Goal: Information Seeking & Learning: Learn about a topic

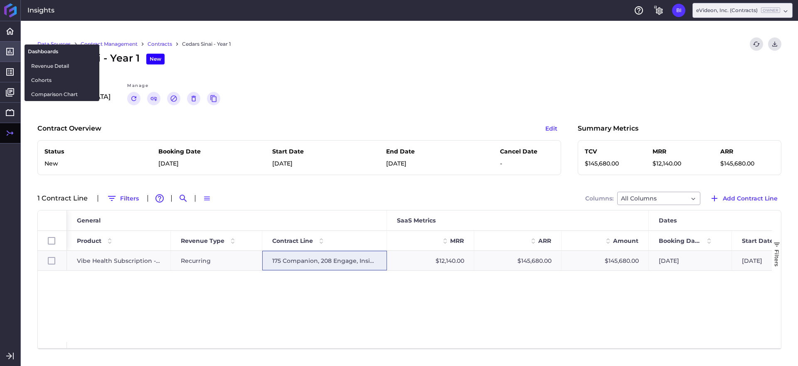
click at [12, 49] on icon at bounding box center [10, 52] width 10 height 10
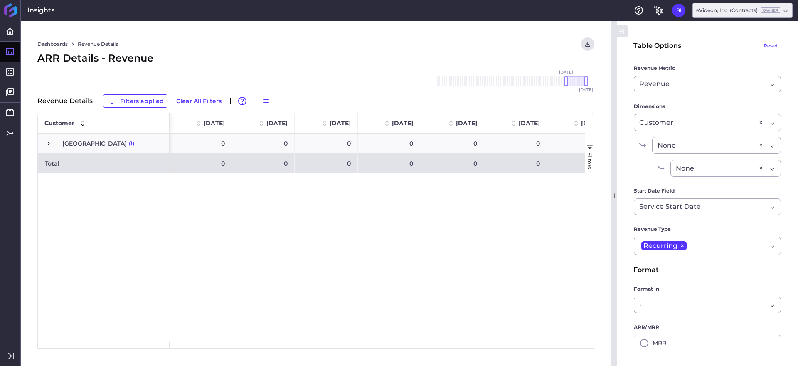
click at [184, 61] on div "ARR Details - Revenue" at bounding box center [315, 58] width 557 height 15
click at [205, 101] on button "Clear All Filters" at bounding box center [199, 100] width 53 height 13
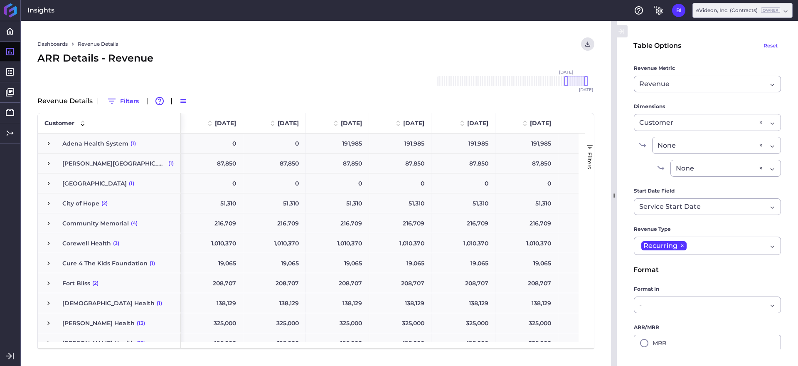
click at [621, 32] on icon "button" at bounding box center [621, 31] width 7 height 10
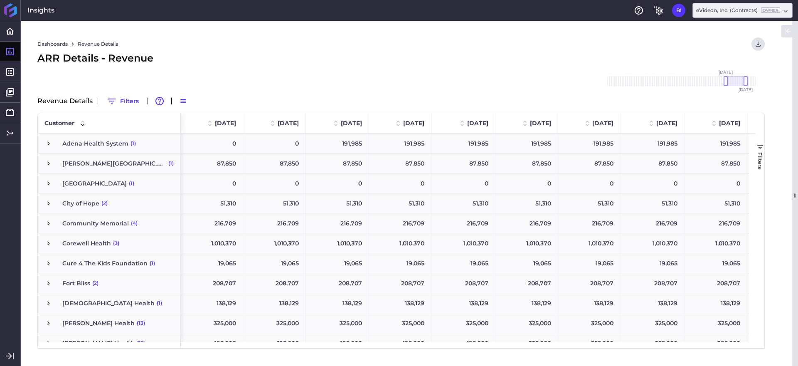
drag, startPoint x: 749, startPoint y: 80, endPoint x: 738, endPoint y: 82, distance: 11.0
click at [738, 82] on div at bounding box center [736, 81] width 20 height 10
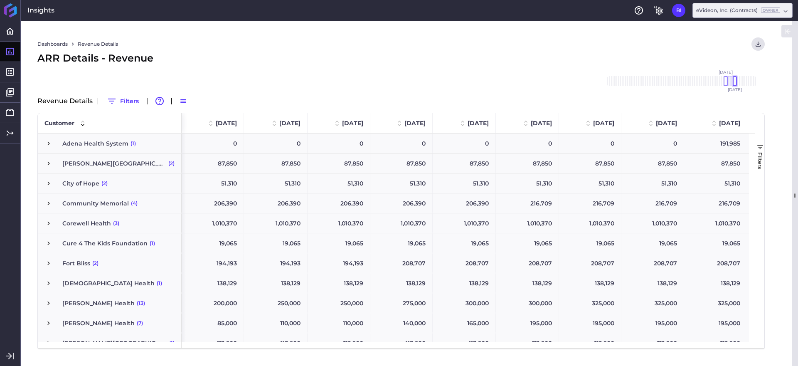
drag, startPoint x: 746, startPoint y: 81, endPoint x: 735, endPoint y: 84, distance: 11.3
click at [735, 84] on div at bounding box center [735, 81] width 4 height 10
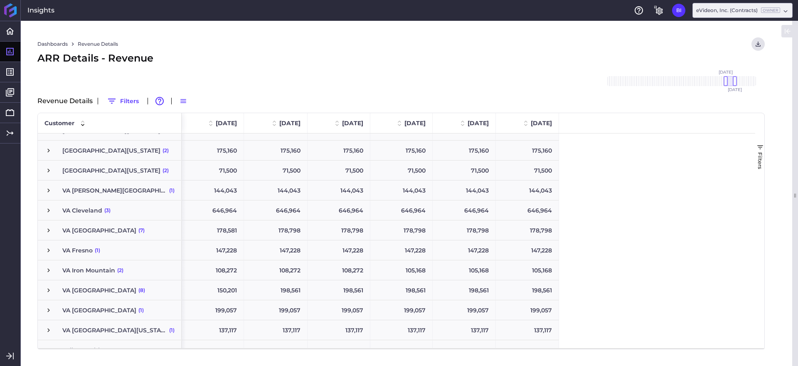
scroll to position [524, 0]
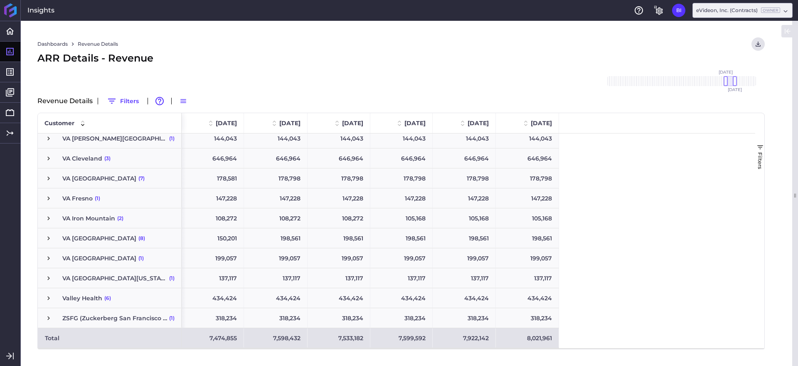
click at [289, 341] on div "7,598,432" at bounding box center [276, 338] width 64 height 20
click at [544, 340] on div "8,021,961" at bounding box center [527, 338] width 63 height 20
drag, startPoint x: 734, startPoint y: 81, endPoint x: 769, endPoint y: 81, distance: 34.5
click at [769, 81] on div "Dashboards Revenue Details Download CSV... Download CSV Download CSV with under…" at bounding box center [401, 193] width 761 height 345
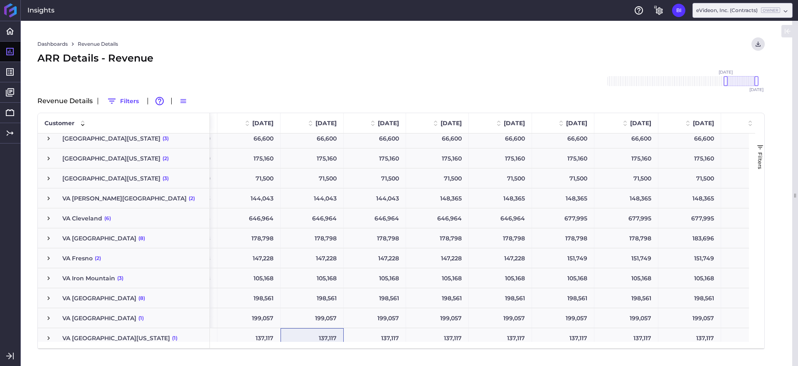
scroll to position [0, 0]
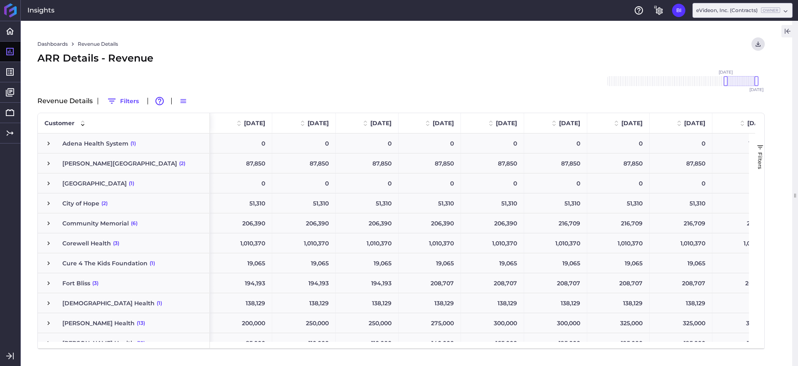
click at [787, 30] on icon "button" at bounding box center [788, 31] width 5 height 5
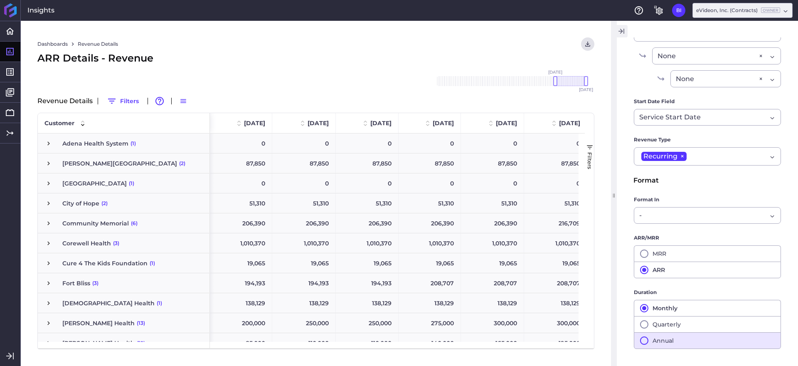
click at [711, 345] on button "Annual" at bounding box center [707, 340] width 147 height 17
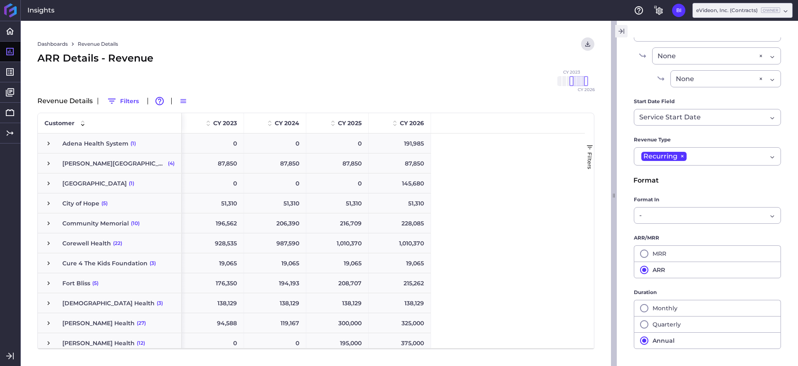
click at [619, 30] on icon "button" at bounding box center [621, 31] width 7 height 10
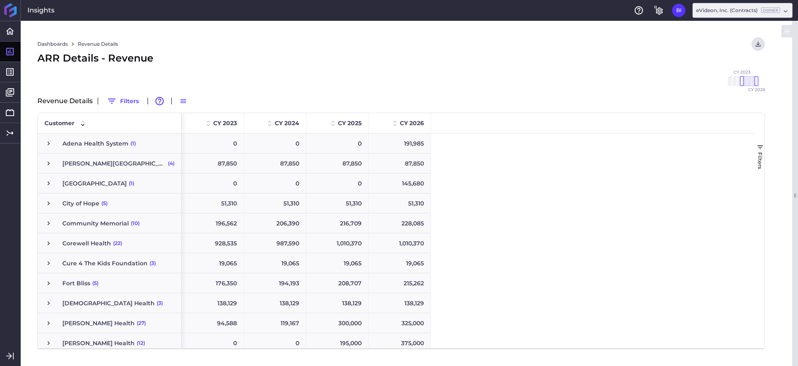
click at [783, 31] on div "Table Options Reset Revenue Metric Revenue Revenue Cohort Type By Period Since …" at bounding box center [790, 193] width 17 height 345
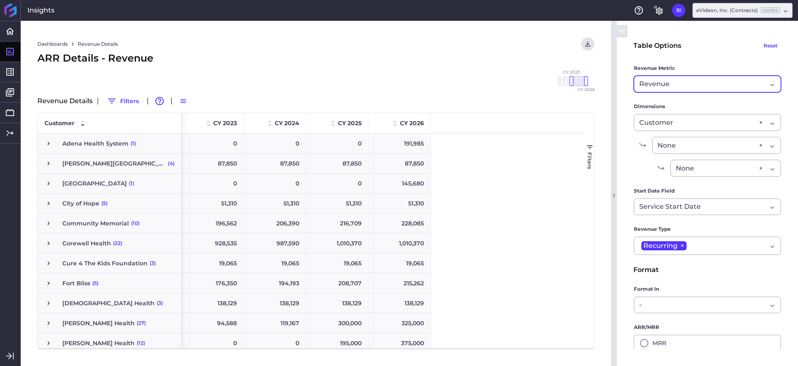
click at [705, 84] on div "Revenue" at bounding box center [703, 84] width 128 height 10
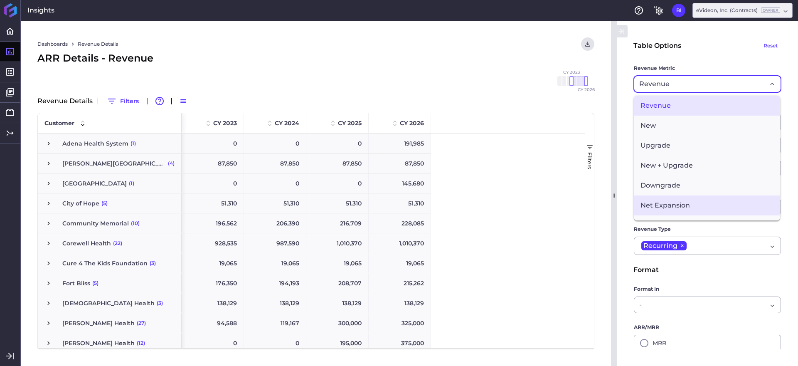
click at [717, 202] on span "Net Expansion" at bounding box center [707, 205] width 146 height 20
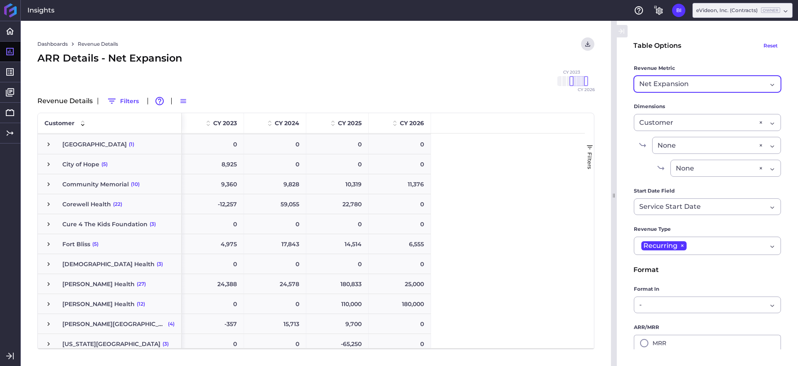
drag, startPoint x: 206, startPoint y: 165, endPoint x: 219, endPoint y: 164, distance: 12.9
click at [220, 164] on div "8,925" at bounding box center [213, 164] width 62 height 20
click at [47, 165] on span "Press SPACE to select this row." at bounding box center [48, 163] width 7 height 7
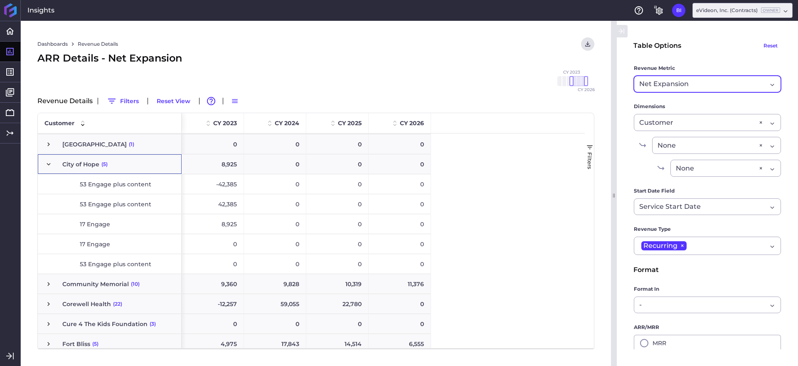
click at [47, 165] on span "Press SPACE to select this row." at bounding box center [48, 163] width 7 height 7
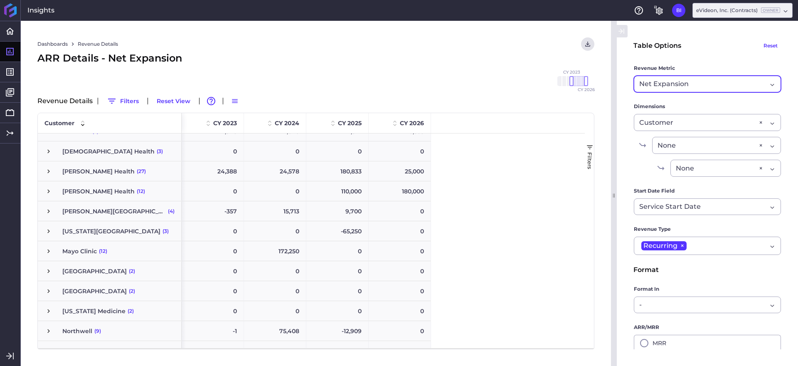
click at [680, 87] on span "Net Expansion" at bounding box center [663, 84] width 49 height 10
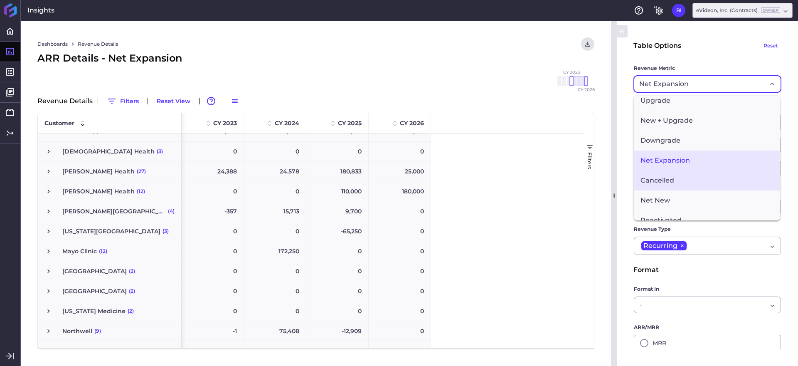
click at [698, 178] on span "Cancelled" at bounding box center [707, 180] width 146 height 20
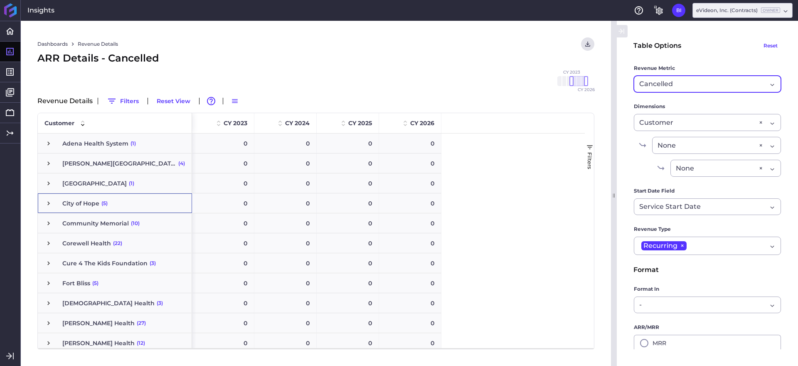
click at [707, 81] on div "Cancelled" at bounding box center [703, 84] width 128 height 10
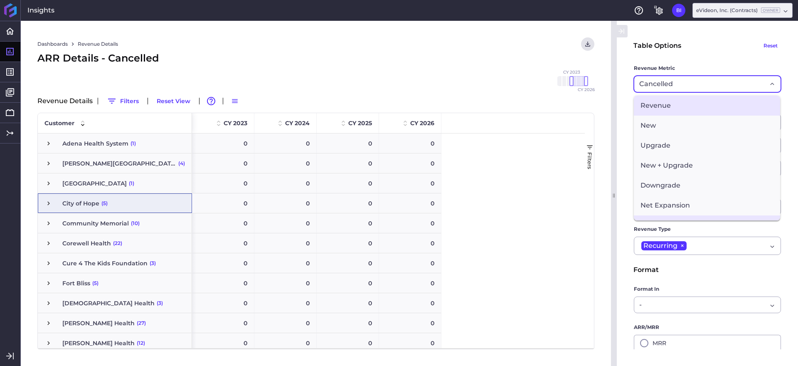
click at [693, 106] on span "Revenue" at bounding box center [707, 106] width 146 height 20
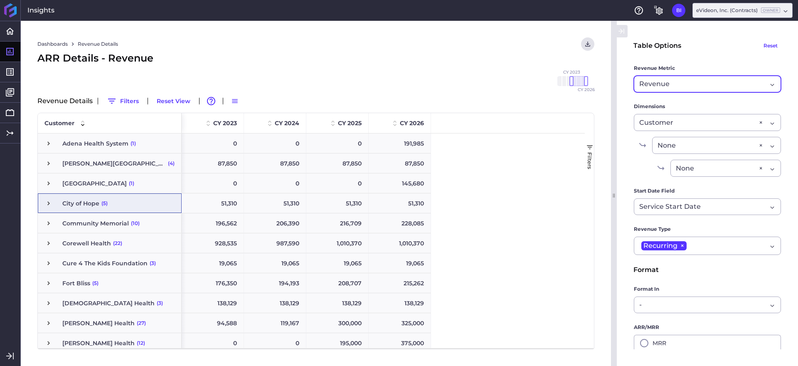
click at [692, 85] on div "Revenue" at bounding box center [703, 84] width 128 height 10
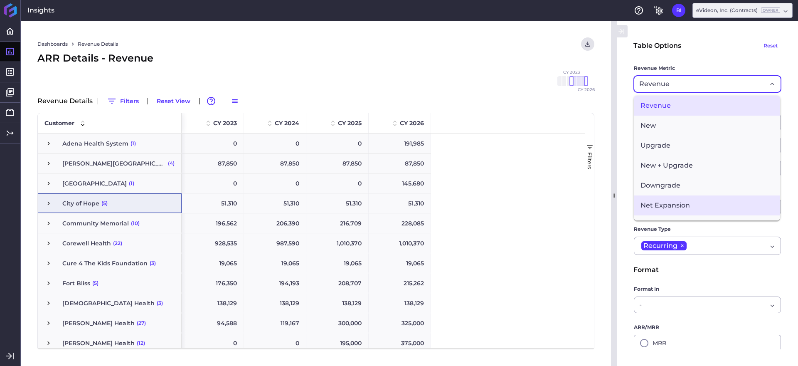
click at [720, 198] on span "Net Expansion" at bounding box center [707, 205] width 146 height 20
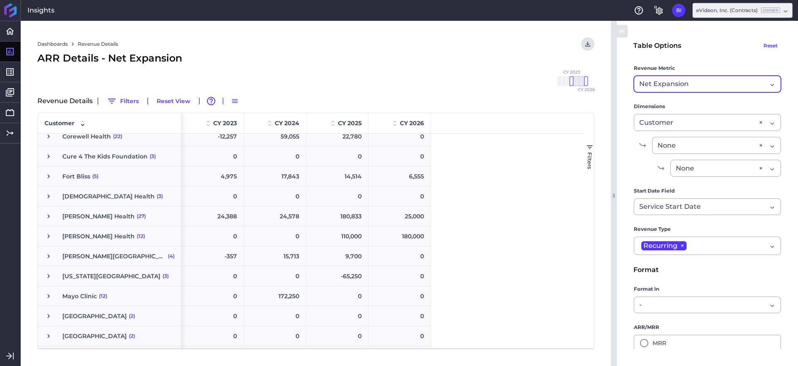
click at [696, 88] on div "Net Expansion" at bounding box center [703, 84] width 128 height 10
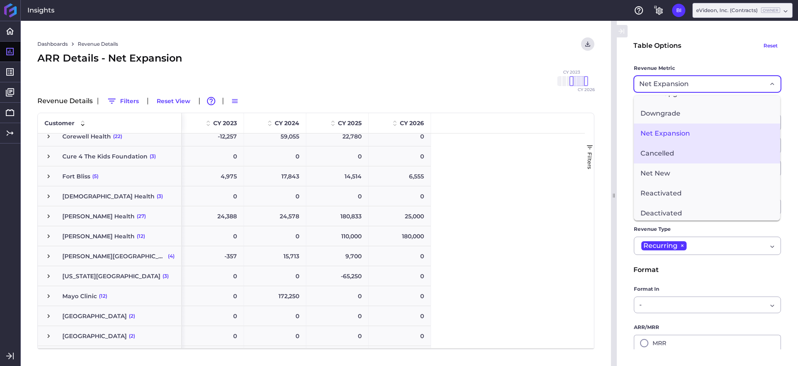
click at [699, 157] on span "Cancelled" at bounding box center [707, 153] width 146 height 20
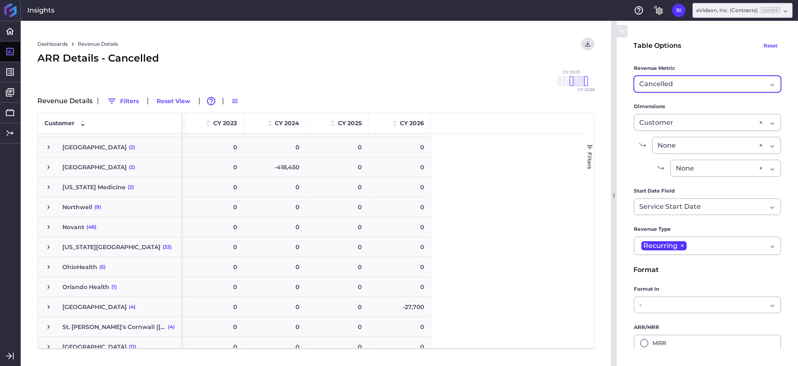
click at [708, 81] on div "Cancelled" at bounding box center [703, 84] width 128 height 10
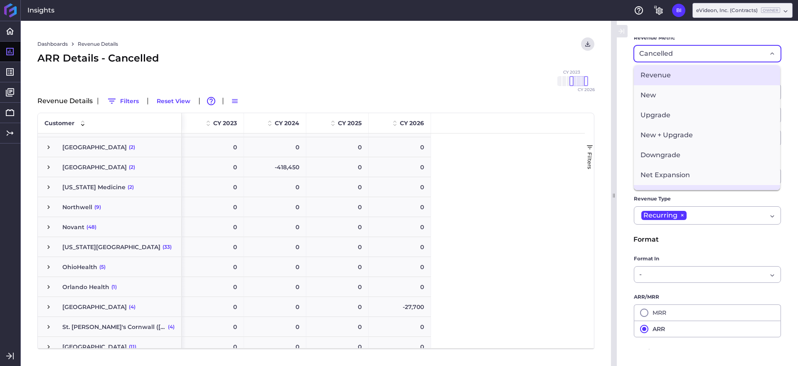
click at [678, 77] on span "Revenue" at bounding box center [707, 75] width 146 height 20
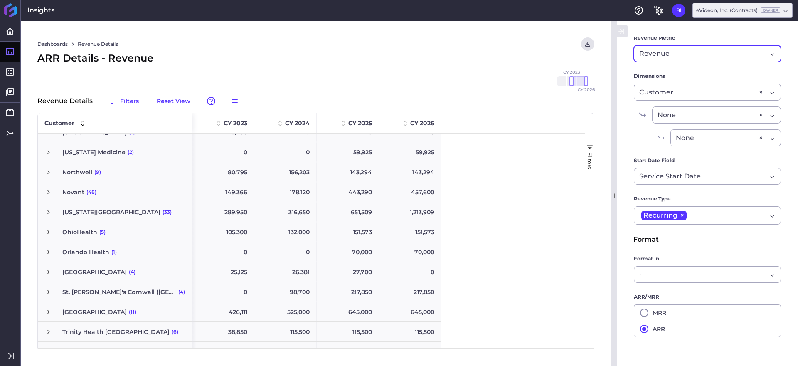
click at [49, 212] on span "Press SPACE to select this row." at bounding box center [48, 211] width 7 height 7
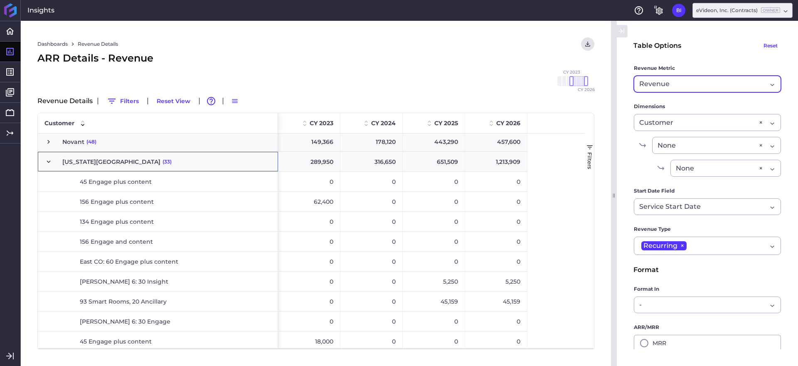
click at [692, 80] on div "Revenue" at bounding box center [703, 84] width 128 height 10
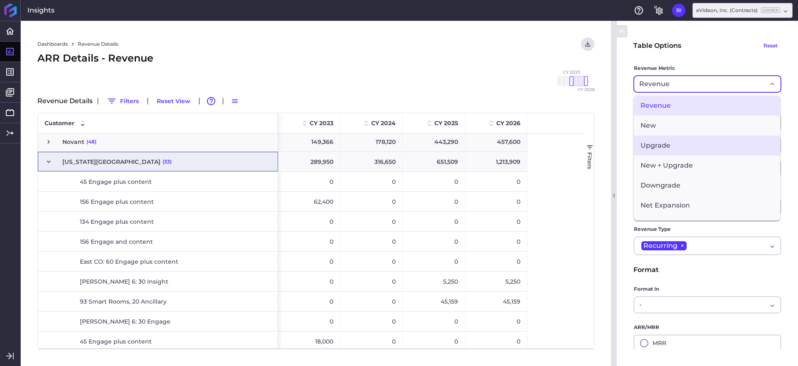
click at [701, 147] on span "Upgrade" at bounding box center [707, 146] width 146 height 20
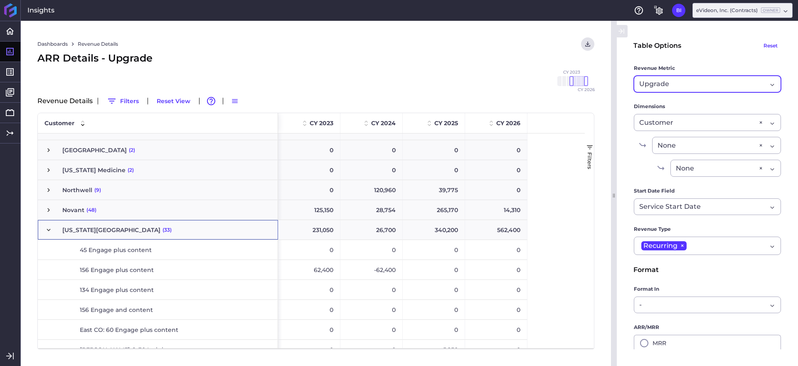
click at [728, 86] on div "Upgrade" at bounding box center [703, 84] width 128 height 10
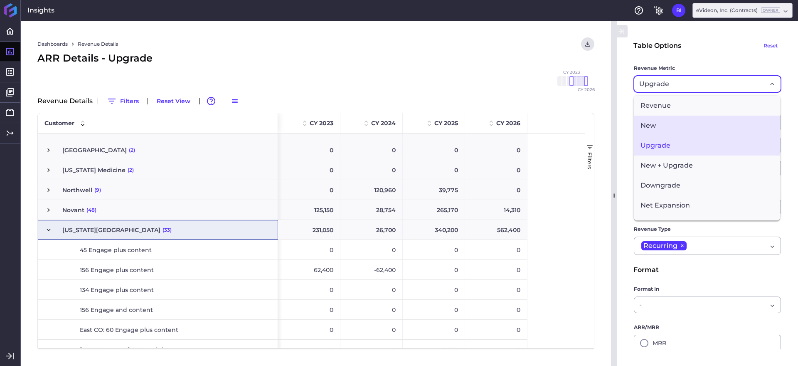
click at [715, 126] on span "New" at bounding box center [707, 126] width 146 height 20
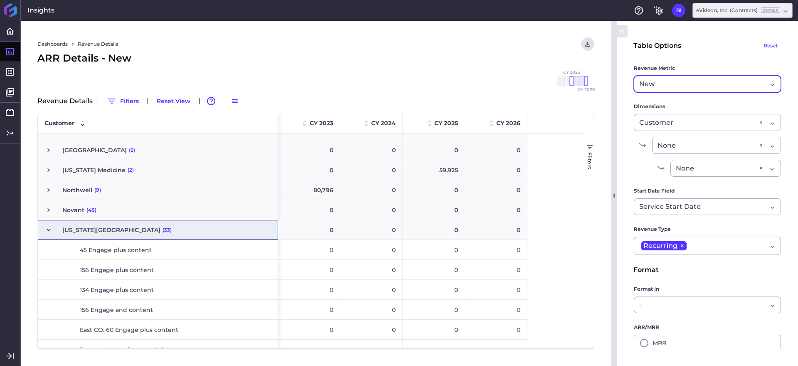
click at [46, 231] on span "Press SPACE to select this row." at bounding box center [48, 229] width 7 height 7
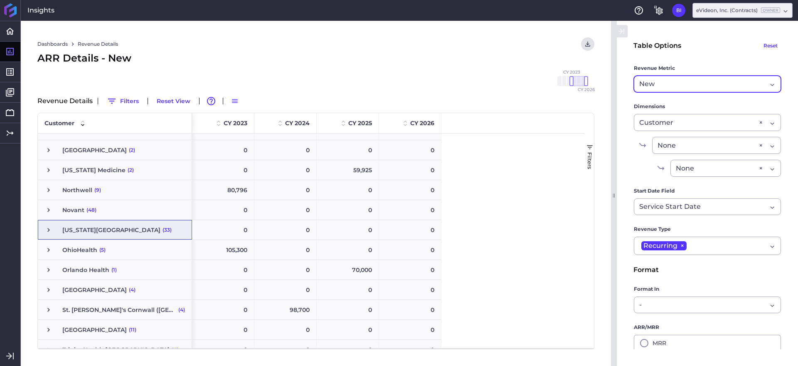
click at [700, 79] on div "New" at bounding box center [703, 84] width 128 height 10
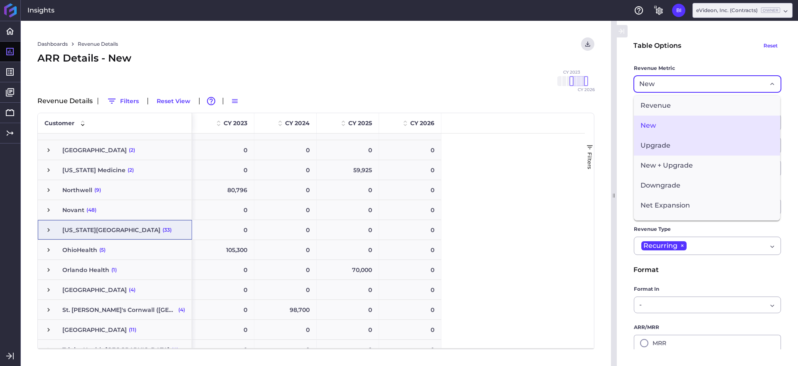
click at [698, 148] on span "Upgrade" at bounding box center [707, 146] width 146 height 20
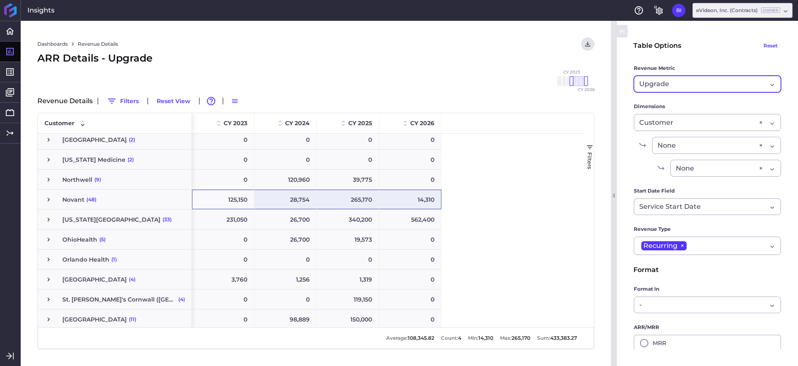
drag, startPoint x: 225, startPoint y: 203, endPoint x: 390, endPoint y: 197, distance: 165.6
click at [390, 197] on div "125,150 28,754 265,170 14,310" at bounding box center [316, 200] width 249 height 20
click at [514, 186] on div "0 59,055 22,780 0 0 0 0 0 4,975 17,843 14,514 6,555 0 0 0 0 25,461 29,250 180,8…" at bounding box center [385, 239] width 387 height 818
click at [663, 88] on span "Upgrade" at bounding box center [654, 84] width 30 height 10
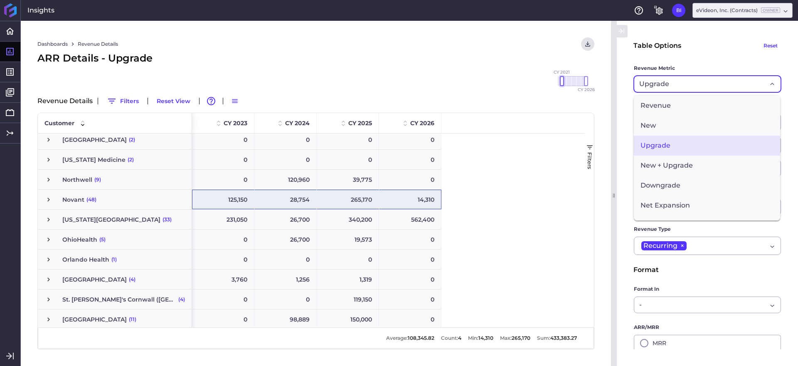
drag, startPoint x: 571, startPoint y: 79, endPoint x: 554, endPoint y: 81, distance: 17.1
click at [554, 81] on div "CY 2020 CY 2021 CY 2022 CY 2023 CY 2024 CY 2025 CY 2026" at bounding box center [572, 81] width 46 height 10
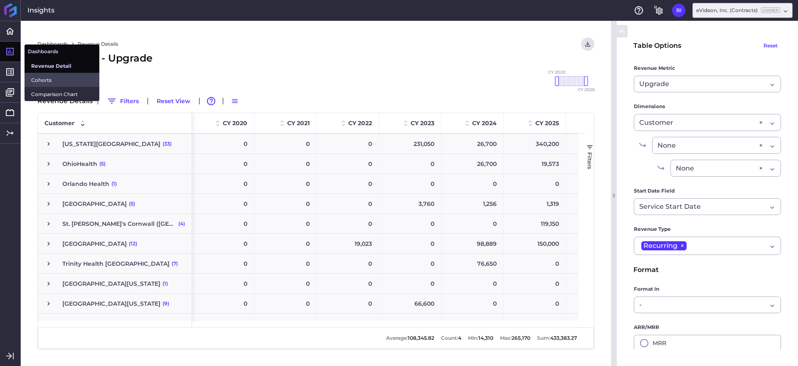
click at [48, 76] on span "Cohorts" at bounding box center [62, 80] width 62 height 9
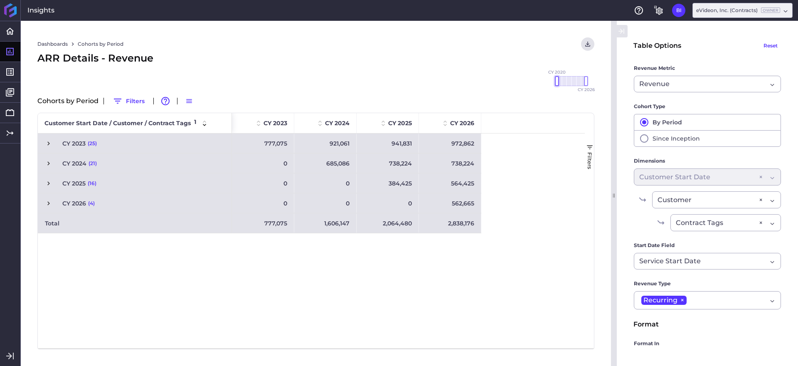
drag, startPoint x: 572, startPoint y: 80, endPoint x: 551, endPoint y: 79, distance: 20.8
click at [551, 79] on div "CY 2020 CY 2021 CY 2022 CY 2023 CY 2024 CY 2025 CY 2026" at bounding box center [572, 81] width 46 height 10
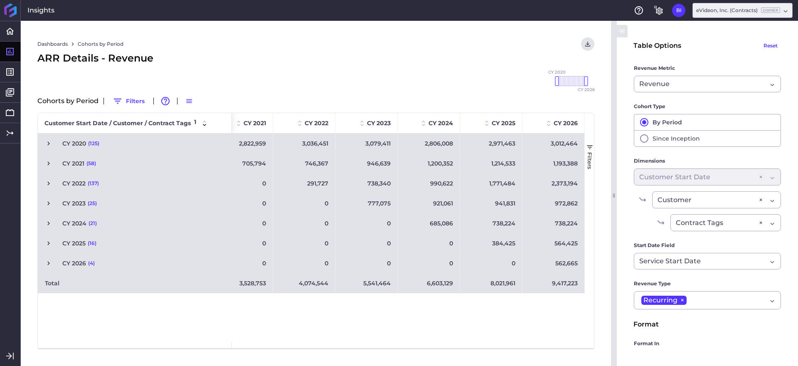
scroll to position [0, 35]
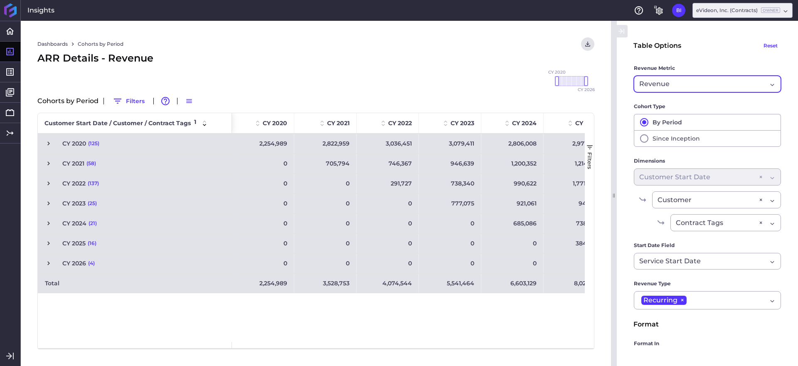
click at [700, 81] on div "Revenue" at bounding box center [703, 84] width 128 height 10
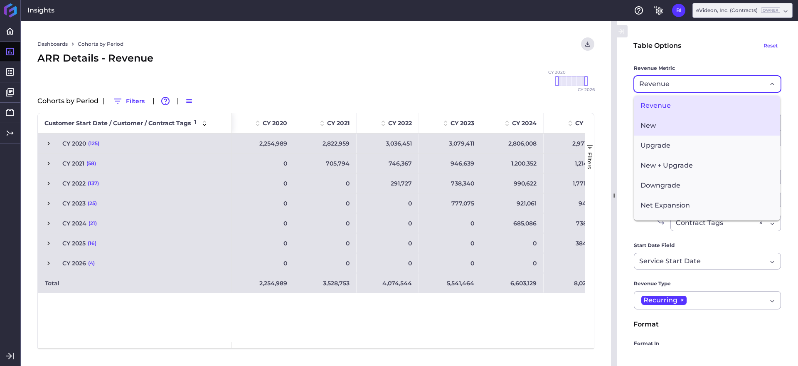
click at [695, 117] on span "New" at bounding box center [707, 126] width 146 height 20
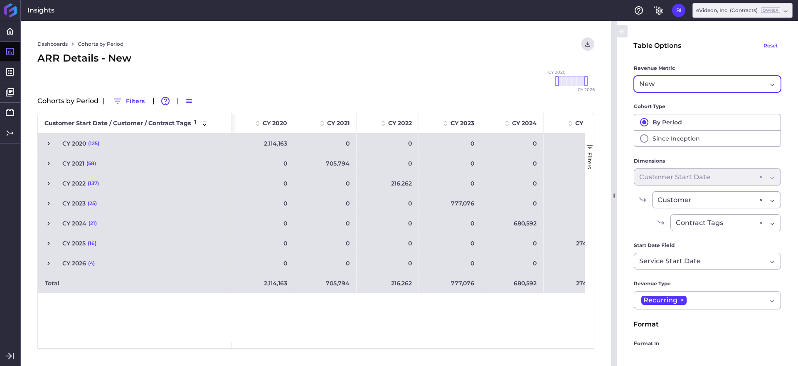
click at [694, 85] on div "New" at bounding box center [703, 84] width 128 height 10
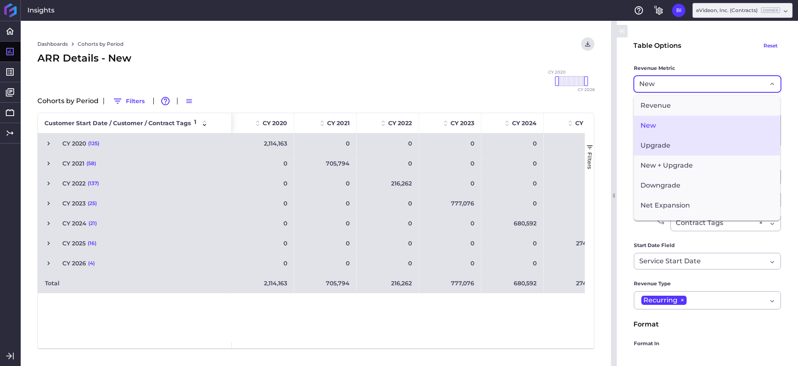
click at [691, 140] on span "Upgrade" at bounding box center [707, 146] width 146 height 20
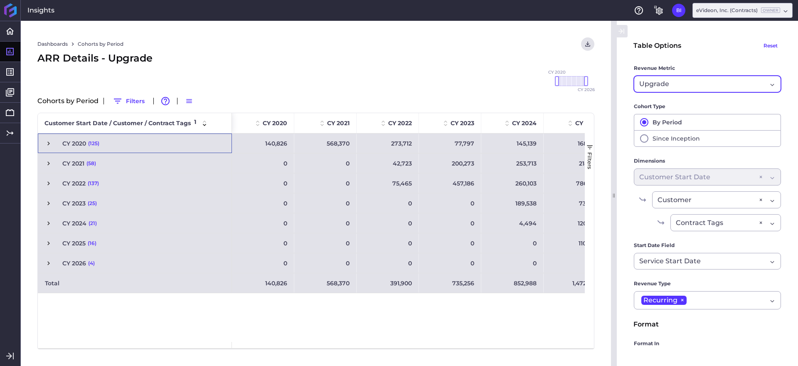
click at [47, 143] on span "Press SPACE to select this row." at bounding box center [48, 143] width 7 height 7
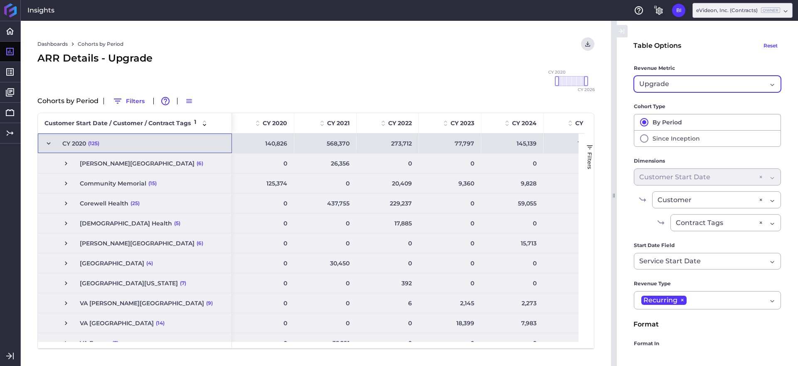
click at [50, 145] on span "Press SPACE to select this row." at bounding box center [48, 143] width 7 height 7
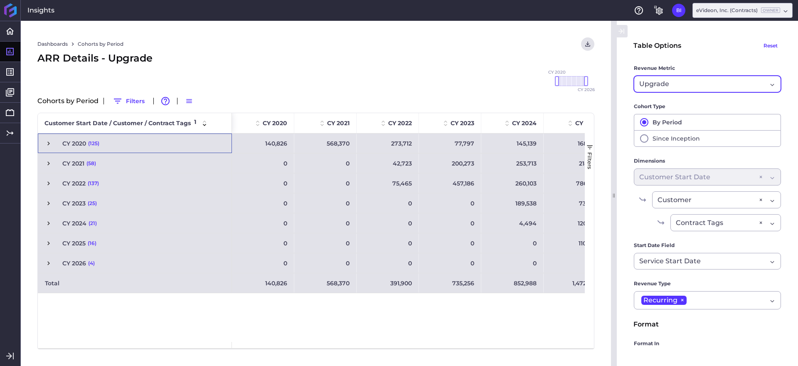
click at [48, 163] on span "Press SPACE to select this row." at bounding box center [48, 163] width 7 height 7
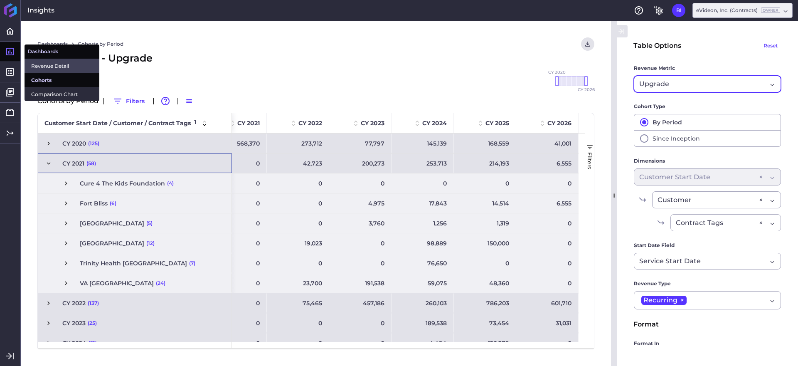
click at [53, 64] on span "Revenue Detail" at bounding box center [62, 66] width 62 height 9
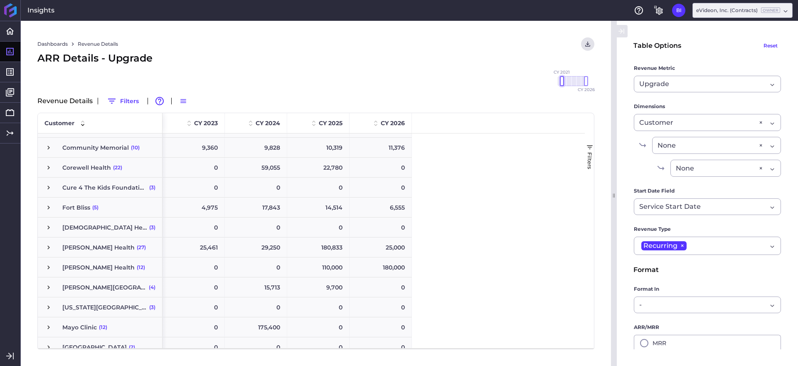
drag, startPoint x: 571, startPoint y: 80, endPoint x: 561, endPoint y: 83, distance: 10.1
click at [561, 83] on div at bounding box center [562, 81] width 4 height 10
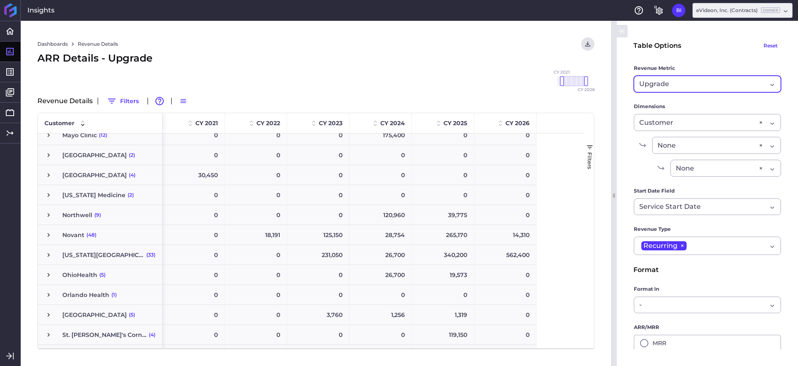
click at [666, 84] on span "Upgrade" at bounding box center [654, 84] width 30 height 10
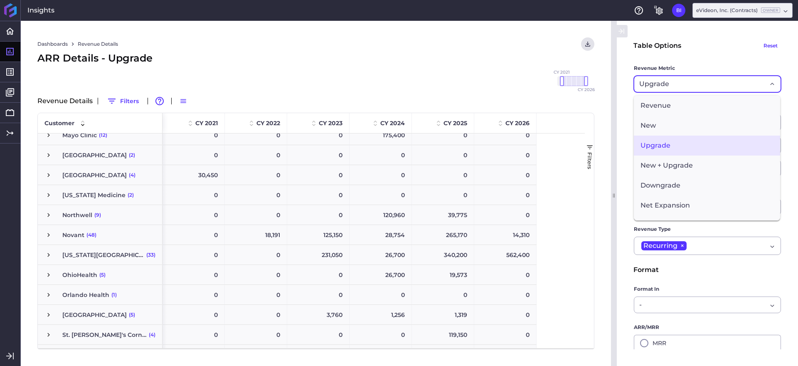
click at [624, 101] on main "Table Options Reset Revenue Metric Upgrade Upgrade Revenue New Upgrade New + Up…" at bounding box center [707, 237] width 181 height 401
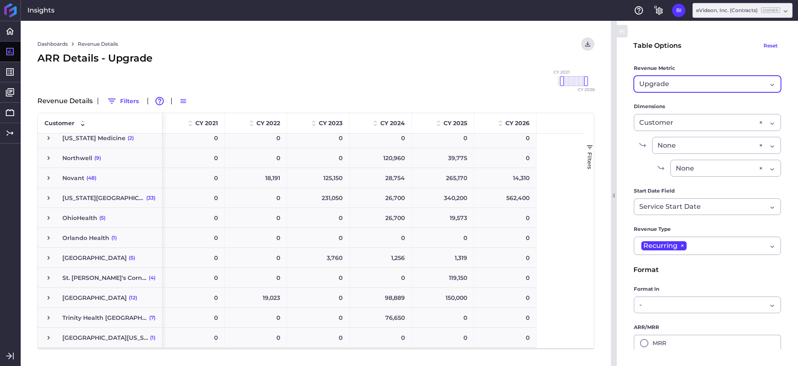
click at [708, 76] on div "Upgrade Upgrade" at bounding box center [707, 84] width 147 height 17
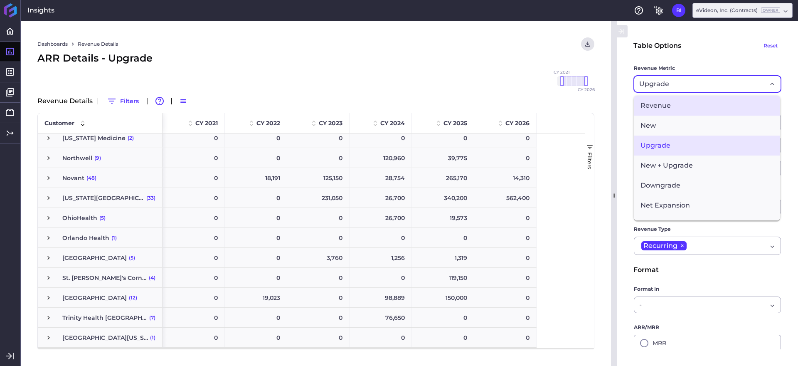
click at [679, 101] on span "Revenue" at bounding box center [707, 106] width 146 height 20
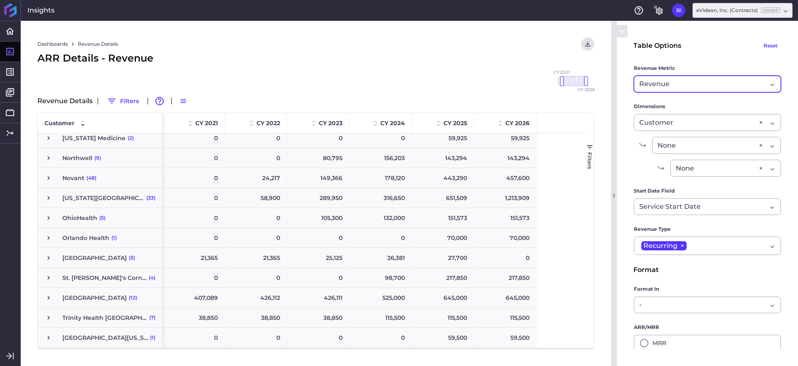
click at [49, 197] on span "Press SPACE to select this row." at bounding box center [48, 197] width 7 height 7
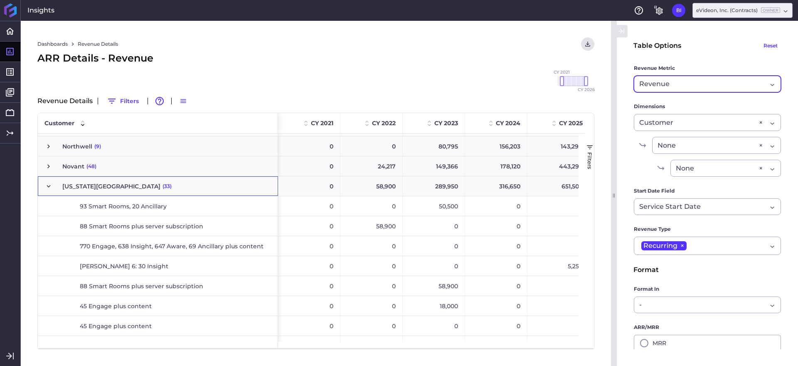
click at [48, 187] on span "Press SPACE to select this row." at bounding box center [48, 186] width 7 height 7
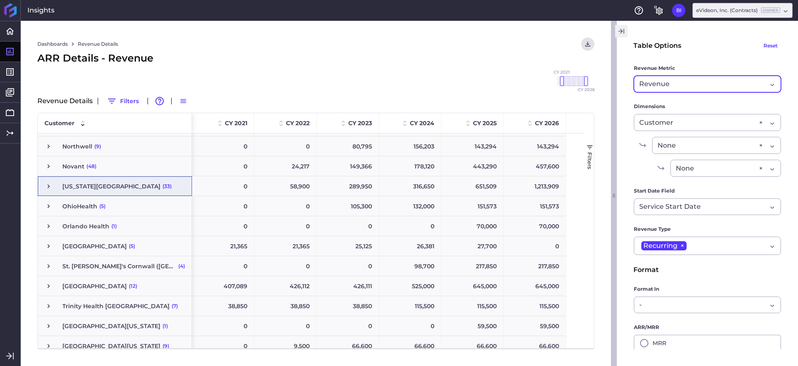
click at [624, 33] on icon "button" at bounding box center [624, 31] width 1 height 5
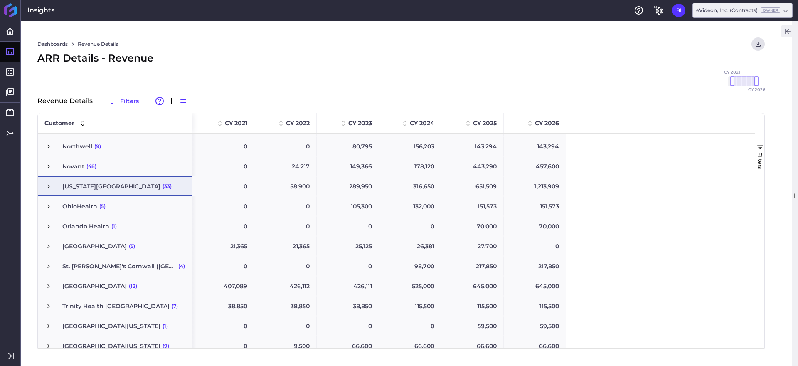
click at [47, 166] on span "Press SPACE to select this row." at bounding box center [48, 166] width 7 height 7
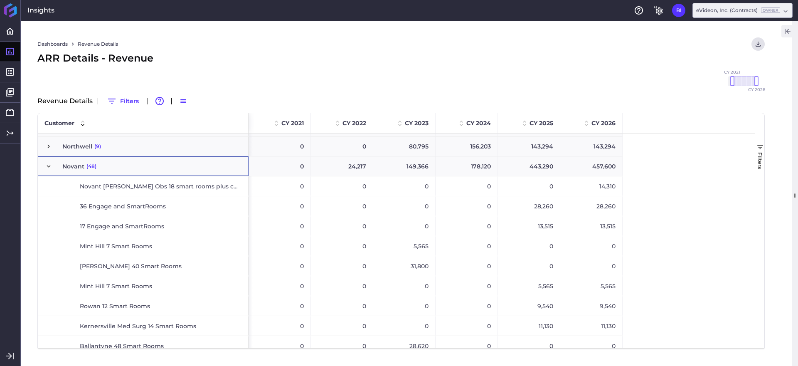
click at [47, 166] on span "Press SPACE to select this row." at bounding box center [48, 166] width 7 height 7
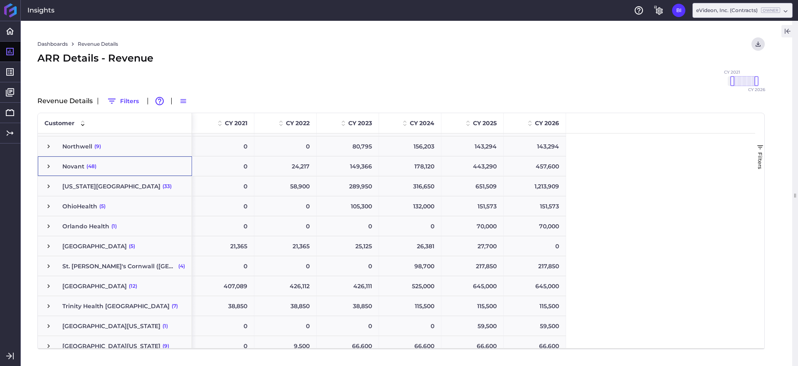
click at [48, 165] on span "Press SPACE to select this row." at bounding box center [48, 166] width 7 height 7
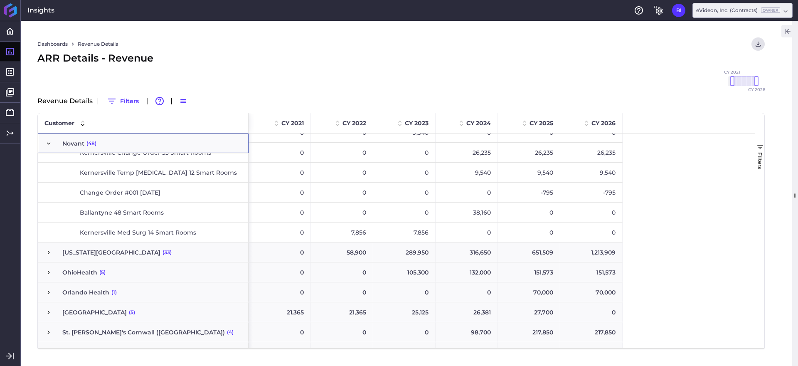
click at [47, 143] on span "Press SPACE to select this row." at bounding box center [48, 143] width 7 height 7
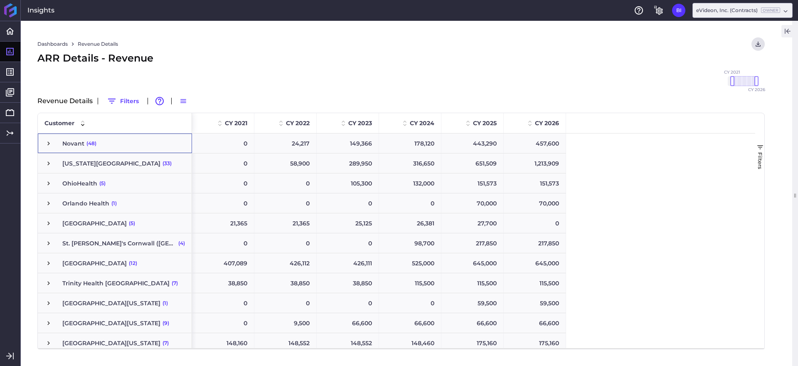
click at [762, 141] on button "Filters" at bounding box center [759, 156] width 9 height 60
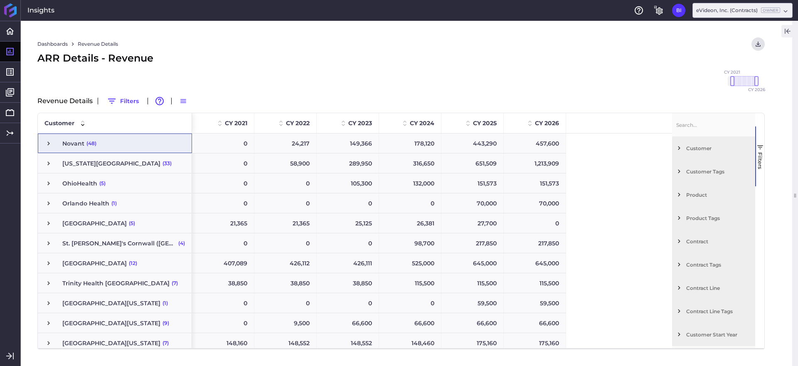
click at [714, 173] on span "Customer Tags" at bounding box center [719, 171] width 66 height 6
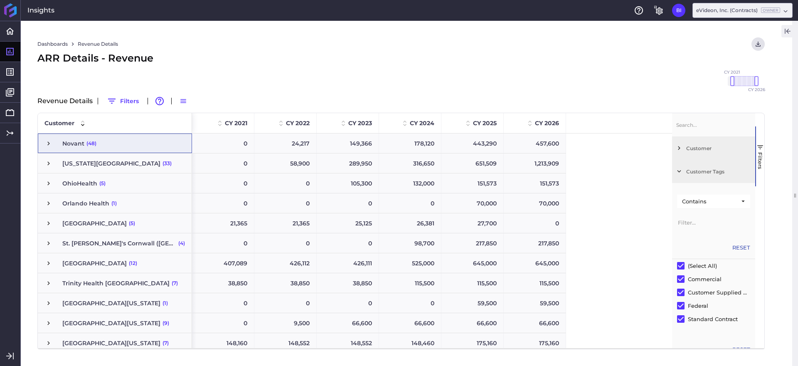
click at [716, 172] on span "Customer Tags" at bounding box center [719, 171] width 66 height 6
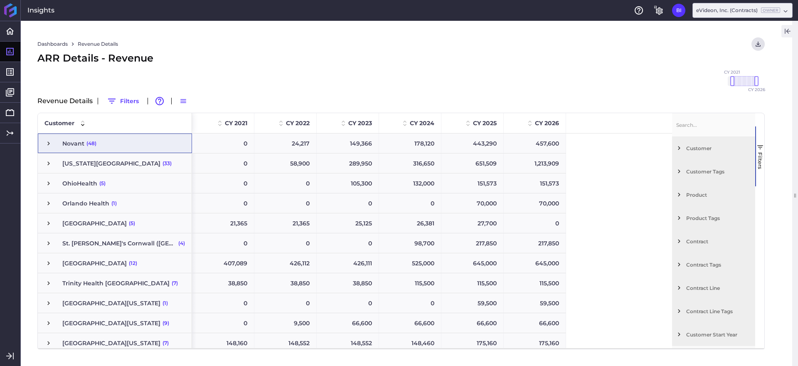
click at [696, 148] on span "Customer" at bounding box center [719, 148] width 66 height 6
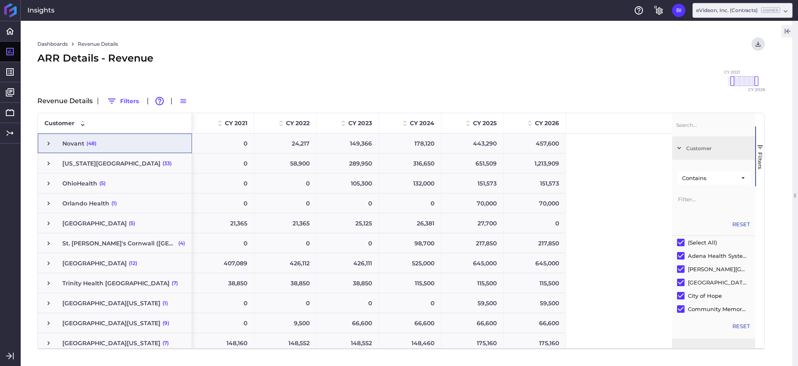
click at [691, 148] on span "Customer" at bounding box center [719, 148] width 66 height 6
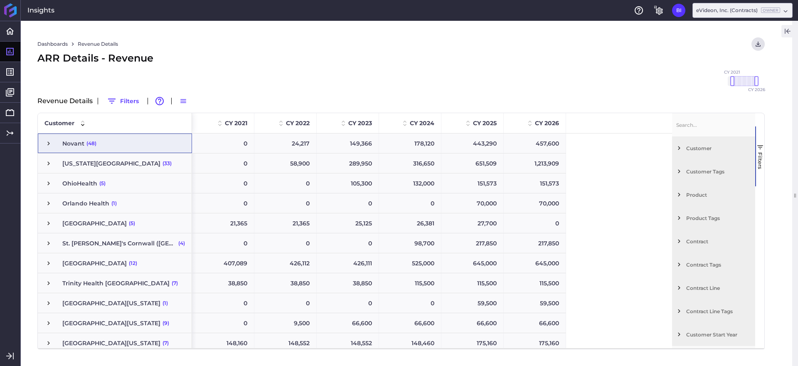
click at [48, 184] on span "Press SPACE to select this row." at bounding box center [48, 183] width 7 height 7
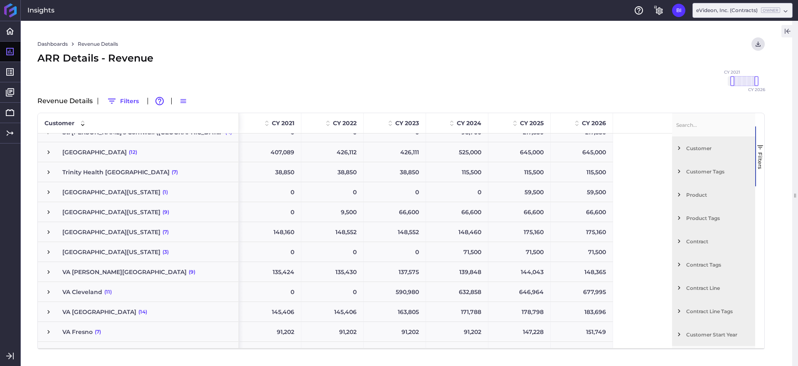
click at [787, 32] on icon "button" at bounding box center [788, 31] width 5 height 5
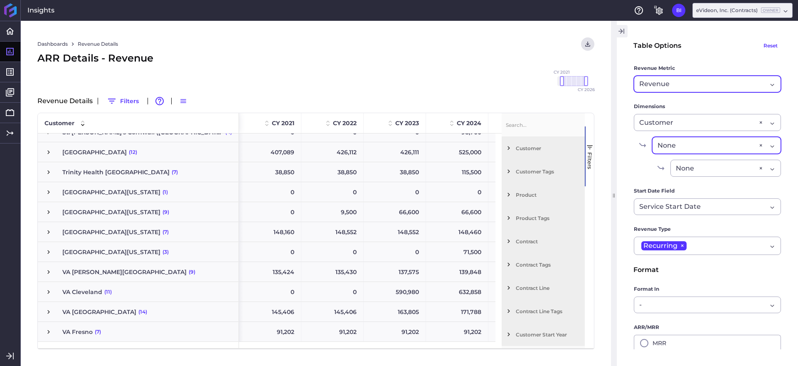
click at [721, 144] on div "None" at bounding box center [706, 146] width 97 height 10
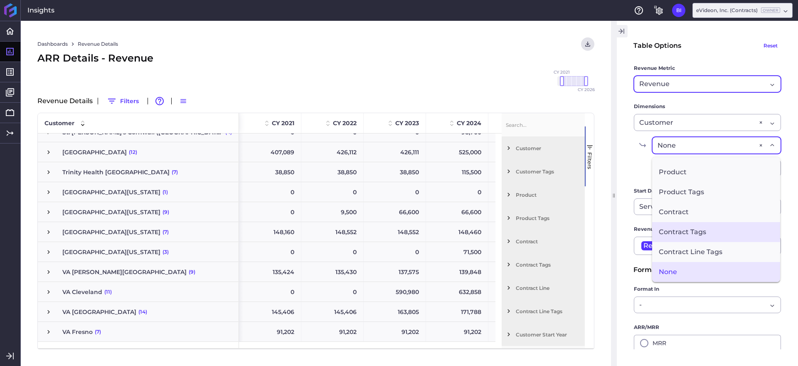
click at [732, 229] on span "Contract Tags" at bounding box center [716, 232] width 128 height 20
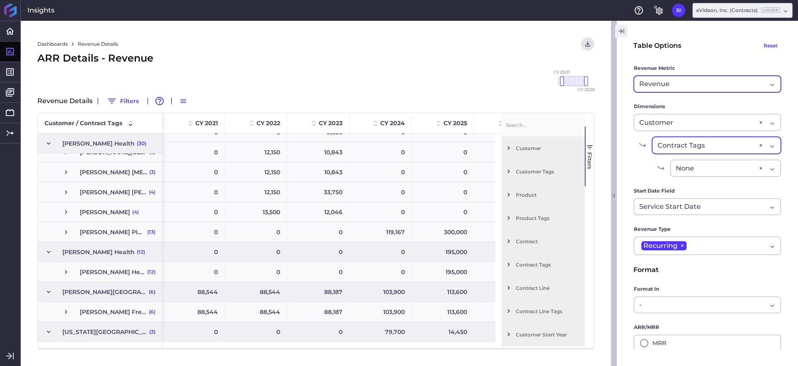
click at [627, 36] on button "button" at bounding box center [621, 31] width 12 height 12
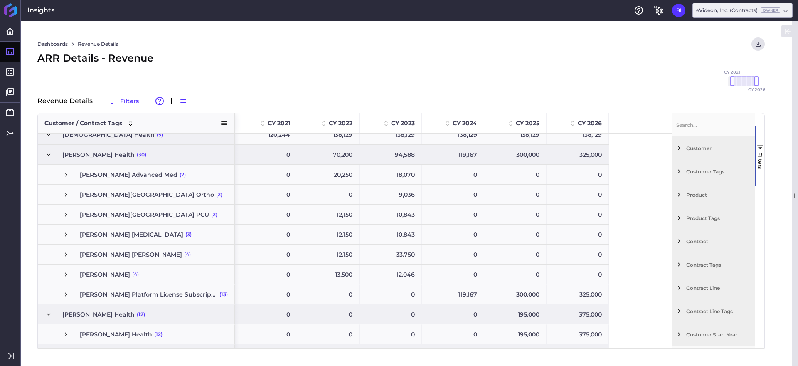
drag, startPoint x: 162, startPoint y: 126, endPoint x: 234, endPoint y: 123, distance: 72.4
click at [234, 123] on div at bounding box center [234, 123] width 3 height 20
click at [67, 176] on span "Press SPACE to select this row." at bounding box center [65, 174] width 7 height 7
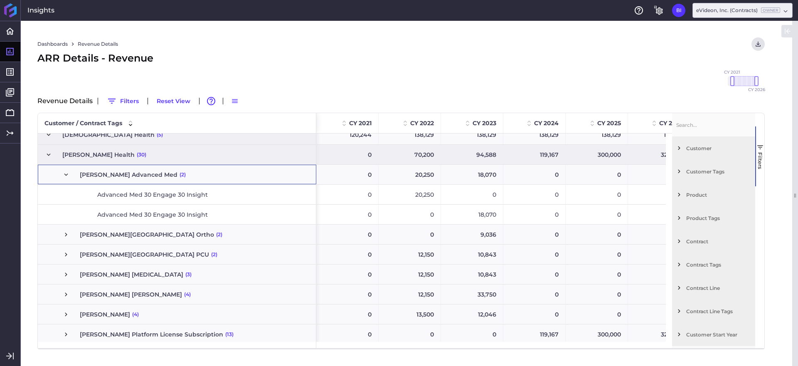
click at [67, 176] on span "Press SPACE to select this row." at bounding box center [65, 174] width 7 height 7
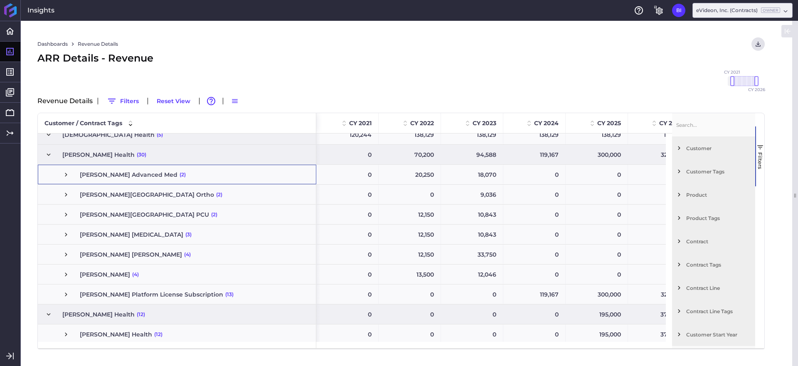
click at [65, 255] on span "Press SPACE to select this row." at bounding box center [65, 254] width 7 height 7
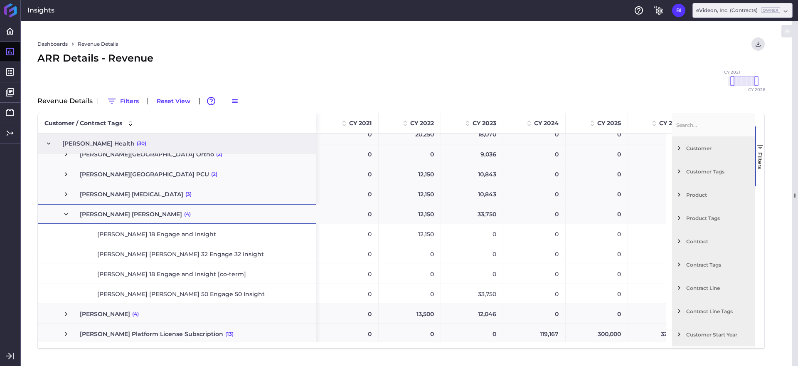
click at [67, 213] on span "Press SPACE to select this row." at bounding box center [65, 213] width 7 height 7
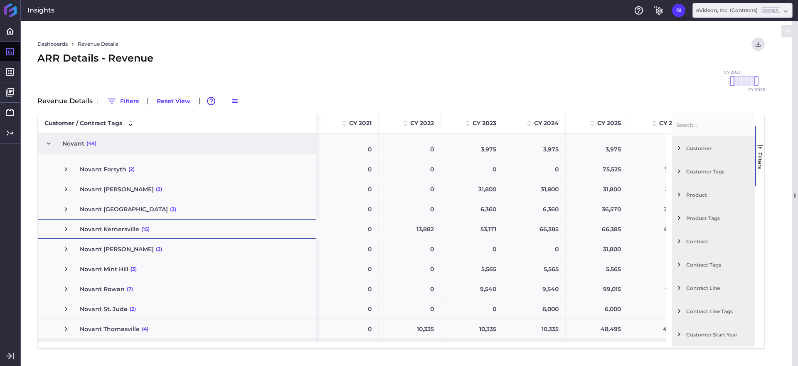
click at [66, 229] on span "Press SPACE to select this row." at bounding box center [65, 228] width 7 height 7
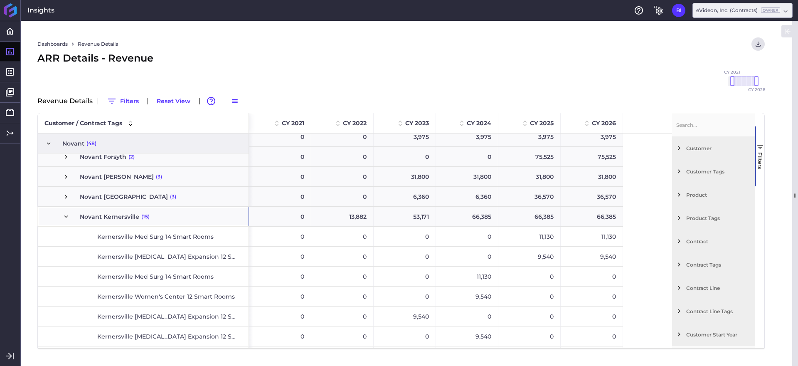
click at [63, 215] on span "Press SPACE to select this row." at bounding box center [65, 216] width 7 height 7
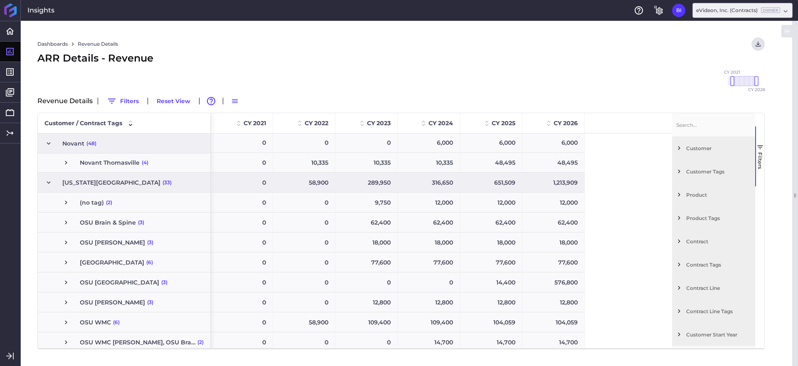
scroll to position [1278, 0]
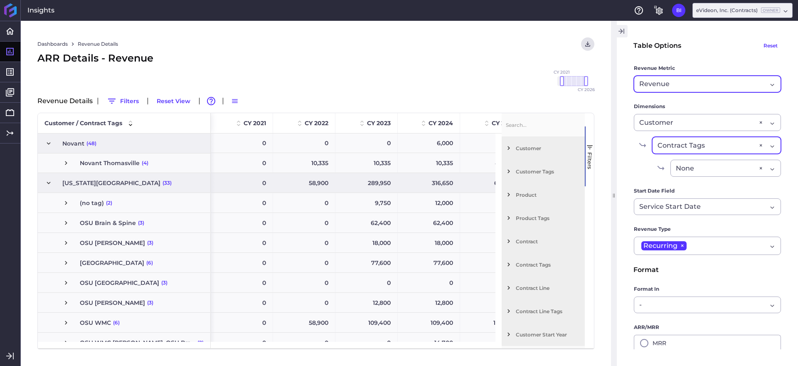
click at [719, 82] on div "Revenue" at bounding box center [703, 84] width 128 height 10
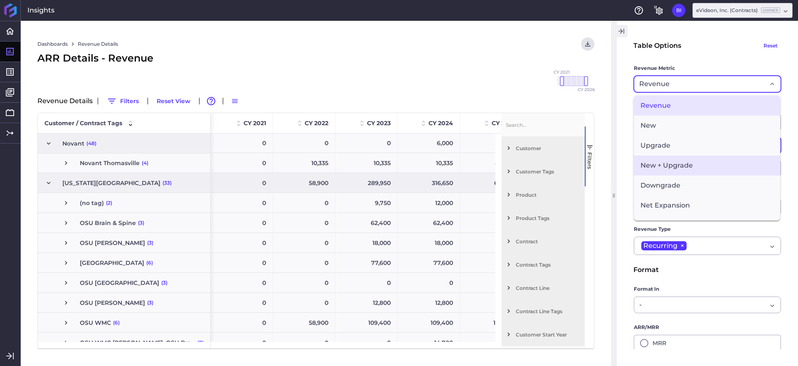
click at [711, 163] on span "New + Upgrade" at bounding box center [707, 165] width 146 height 20
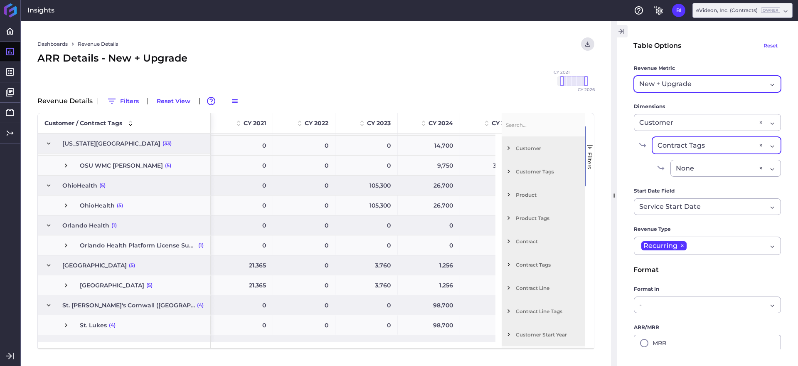
scroll to position [1508, 0]
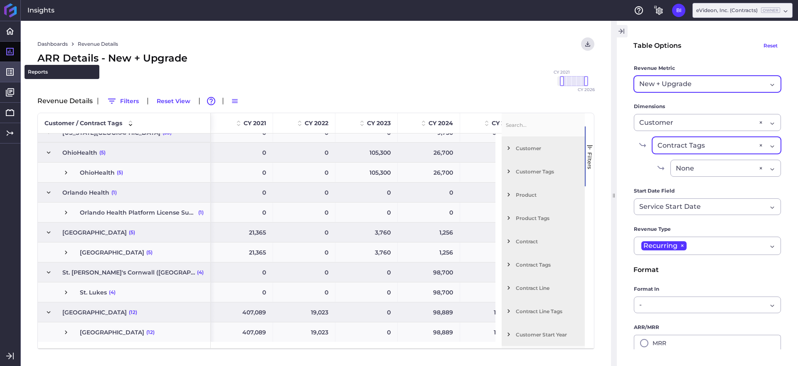
click at [9, 73] on icon at bounding box center [10, 72] width 10 height 10
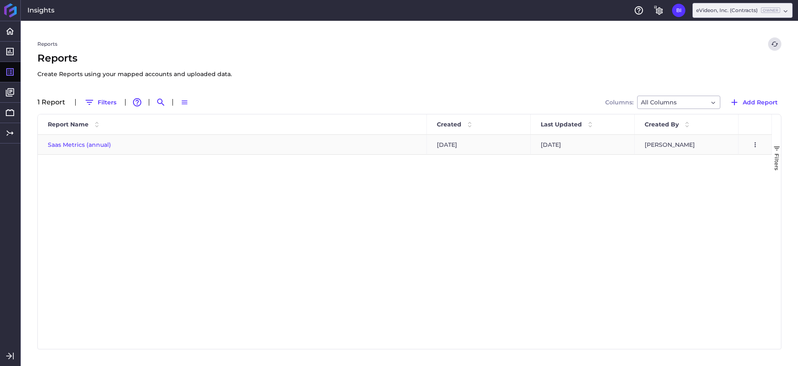
click at [96, 143] on span "Saas Metrics (annual)" at bounding box center [79, 144] width 63 height 7
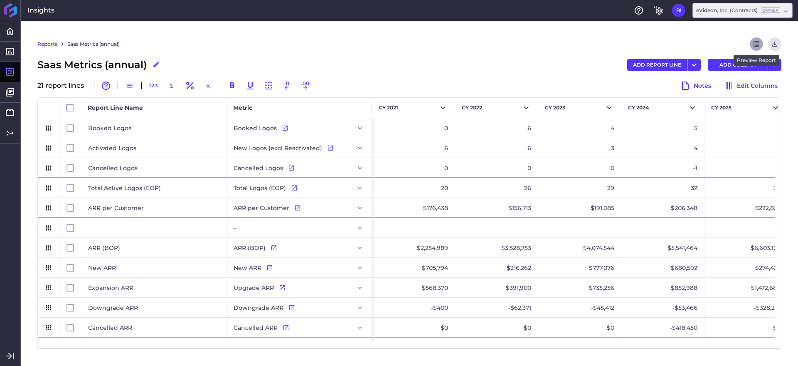
click at [758, 42] on icon "Refresh" at bounding box center [757, 44] width 6 height 6
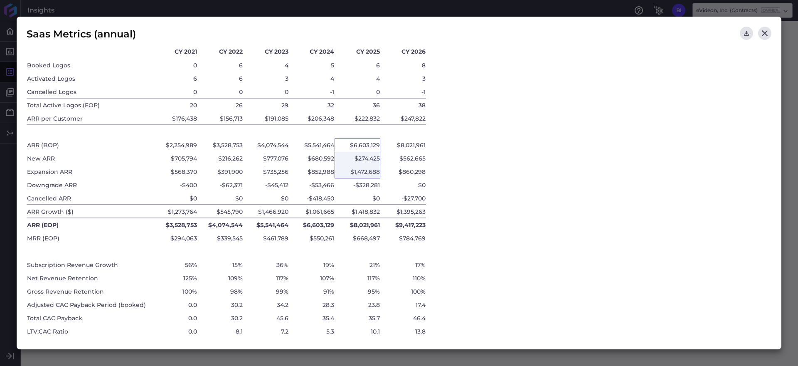
drag, startPoint x: 358, startPoint y: 144, endPoint x: 364, endPoint y: 169, distance: 26.1
click at [364, 169] on div "Booked Logos 0 6 4 5 6 8 Activated Logos 6 6 3 4 4 3 Cancelled Logos 0 0 0 -1 0…" at bounding box center [227, 198] width 400 height 279
click at [373, 158] on div "$274,425" at bounding box center [358, 158] width 46 height 13
click at [373, 173] on div "$1,472,688" at bounding box center [358, 171] width 46 height 13
click at [373, 182] on div "-$328,281" at bounding box center [358, 184] width 46 height 13
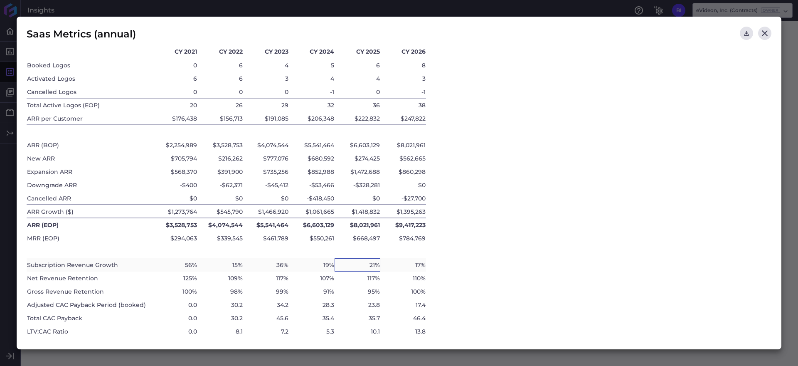
click at [373, 264] on div "21%" at bounding box center [358, 264] width 46 height 13
drag, startPoint x: 380, startPoint y: 277, endPoint x: 381, endPoint y: 290, distance: 12.5
click at [383, 291] on div "Booked Logos 0 6 4 5 6 8 Activated Logos 6 6 3 4 4 3 Cancelled Logos 0 0 0 -1 0…" at bounding box center [227, 198] width 400 height 279
drag, startPoint x: 373, startPoint y: 279, endPoint x: 374, endPoint y: 293, distance: 14.2
click at [374, 293] on div "Booked Logos 0 6 4 5 6 8 Activated Logos 6 6 3 4 4 3 Cancelled Logos 0 0 0 -1 0…" at bounding box center [227, 198] width 400 height 279
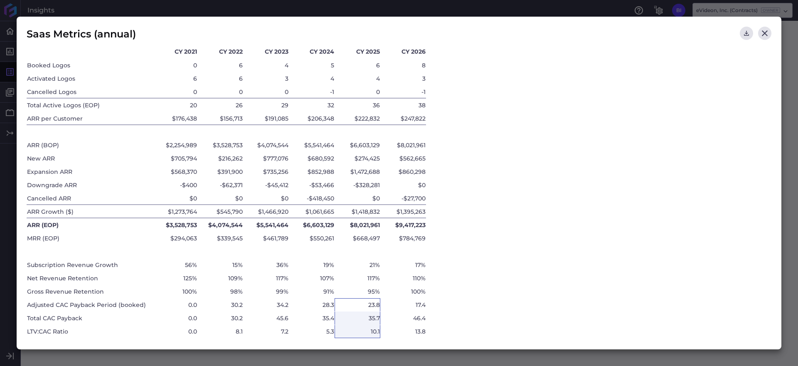
drag, startPoint x: 373, startPoint y: 304, endPoint x: 372, endPoint y: 331, distance: 27.5
click at [372, 331] on div "Booked Logos 0 6 4 5 6 8 Activated Logos 6 6 3 4 4 3 Cancelled Logos 0 0 0 -1 0…" at bounding box center [227, 198] width 400 height 279
click at [765, 32] on icon "Close" at bounding box center [765, 33] width 10 height 10
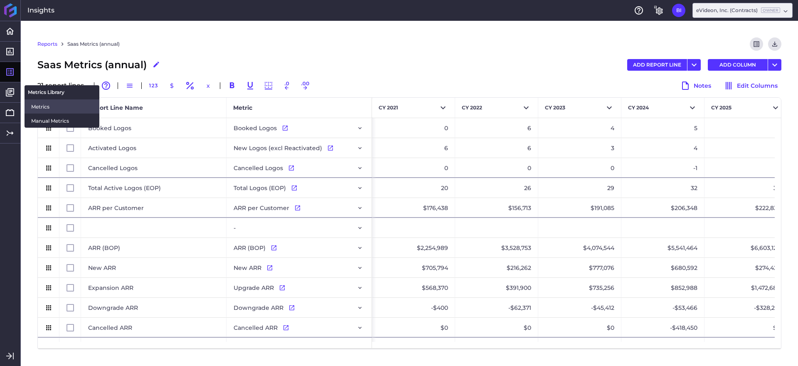
click at [43, 107] on span "Metrics" at bounding box center [62, 106] width 62 height 9
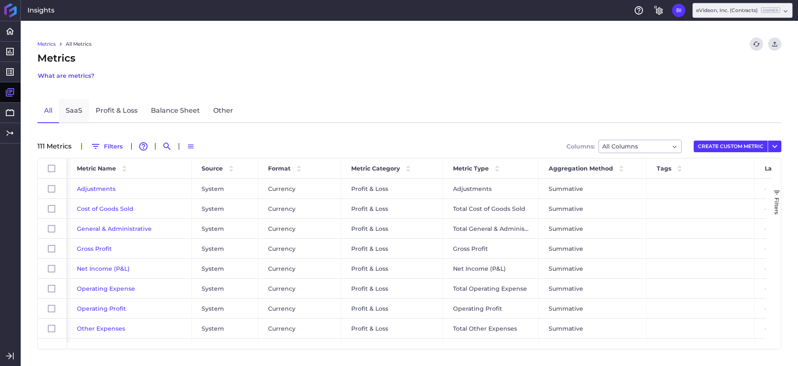
click at [84, 113] on link "SaaS" at bounding box center [74, 111] width 30 height 24
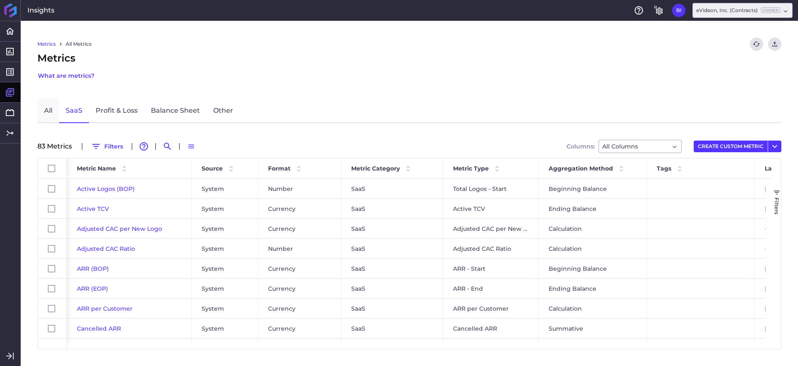
click at [49, 114] on link "All" at bounding box center [48, 111] width 22 height 24
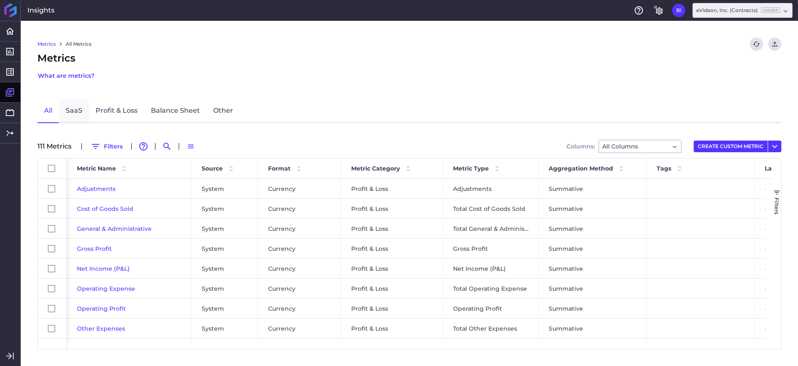
click at [73, 112] on link "SaaS" at bounding box center [74, 111] width 30 height 24
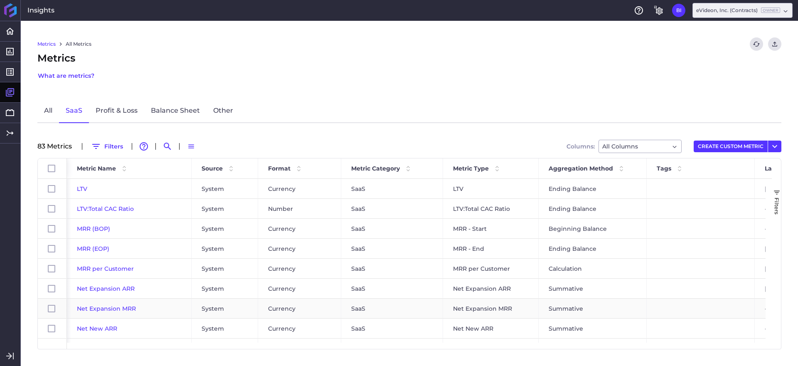
scroll to position [621, 0]
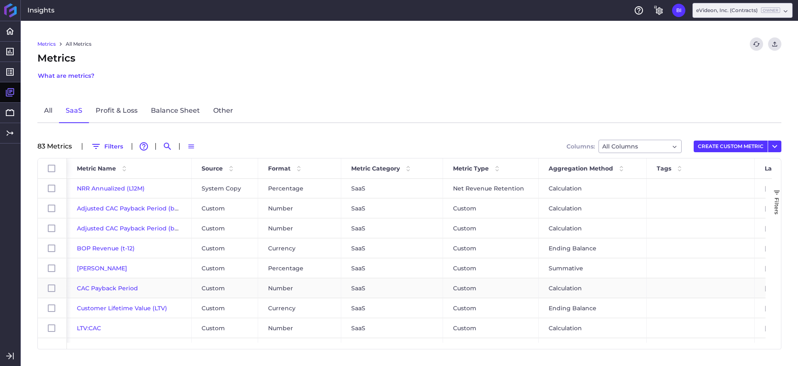
click at [111, 287] on span "CAC Payback Period" at bounding box center [107, 287] width 61 height 7
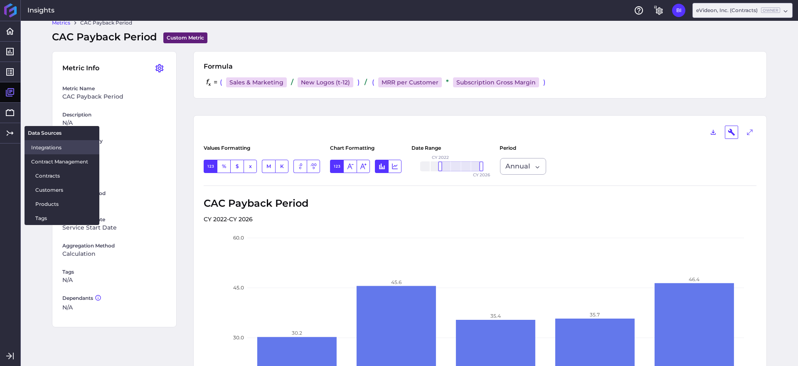
click at [51, 149] on span "Integrations" at bounding box center [62, 147] width 62 height 9
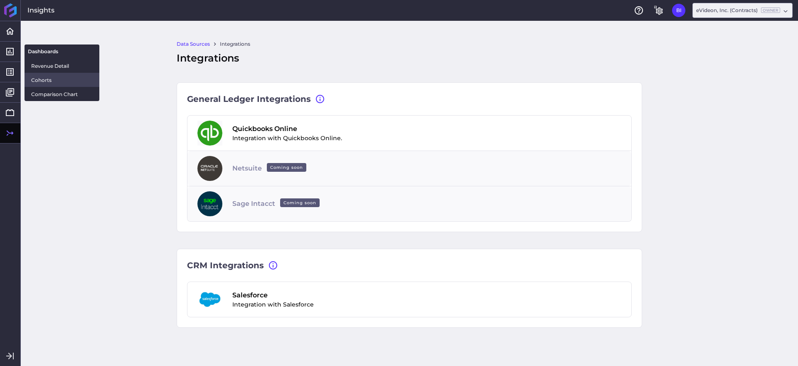
click at [64, 80] on span "Cohorts" at bounding box center [62, 80] width 62 height 9
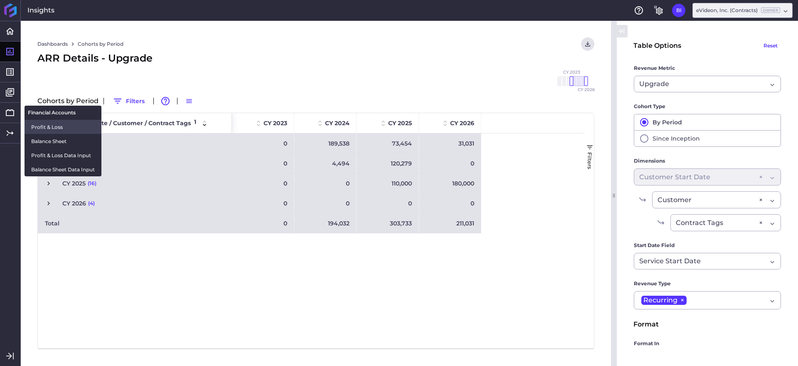
click at [46, 126] on span "Profit & Loss" at bounding box center [63, 127] width 64 height 9
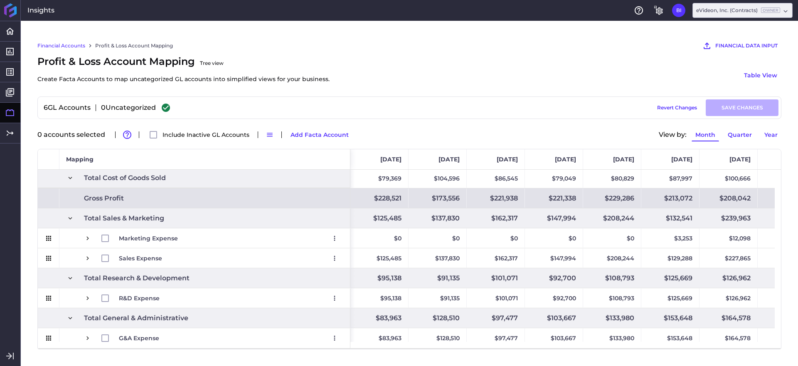
scroll to position [81, 0]
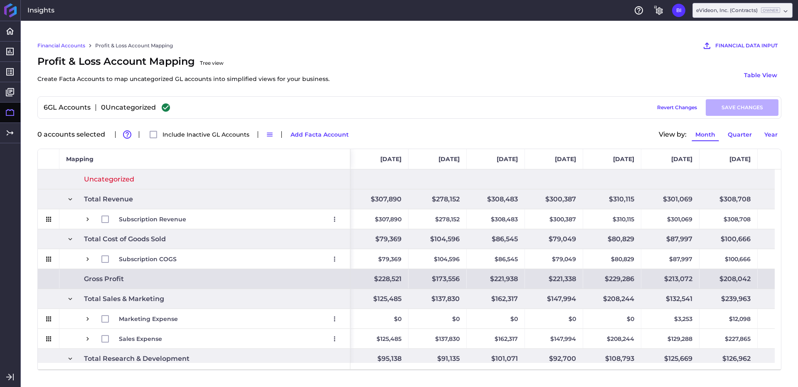
click at [261, 41] on div "Financial Accounts Profit & Loss Account Mapping FINANCIAL DATA INPUT AI Assist…" at bounding box center [409, 45] width 744 height 17
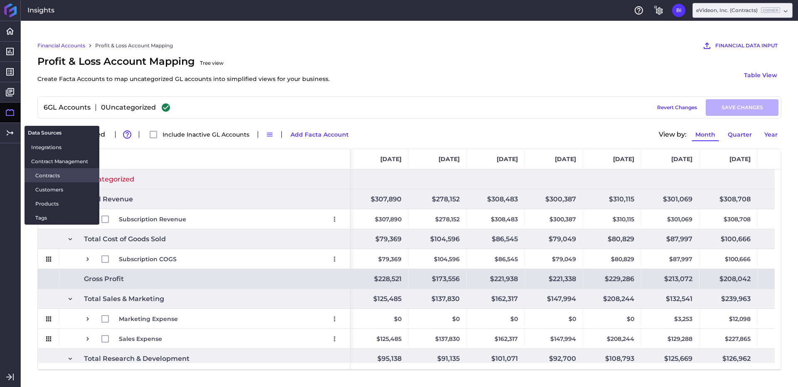
click at [69, 174] on span "Contracts" at bounding box center [63, 175] width 57 height 9
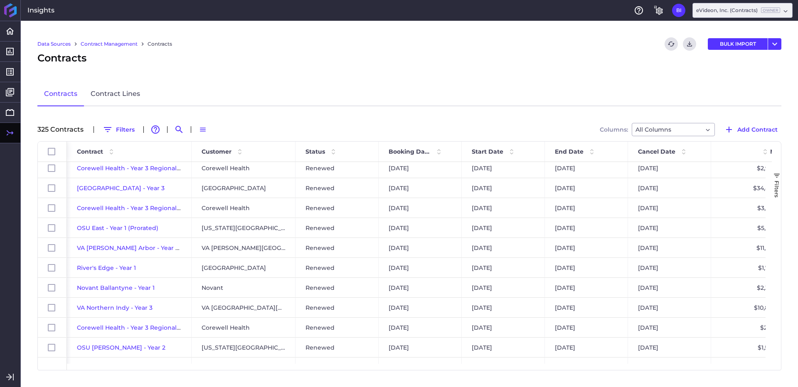
scroll to position [175, 0]
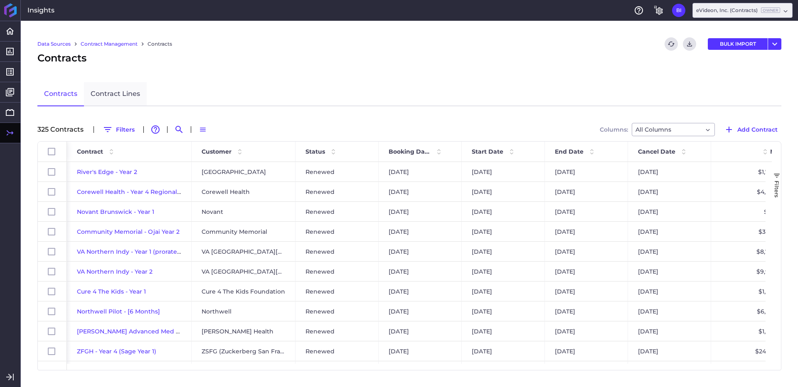
click at [116, 93] on link "Contract Lines" at bounding box center [115, 94] width 63 height 24
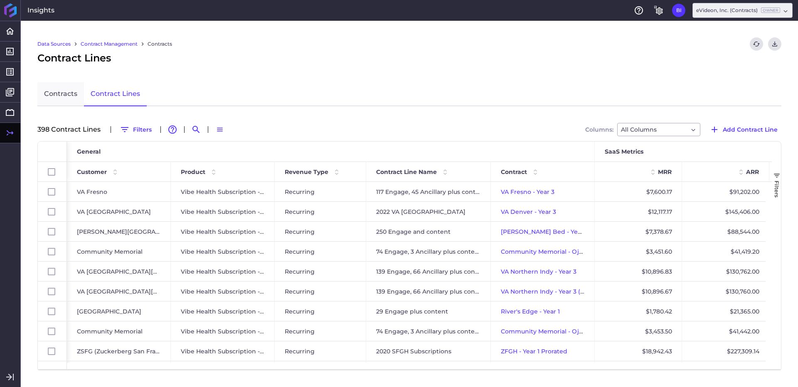
click at [56, 94] on link "Contracts" at bounding box center [60, 94] width 47 height 24
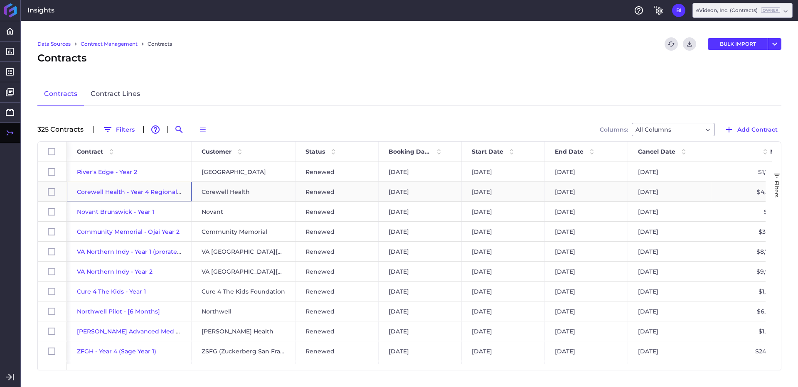
click at [128, 192] on span "Corewell Health - Year 4 Regionals (United)" at bounding box center [142, 191] width 130 height 7
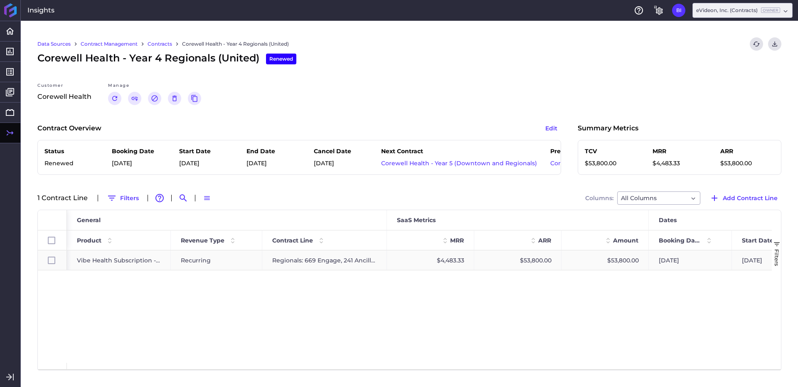
click at [151, 264] on span "Vibe Health Subscription - Recurring" at bounding box center [119, 260] width 84 height 19
checkbox input "true"
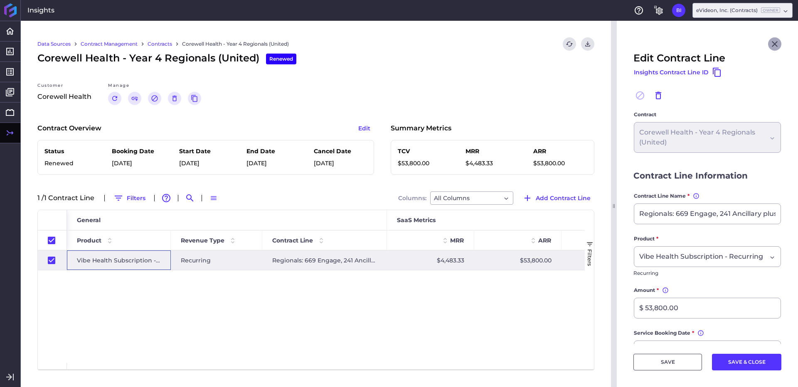
click at [770, 42] on icon "Close" at bounding box center [775, 44] width 10 height 10
checkbox input "false"
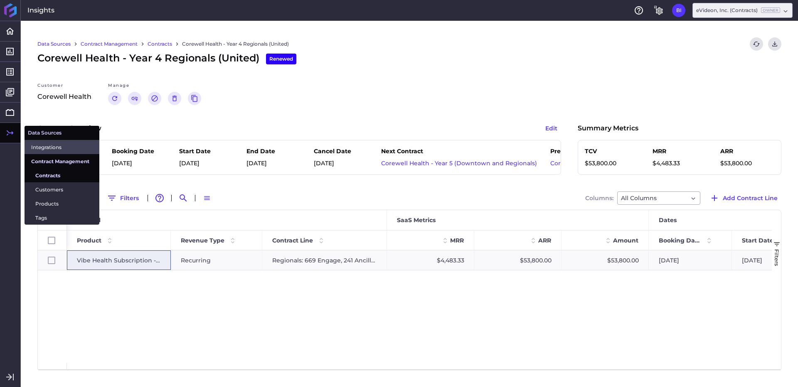
click at [50, 148] on span "Integrations" at bounding box center [62, 147] width 62 height 9
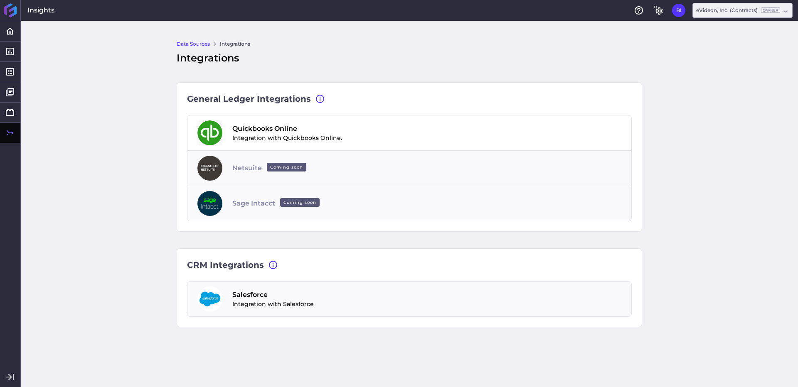
click at [294, 300] on div "Salesforce Integration with Salesforce" at bounding box center [272, 299] width 81 height 19
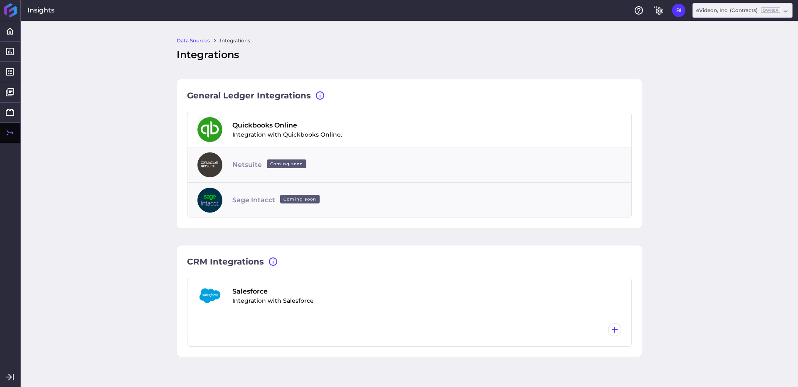
scroll to position [7, 0]
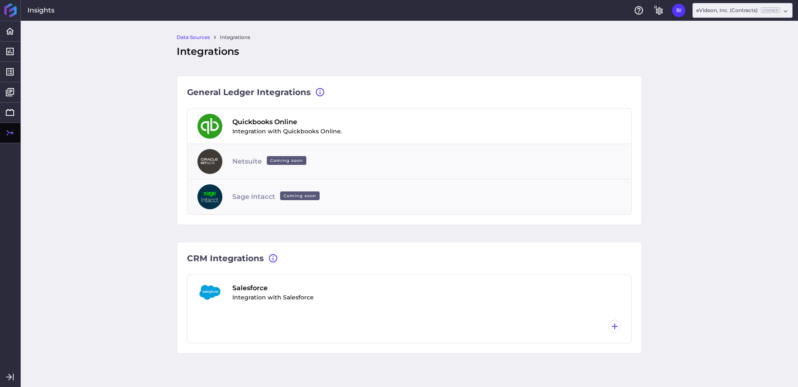
click at [612, 327] on icon "button" at bounding box center [615, 327] width 6 height 6
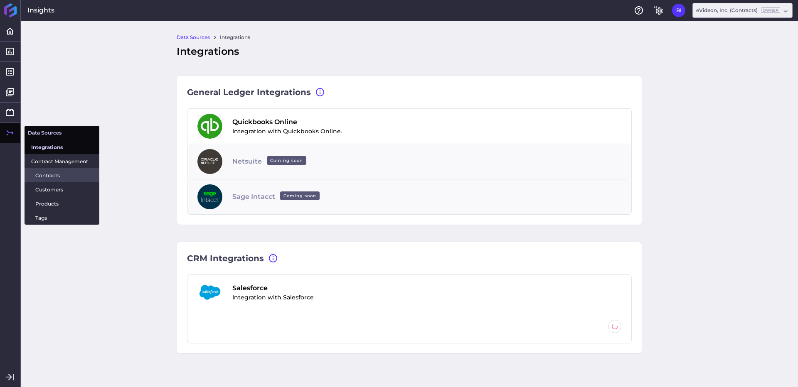
click at [80, 176] on span "Contracts" at bounding box center [63, 175] width 57 height 9
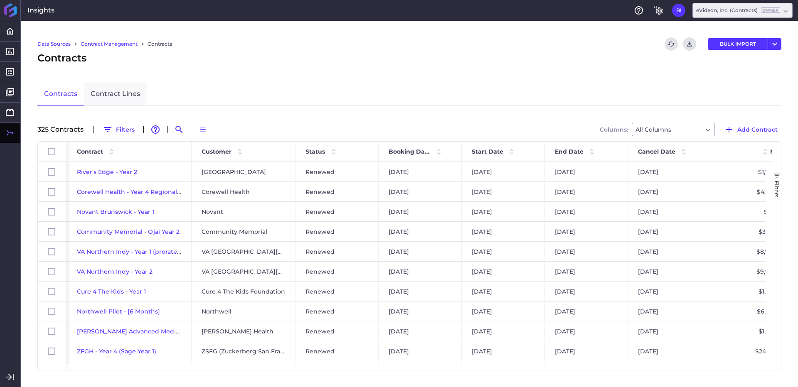
click at [116, 94] on link "Contract Lines" at bounding box center [115, 94] width 63 height 24
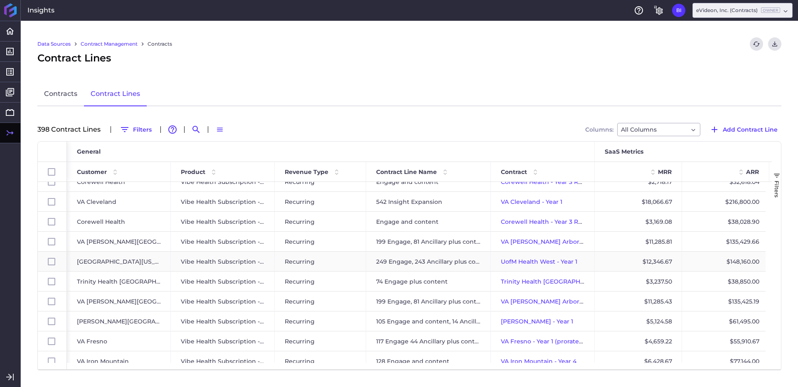
scroll to position [235, 0]
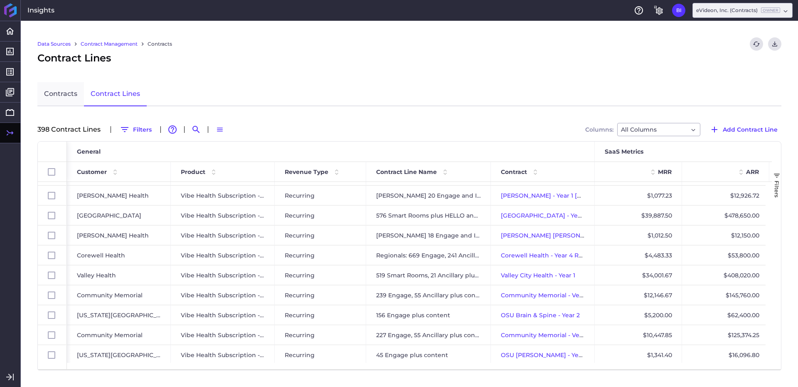
click at [62, 90] on link "Contracts" at bounding box center [60, 94] width 47 height 24
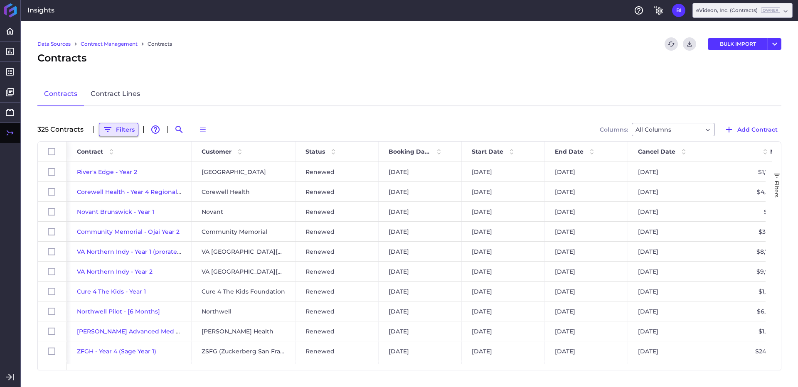
click at [120, 131] on button "Filters" at bounding box center [118, 129] width 39 height 13
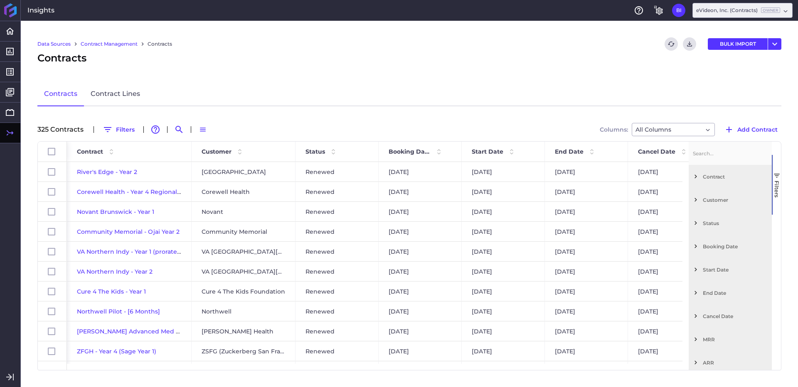
click at [717, 201] on span "Customer" at bounding box center [736, 200] width 66 height 6
click at [716, 202] on span "Customer" at bounding box center [736, 200] width 66 height 6
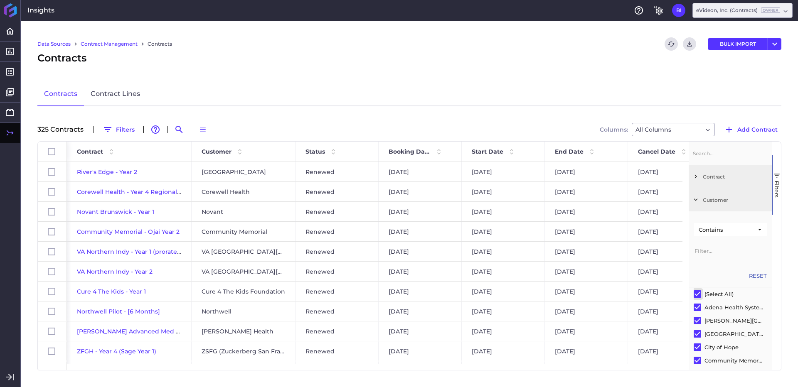
click at [697, 293] on input "Filter List" at bounding box center [697, 294] width 7 height 7
checkbox input "false"
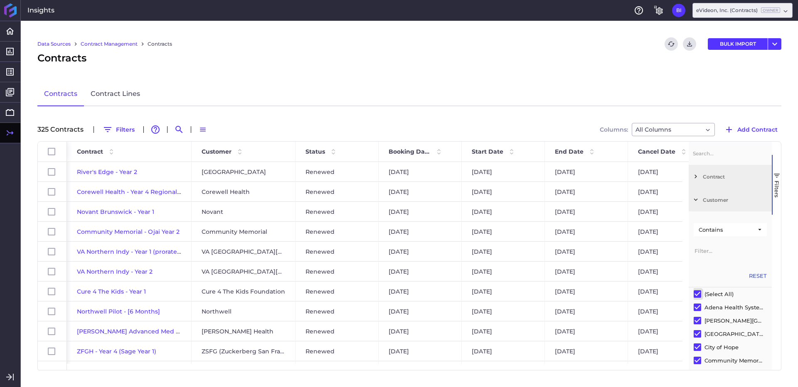
checkbox input "false"
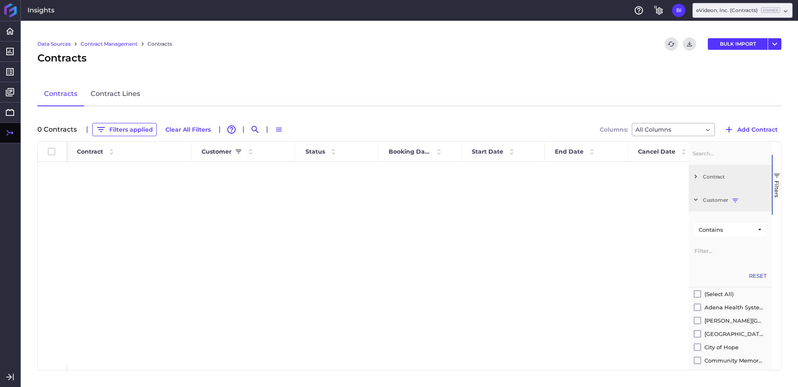
click at [713, 251] on input "Filter Value" at bounding box center [730, 250] width 73 height 17
type input "long"
click at [728, 363] on div "VA [GEOGRAPHIC_DATA]" at bounding box center [734, 362] width 59 height 7
checkbox input "true"
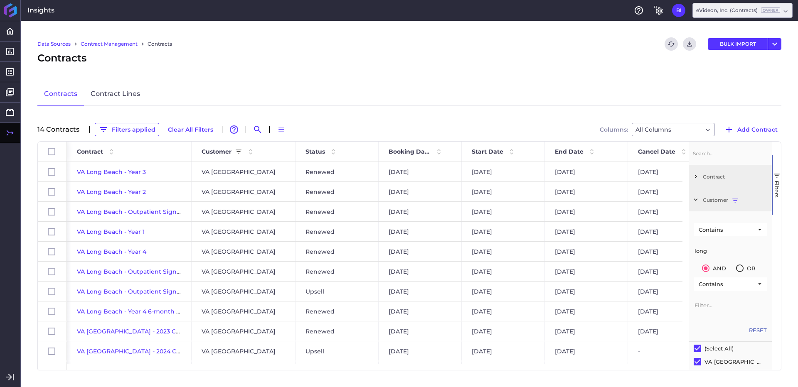
click at [779, 175] on span "button" at bounding box center [776, 175] width 7 height 7
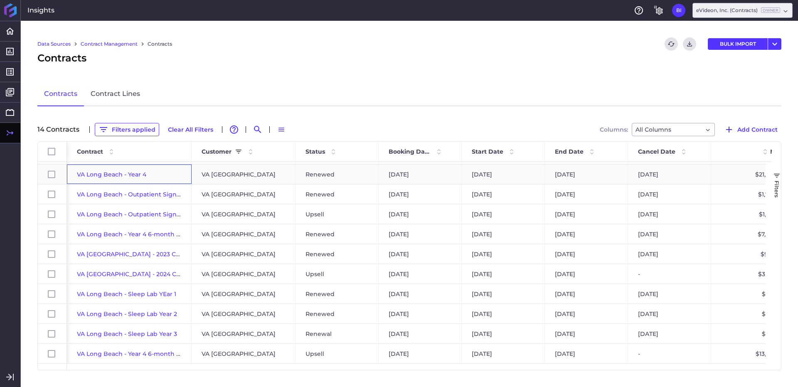
click at [128, 174] on span "VA Long Beach - Year 4" at bounding box center [111, 174] width 69 height 7
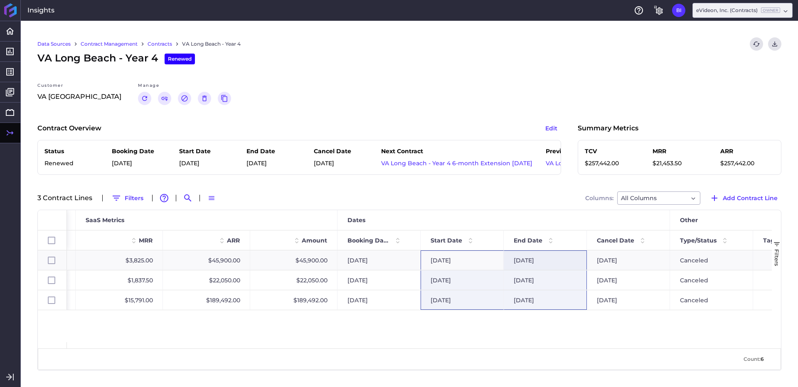
drag, startPoint x: 464, startPoint y: 264, endPoint x: 537, endPoint y: 306, distance: 84.2
click at [537, 306] on div "SCI: Engage $3,825.00 $45,900.00 $45,900.00 02/01/2024 02/01/2024 01/31/2025 02…" at bounding box center [379, 281] width 1247 height 60
click at [188, 306] on div "$189,492.00" at bounding box center [206, 301] width 87 height 20
checkbox input "false"
checkbox input "true"
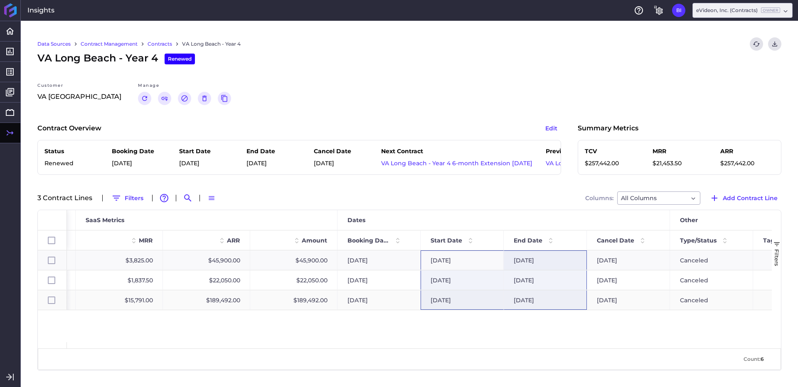
checkbox input "false"
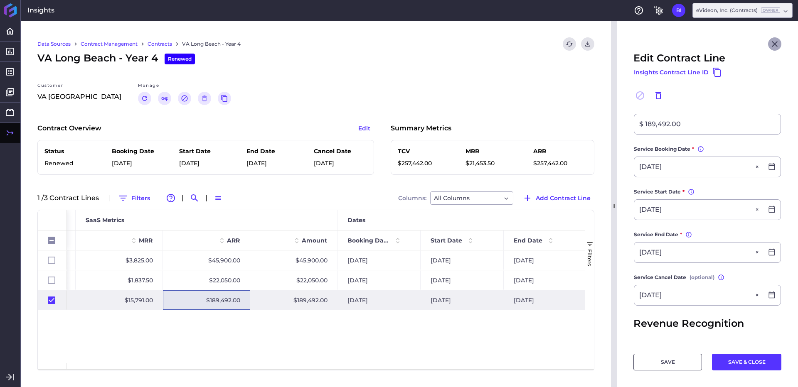
click at [770, 47] on icon "Close" at bounding box center [775, 44] width 10 height 10
checkbox input "false"
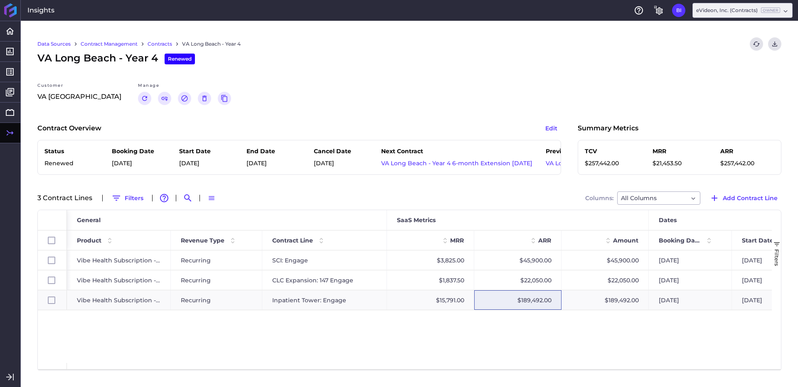
click at [158, 44] on link "Contracts" at bounding box center [160, 43] width 25 height 7
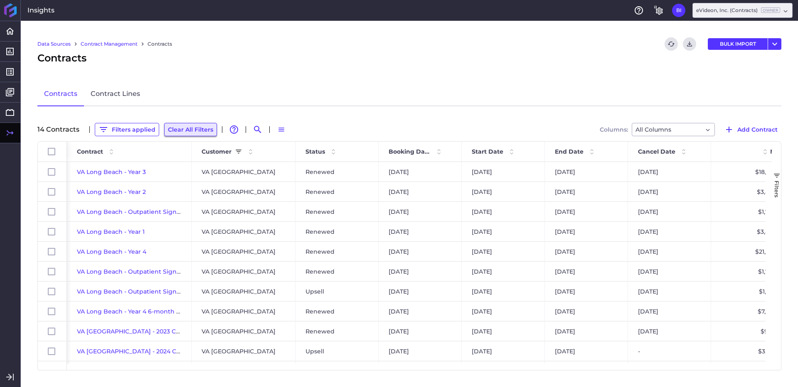
click at [180, 129] on button "Clear All Filters" at bounding box center [190, 129] width 53 height 13
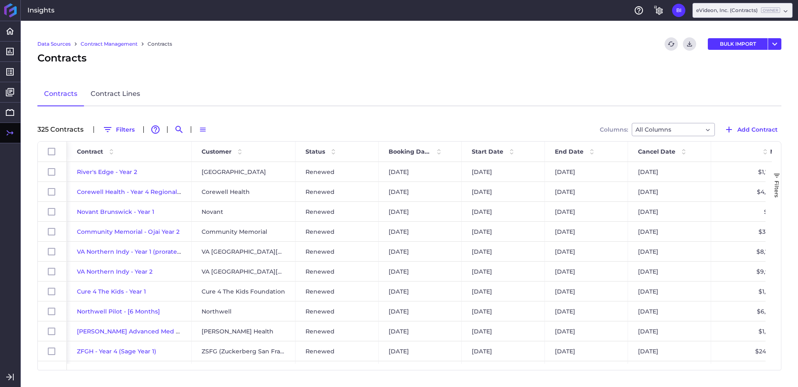
click at [777, 173] on span "button" at bounding box center [776, 175] width 7 height 7
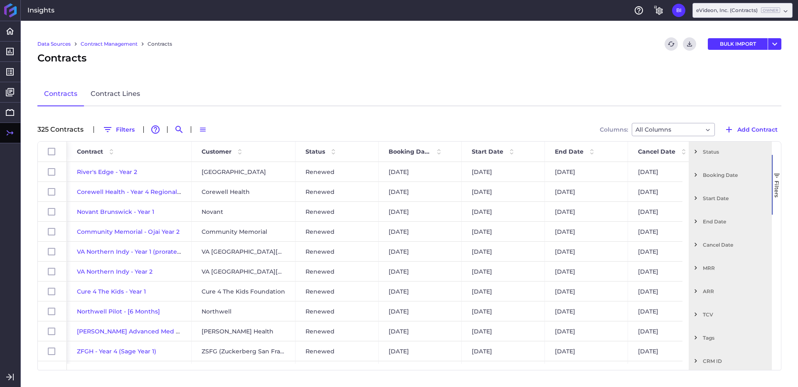
scroll to position [74, 0]
click at [712, 219] on span "End Date" at bounding box center [736, 219] width 66 height 6
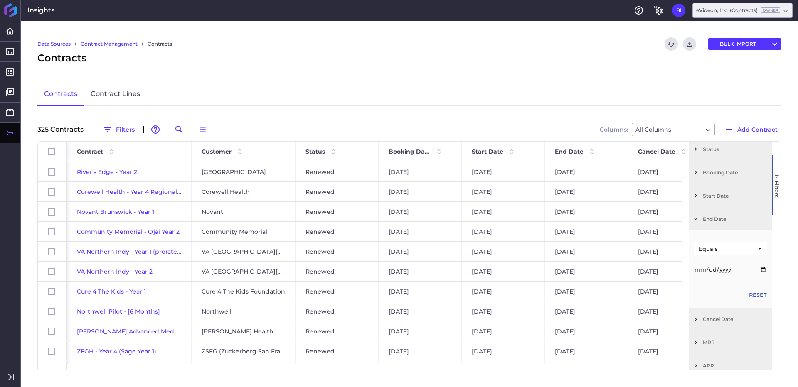
click at [716, 218] on span "End Date" at bounding box center [736, 219] width 66 height 6
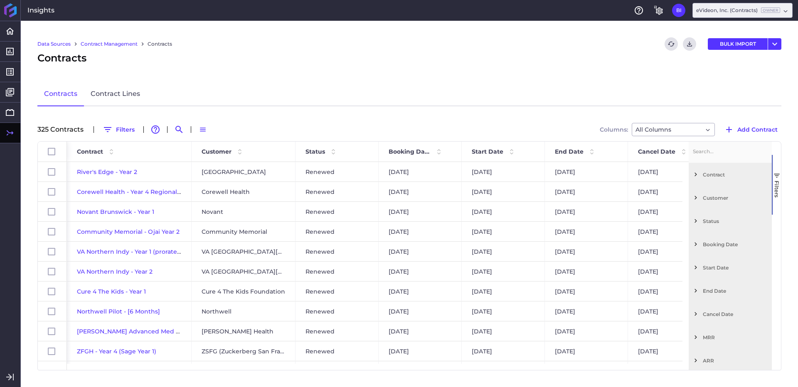
scroll to position [0, 0]
click at [779, 195] on span "Filters" at bounding box center [777, 189] width 7 height 17
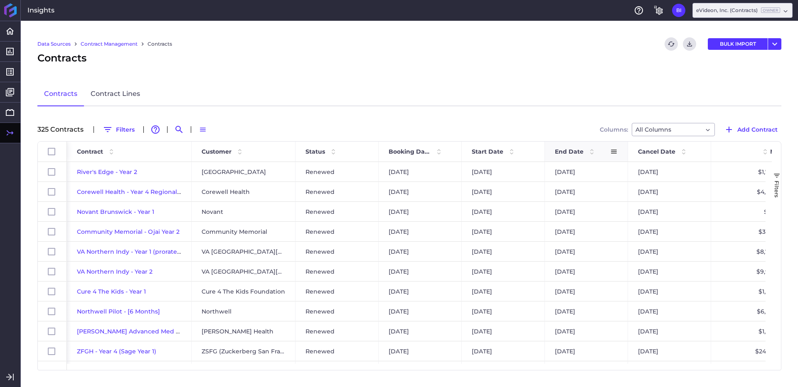
click at [574, 150] on span "End Date" at bounding box center [569, 151] width 29 height 7
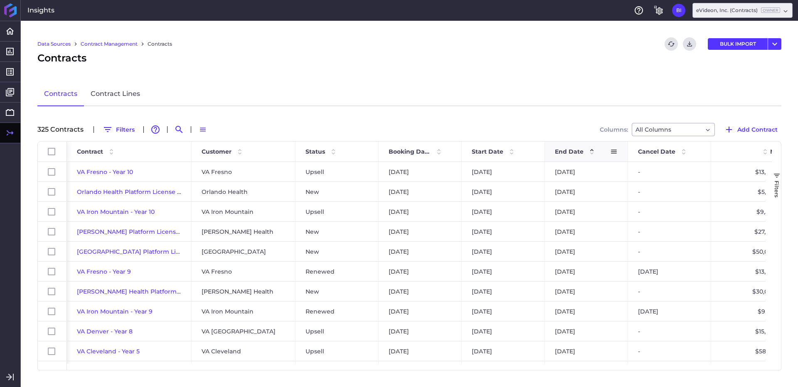
click at [614, 152] on span at bounding box center [613, 151] width 7 height 7
click at [601, 151] on div "End Date 1" at bounding box center [582, 152] width 55 height 16
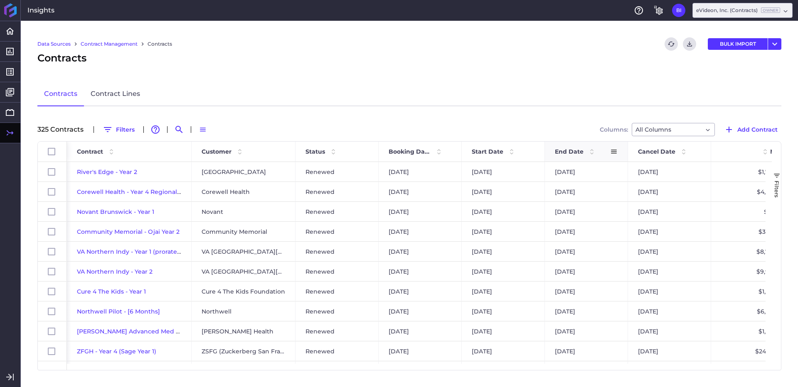
click at [601, 151] on div "End Date" at bounding box center [582, 152] width 55 height 16
click at [599, 153] on div "End Date 1" at bounding box center [582, 152] width 55 height 16
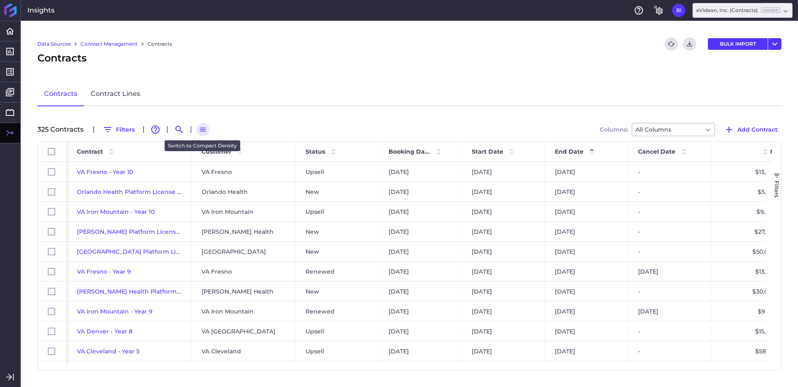
click at [201, 129] on icon "button" at bounding box center [202, 129] width 7 height 7
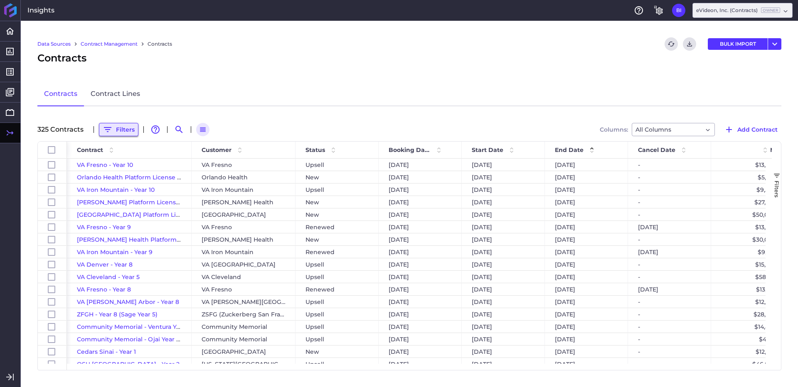
click at [121, 130] on button "Filters" at bounding box center [118, 129] width 39 height 13
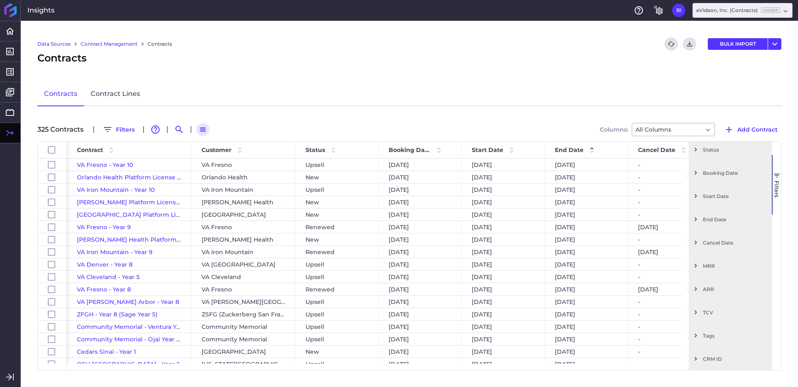
scroll to position [74, 0]
click at [778, 189] on span "Filters" at bounding box center [777, 189] width 7 height 17
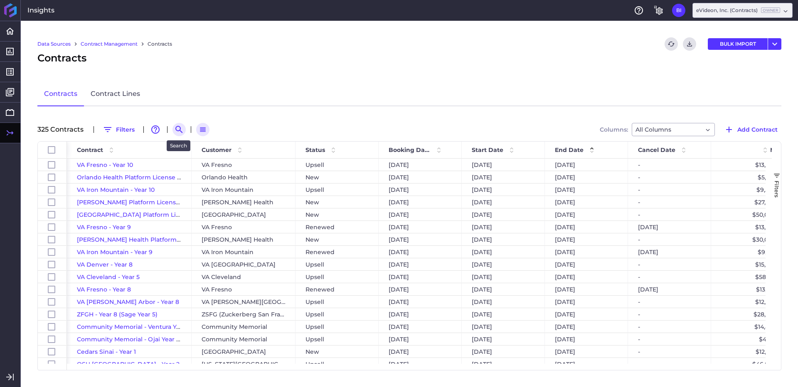
click at [180, 132] on icon "Search by" at bounding box center [179, 130] width 10 height 10
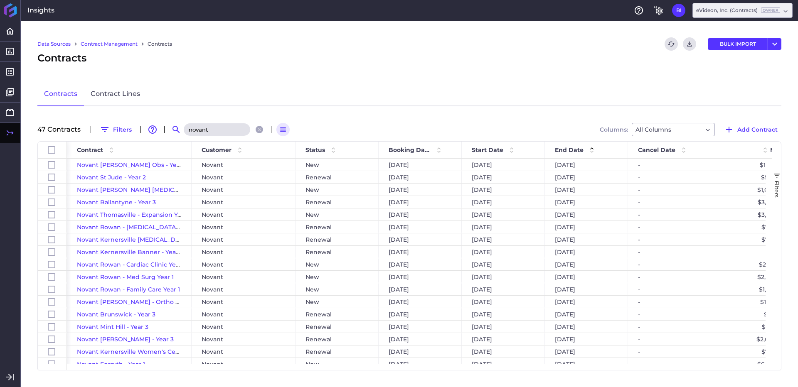
type input "novant"
click at [225, 115] on div "Data Sources Contract Management Contracts Refresh table data Download CSV BULK…" at bounding box center [409, 204] width 777 height 367
click at [112, 94] on link "Contract Lines" at bounding box center [115, 94] width 63 height 24
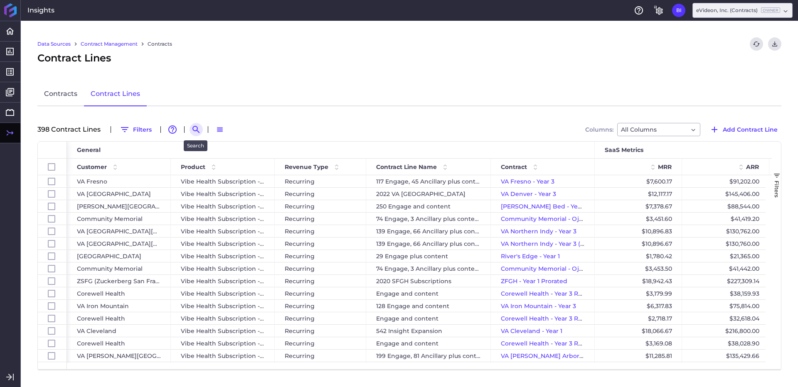
click at [196, 128] on icon "Search by" at bounding box center [195, 129] width 7 height 7
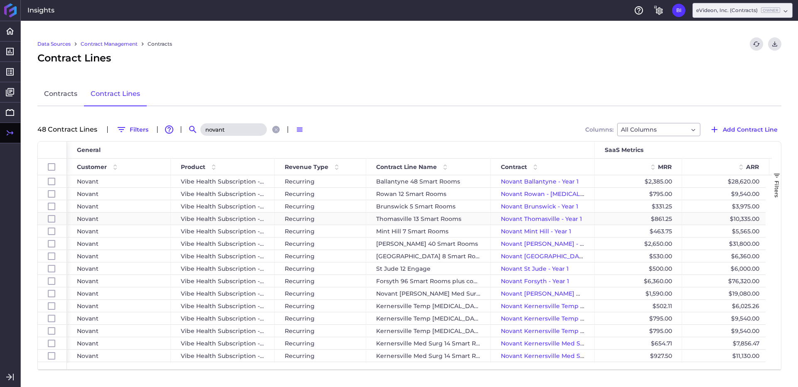
type input "novant"
click at [342, 222] on div "Recurring" at bounding box center [320, 219] width 91 height 12
checkbox input "false"
checkbox input "true"
checkbox input "false"
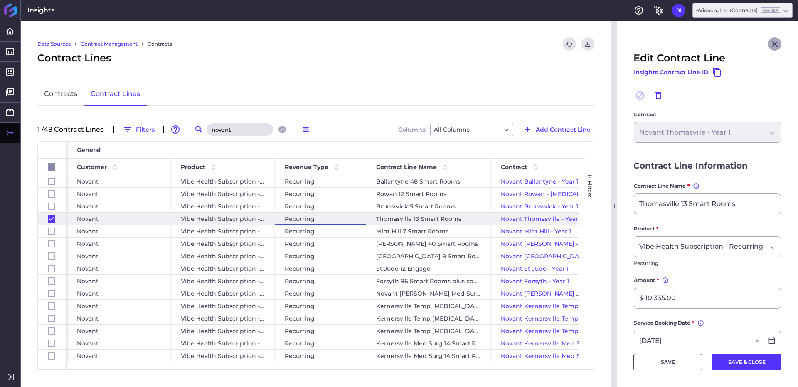
click at [772, 42] on icon "Close" at bounding box center [775, 44] width 6 height 6
checkbox input "false"
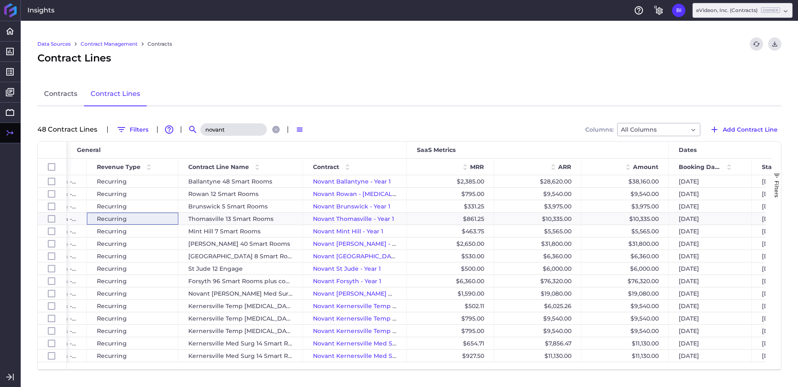
scroll to position [0, 316]
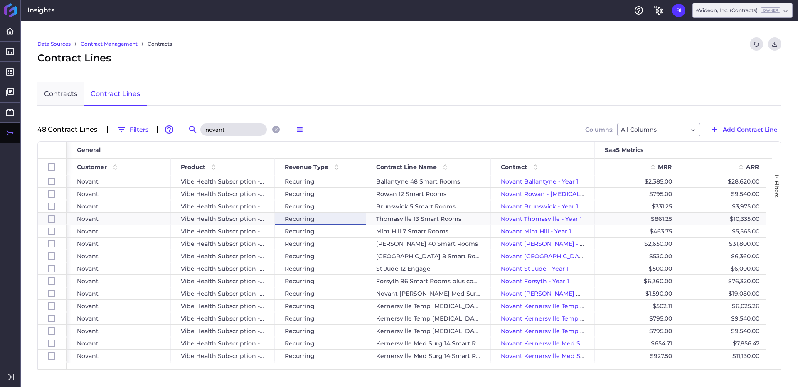
click at [65, 97] on link "Contracts" at bounding box center [60, 94] width 47 height 24
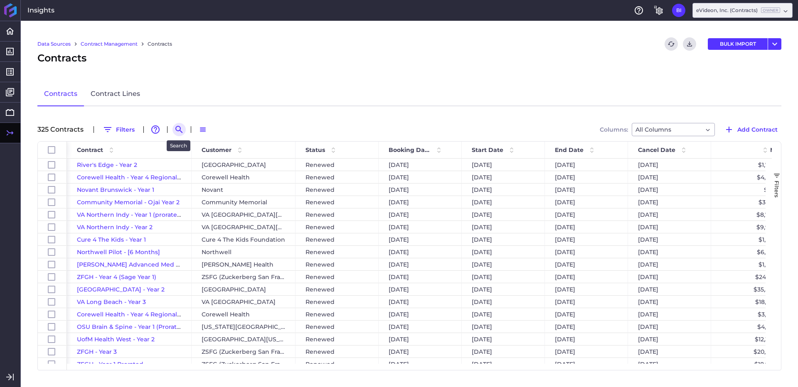
click at [180, 130] on icon "Search by" at bounding box center [178, 129] width 7 height 7
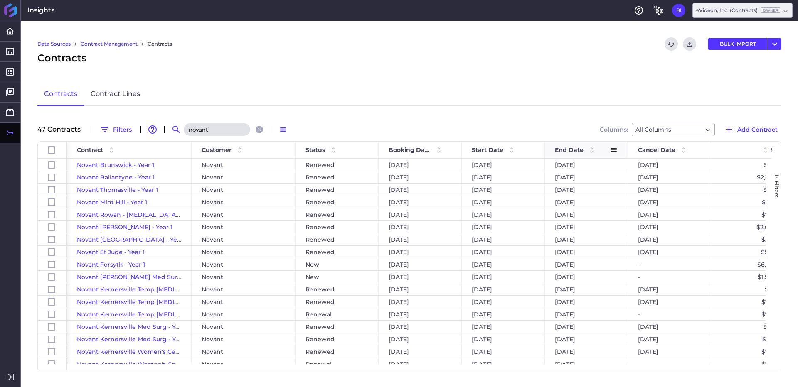
type input "novant"
click at [573, 153] on span "End Date" at bounding box center [569, 149] width 29 height 7
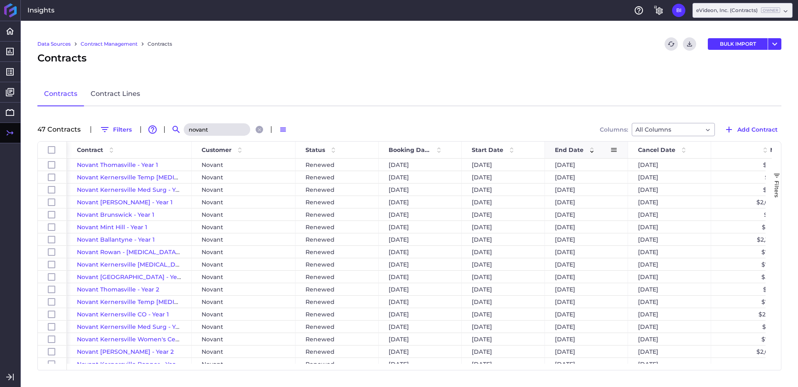
click at [573, 153] on span "End Date" at bounding box center [569, 149] width 29 height 7
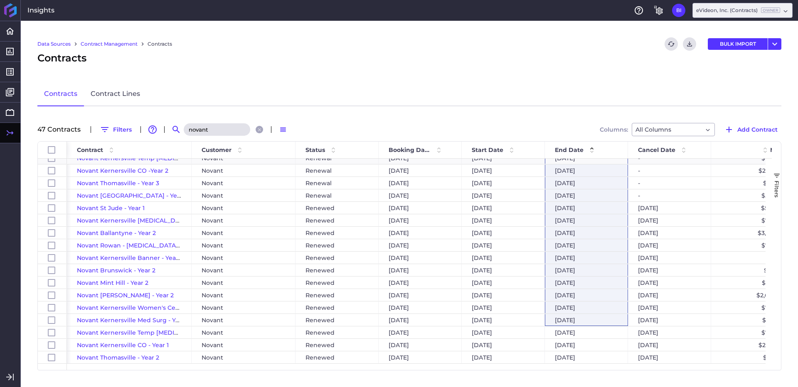
drag, startPoint x: 588, startPoint y: 192, endPoint x: 595, endPoint y: 319, distance: 127.0
click at [595, 319] on div "Novant St Jude - Year 1 Novant Renewed 12/13/2023 09/09/2024 09/08/2025 09/09/2…" at bounding box center [742, 196] width 1351 height 586
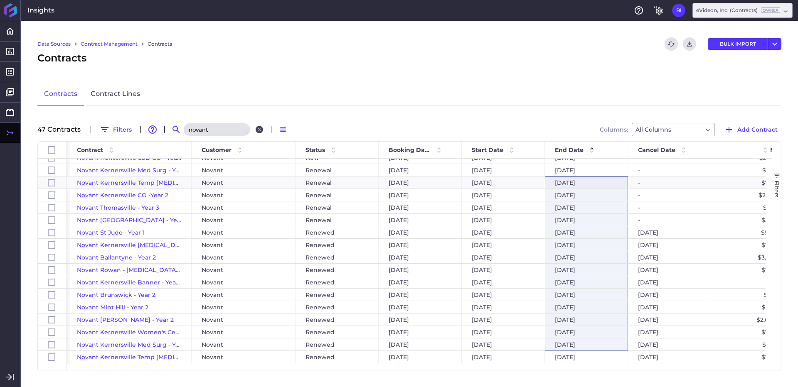
click at [257, 131] on icon "Close search" at bounding box center [259, 129] width 5 height 5
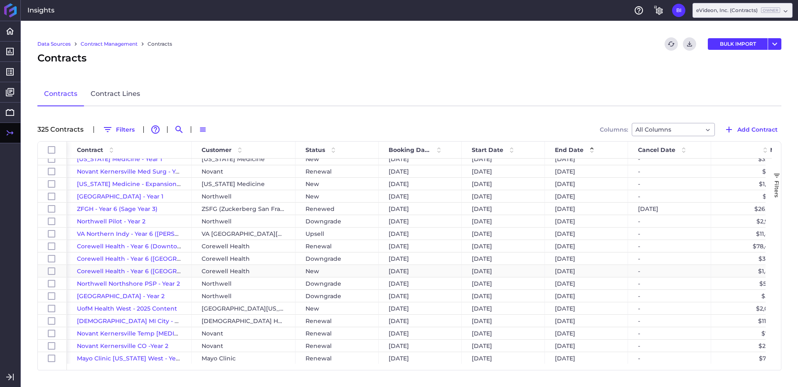
scroll to position [1110, 0]
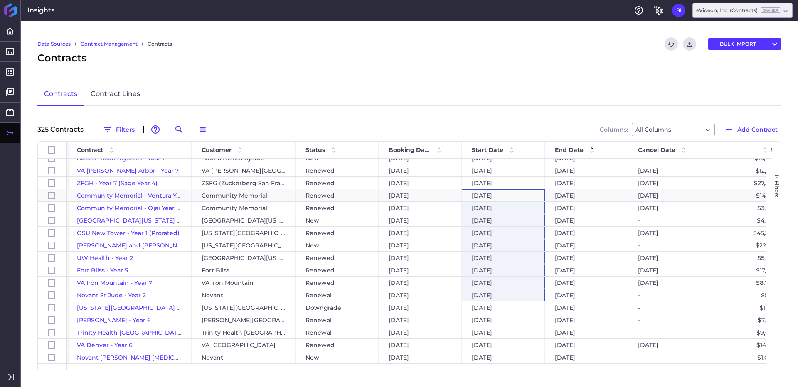
drag, startPoint x: 510, startPoint y: 195, endPoint x: 517, endPoint y: 300, distance: 105.4
click at [487, 146] on span "Start Date" at bounding box center [488, 149] width 32 height 7
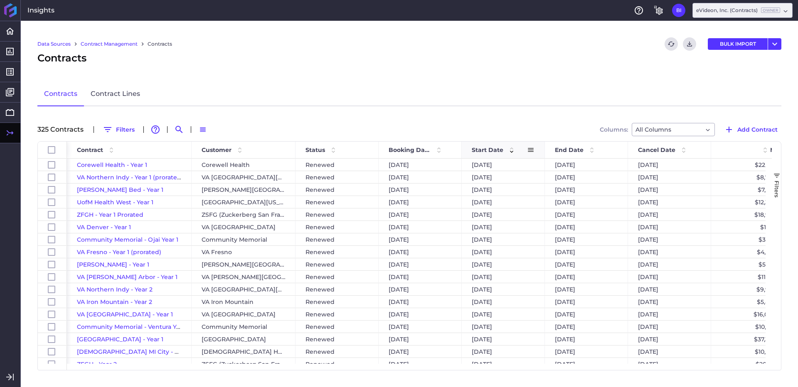
click at [482, 148] on span "Start Date" at bounding box center [488, 149] width 32 height 7
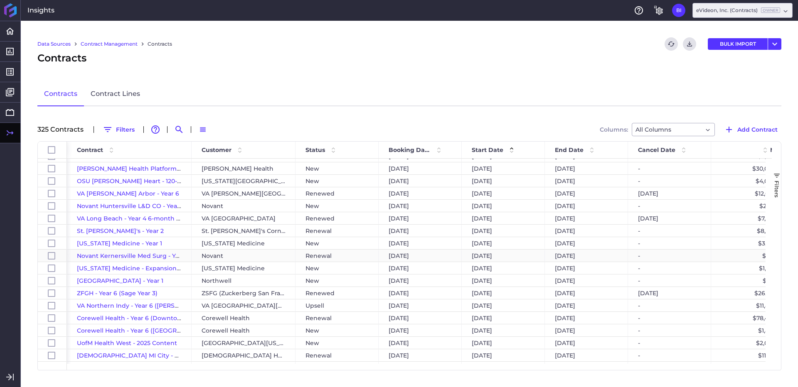
click at [127, 255] on span "Novant Kernersville Med Surg - Year 3" at bounding box center [133, 255] width 113 height 7
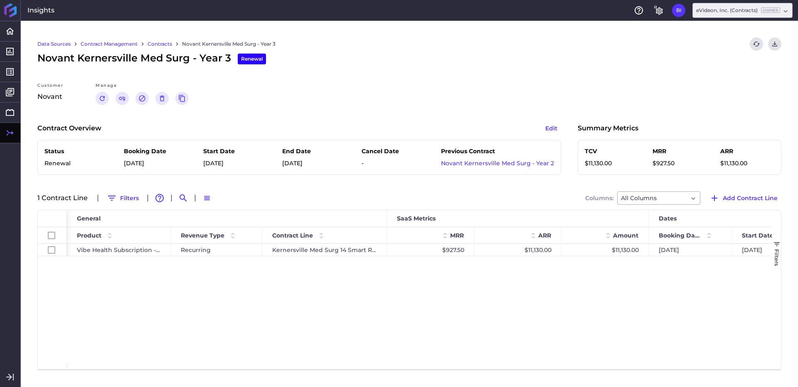
drag, startPoint x: 200, startPoint y: 161, endPoint x: 334, endPoint y: 167, distance: 134.0
click at [334, 167] on div "Status Renewal Booking Date 01/08/2025 Start Date 01/08/2025 End Date 01/07/202…" at bounding box center [299, 157] width 524 height 35
drag, startPoint x: 283, startPoint y: 165, endPoint x: 314, endPoint y: 165, distance: 31.2
click at [314, 165] on div "Status Renewal Booking Date 01/08/2025 Start Date 01/08/2025 End Date 01/07/202…" at bounding box center [299, 157] width 524 height 35
click at [44, 72] on link "Reports" at bounding box center [62, 72] width 75 height 14
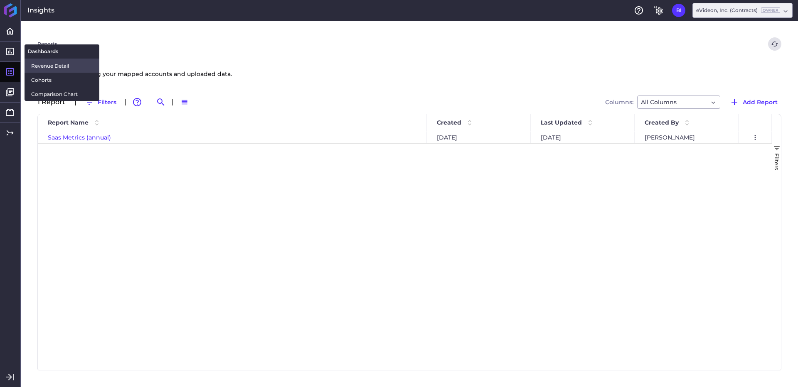
click at [47, 60] on link "Revenue Detail" at bounding box center [62, 66] width 75 height 14
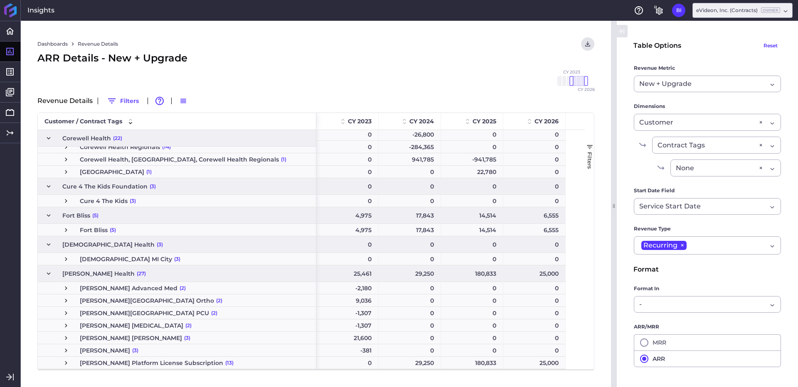
scroll to position [234, 0]
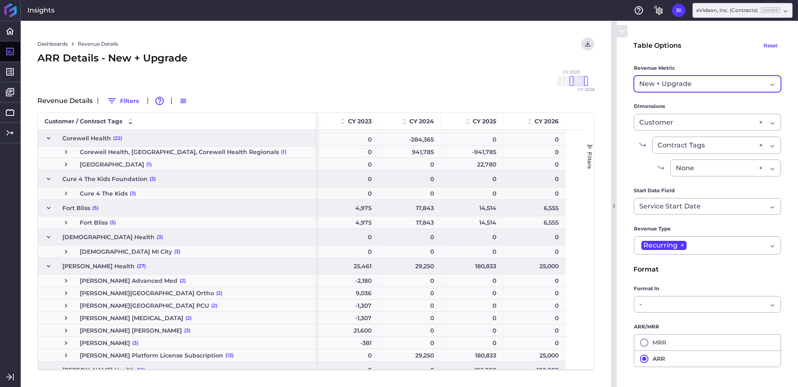
click at [690, 77] on div "New + Upgrade New + Upgrade" at bounding box center [707, 84] width 147 height 17
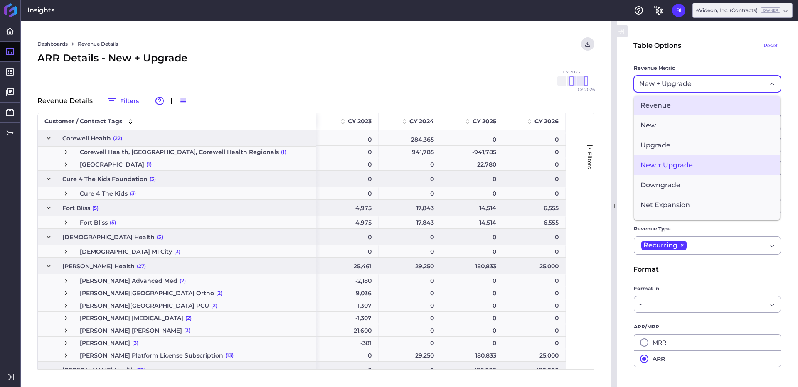
click at [676, 104] on span "Revenue" at bounding box center [707, 106] width 146 height 20
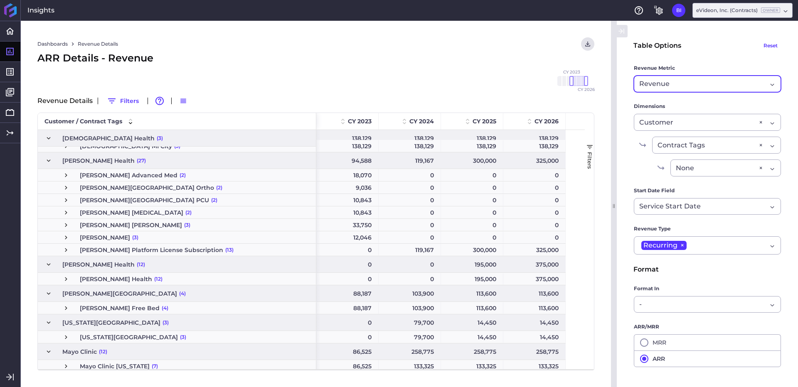
scroll to position [339, 0]
click at [64, 250] on span "Press SPACE to select this row." at bounding box center [65, 250] width 7 height 7
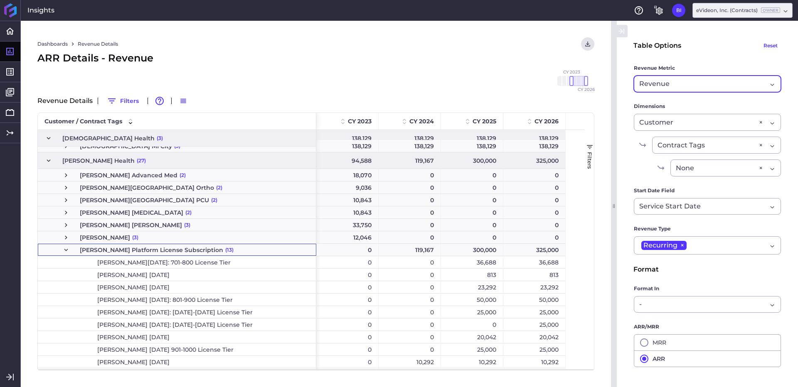
click at [64, 250] on span "Press SPACE to select this row." at bounding box center [65, 250] width 7 height 7
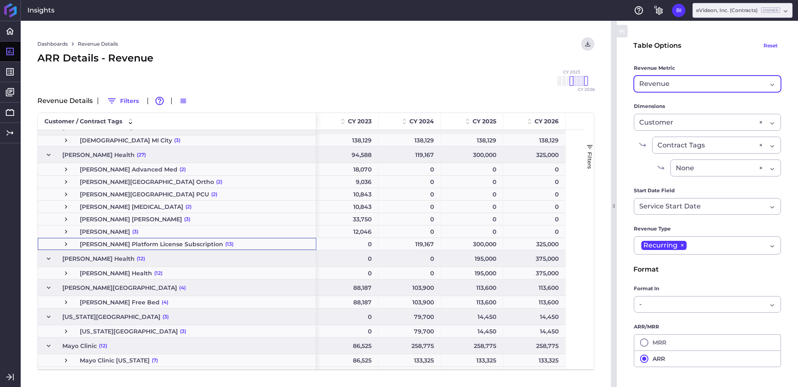
scroll to position [372, 0]
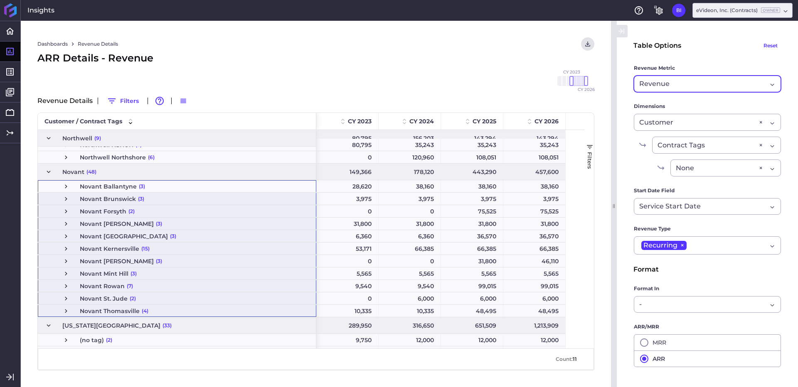
drag, startPoint x: 111, startPoint y: 187, endPoint x: 126, endPoint y: 314, distance: 127.6
click at [126, 314] on div "Mayo Clinic La Crosse (1) Mayo Clinic Mankato (2) Mayo Clinic Nasseff (2) Mount…" at bounding box center [177, 369] width 279 height 1908
click at [65, 250] on span "Press SPACE to select this row." at bounding box center [65, 248] width 7 height 7
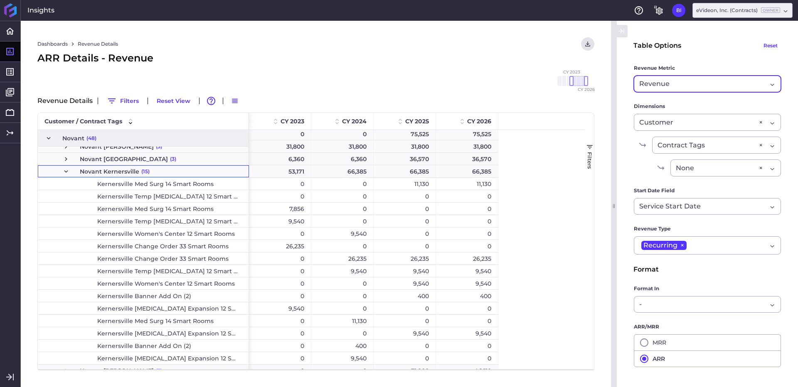
click at [67, 173] on span "Press SPACE to select this row." at bounding box center [65, 171] width 7 height 7
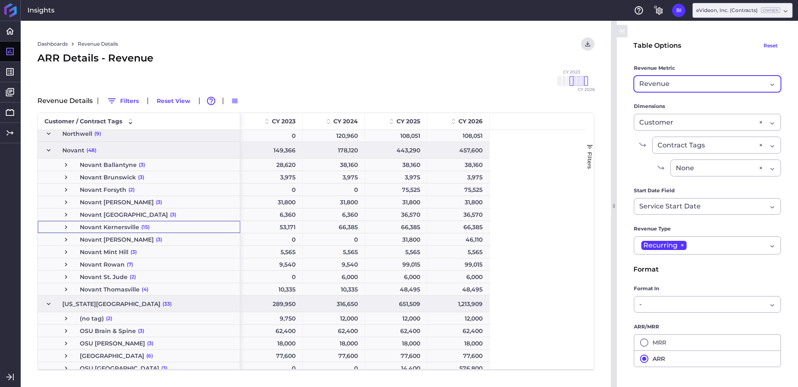
click at [66, 227] on span "Press SPACE to select this row." at bounding box center [65, 227] width 7 height 7
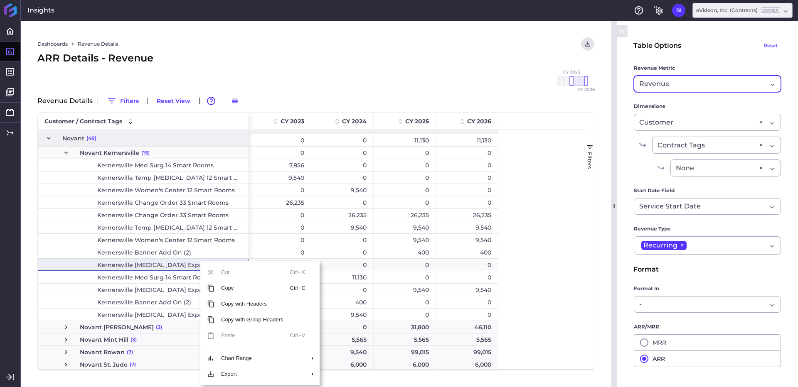
click at [389, 214] on div "26,235" at bounding box center [405, 215] width 62 height 12
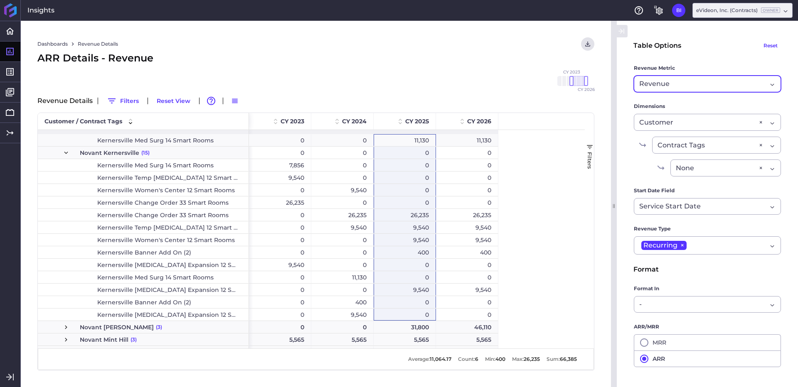
drag, startPoint x: 414, startPoint y: 140, endPoint x: 423, endPoint y: 319, distance: 179.8
click at [423, 319] on div "28,620 38,160 38,160 38,160 3,975 3,975 3,975 3,975 0 0 75,525 75,525 31,800 31…" at bounding box center [373, 327] width 249 height 2066
drag, startPoint x: 422, startPoint y: 153, endPoint x: 424, endPoint y: 313, distance: 160.1
click at [424, 313] on div "28,620 38,160 38,160 38,160 3,975 3,975 3,975 3,975 0 0 75,525 75,525 31,800 31…" at bounding box center [373, 327] width 249 height 2066
drag, startPoint x: 416, startPoint y: 173, endPoint x: 421, endPoint y: 317, distance: 143.5
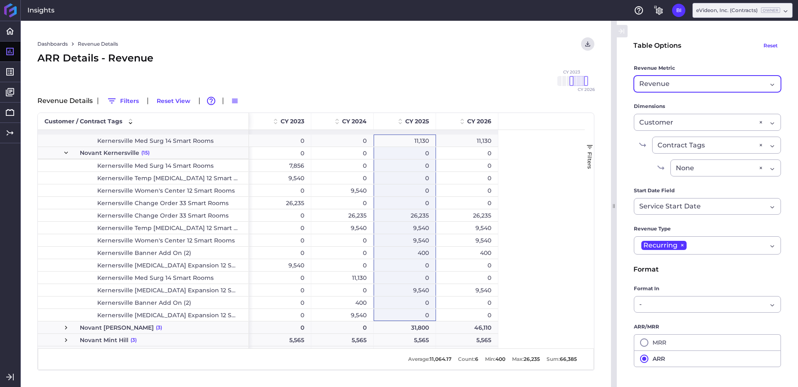
click at [421, 317] on div "28,620 38,160 38,160 38,160 3,975 3,975 3,975 3,975 0 0 75,525 75,525 31,800 31…" at bounding box center [373, 328] width 249 height 2066
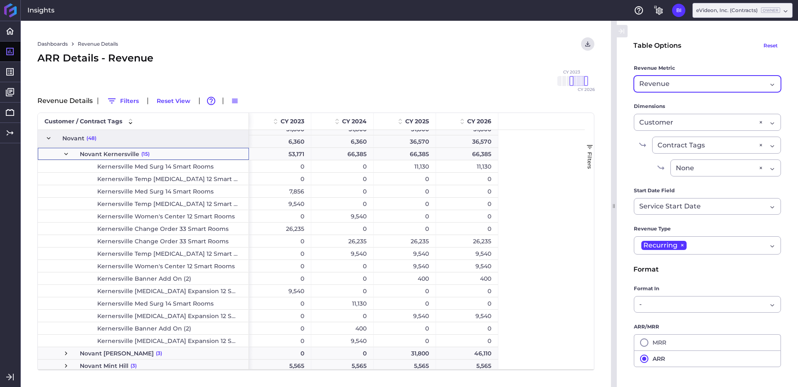
click at [65, 154] on span "Press SPACE to select this row." at bounding box center [65, 154] width 7 height 7
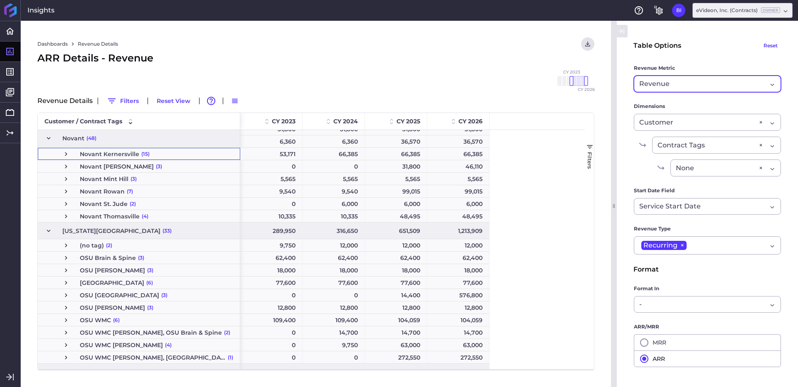
click at [46, 137] on span "Press SPACE to select this row." at bounding box center [48, 138] width 7 height 7
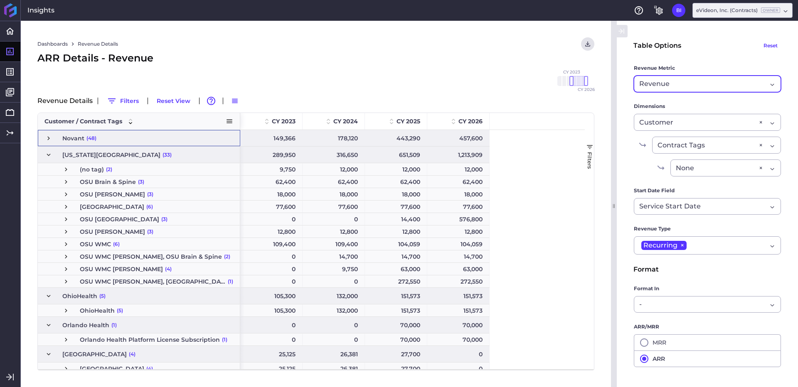
click at [230, 120] on span at bounding box center [229, 121] width 7 height 7
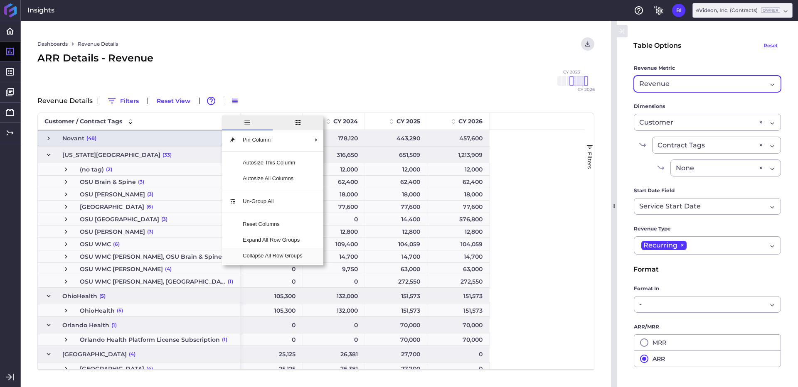
click at [276, 260] on span "Collapse All Row Groups" at bounding box center [272, 256] width 73 height 16
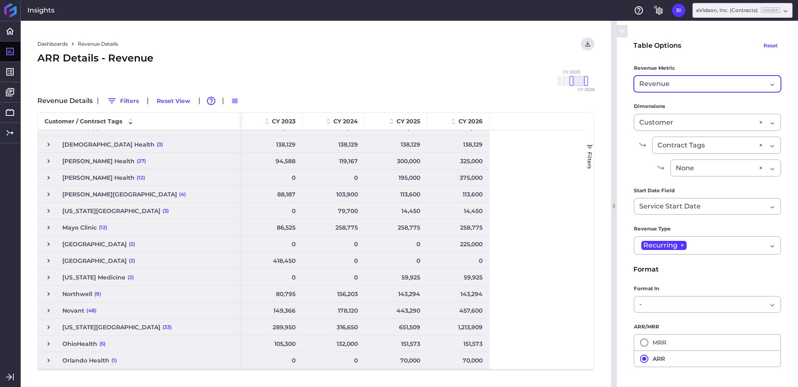
scroll to position [0, 0]
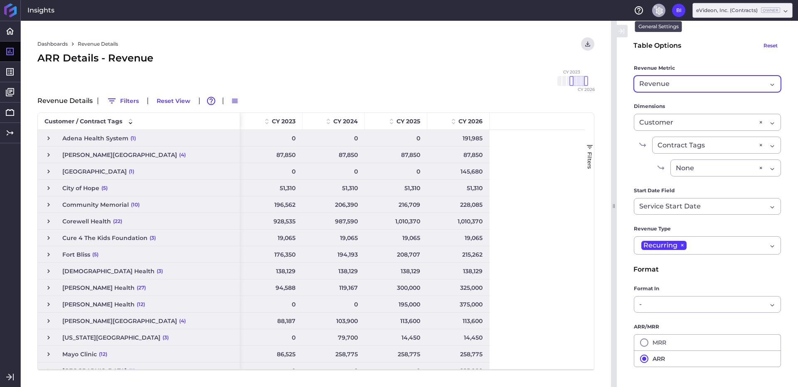
click at [654, 12] on button "General Settings" at bounding box center [658, 10] width 13 height 13
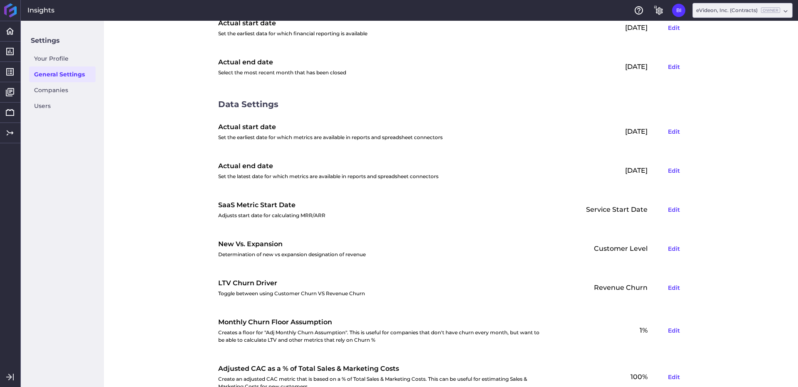
scroll to position [115, 0]
click at [671, 172] on button "Edit" at bounding box center [674, 169] width 20 height 13
click at [580, 172] on input "[DATE]" at bounding box center [544, 170] width 101 height 16
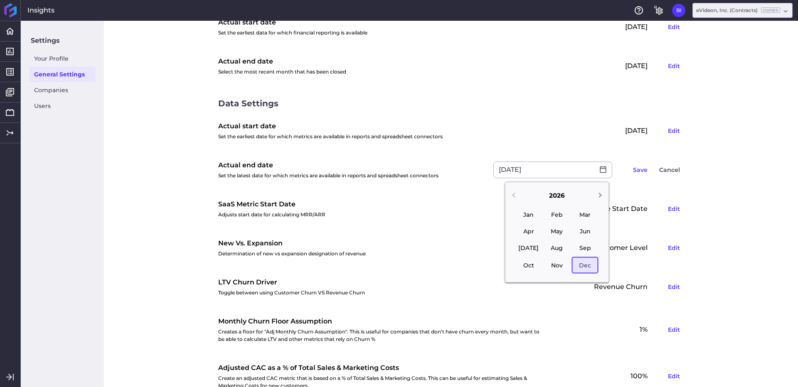
click at [600, 195] on span "Next Year" at bounding box center [600, 196] width 0 height 10
click at [588, 267] on div "Dec" at bounding box center [585, 265] width 27 height 17
type input "[DATE]"
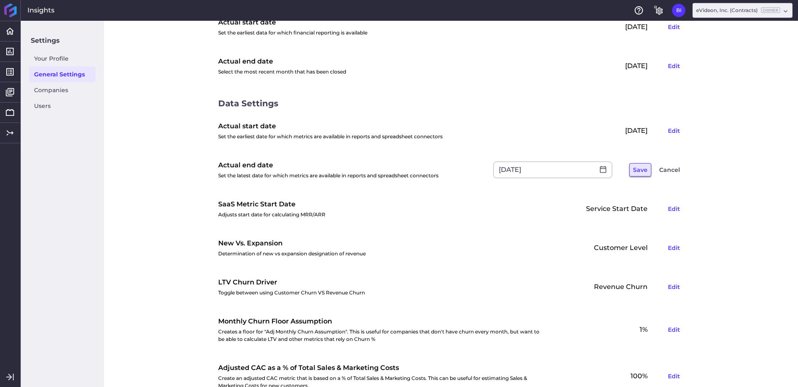
click at [636, 170] on button "Save" at bounding box center [640, 169] width 22 height 13
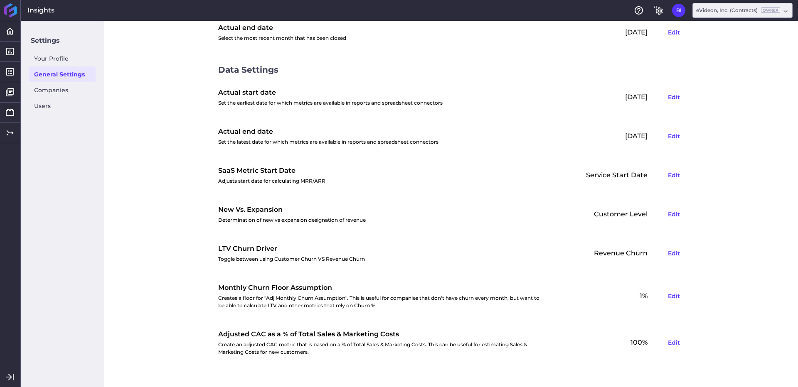
scroll to position [155, 0]
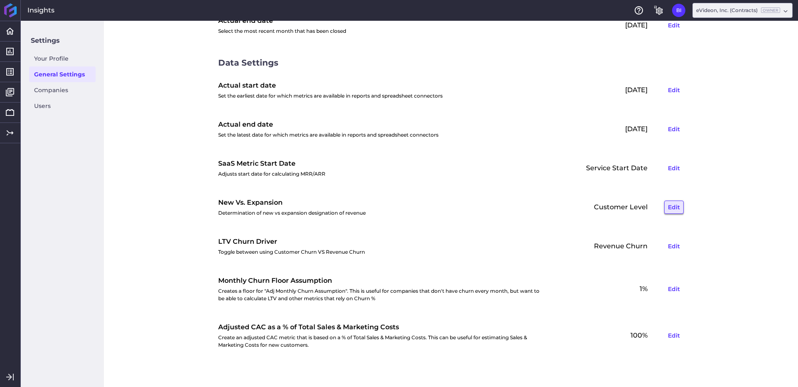
click at [670, 206] on button "Edit" at bounding box center [674, 207] width 20 height 13
click at [669, 207] on button "Cancel" at bounding box center [670, 207] width 28 height 13
click at [698, 210] on div "General Settings Financial Settings Fiscal year-end Set the fiscal year end dat…" at bounding box center [451, 204] width 694 height 367
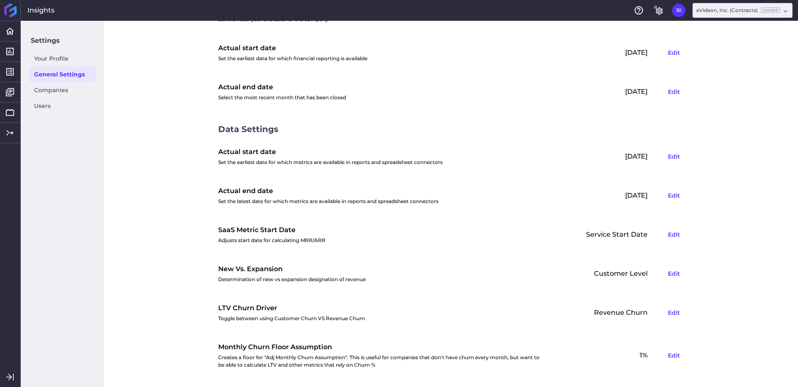
scroll to position [0, 0]
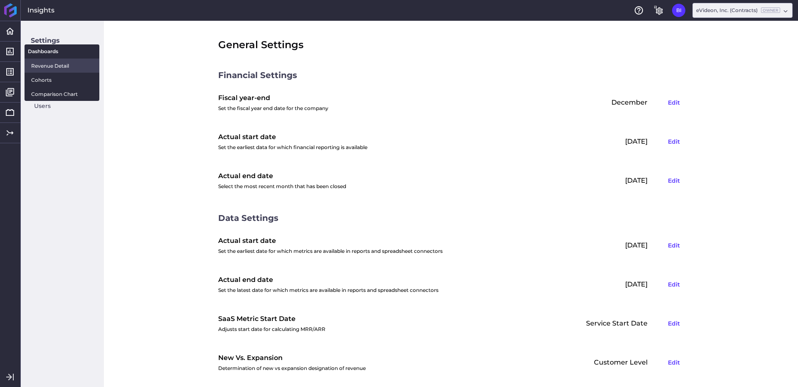
click at [54, 69] on span "Revenue Detail" at bounding box center [62, 66] width 62 height 9
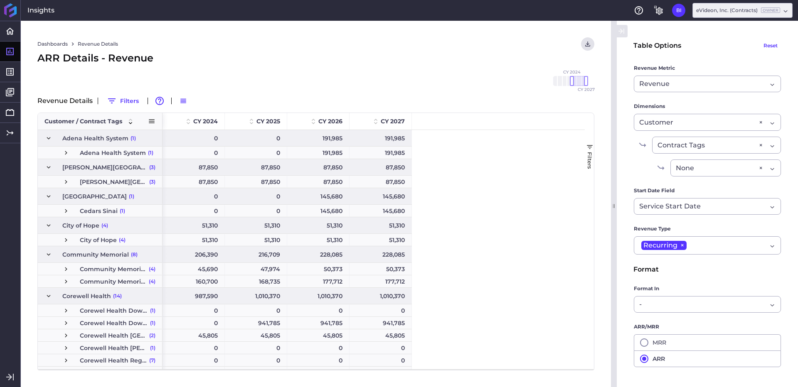
click at [151, 123] on span at bounding box center [151, 121] width 7 height 7
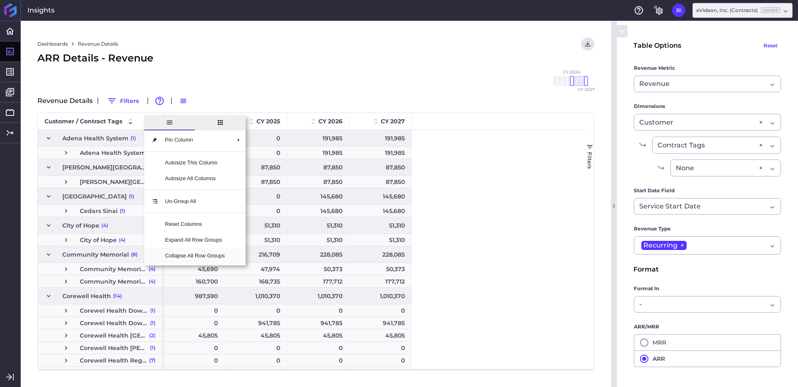
click at [216, 258] on span "Collapse All Row Groups" at bounding box center [194, 256] width 73 height 16
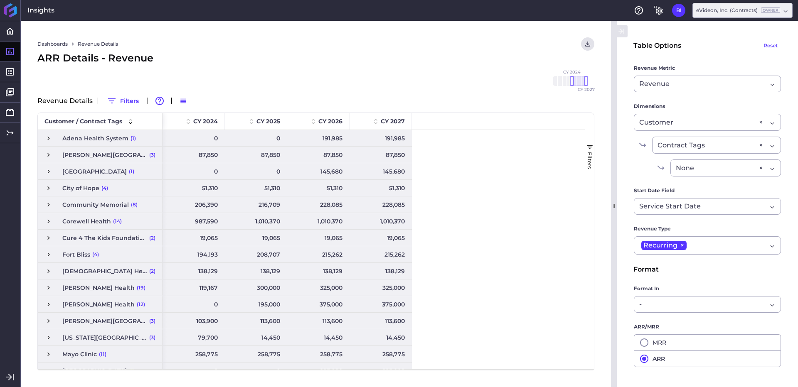
scroll to position [438, 0]
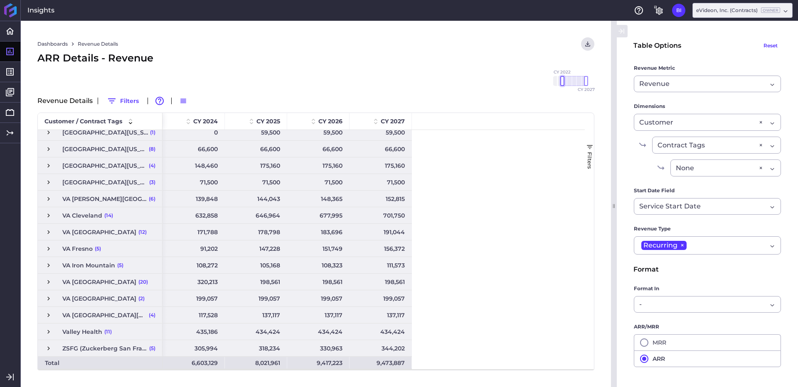
drag, startPoint x: 573, startPoint y: 79, endPoint x: 563, endPoint y: 80, distance: 10.0
click at [563, 80] on div at bounding box center [562, 81] width 4 height 10
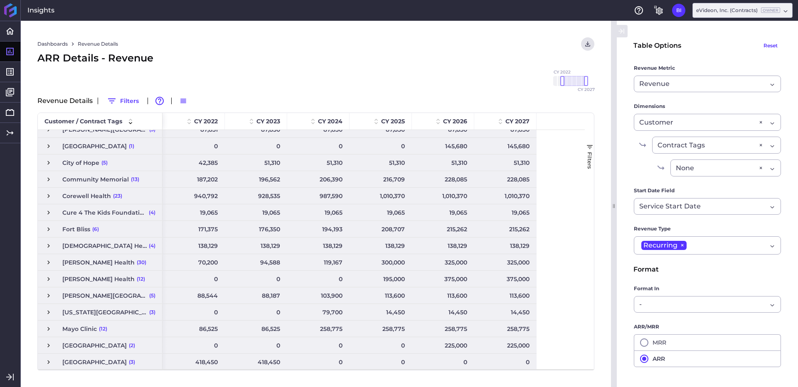
scroll to position [0, 0]
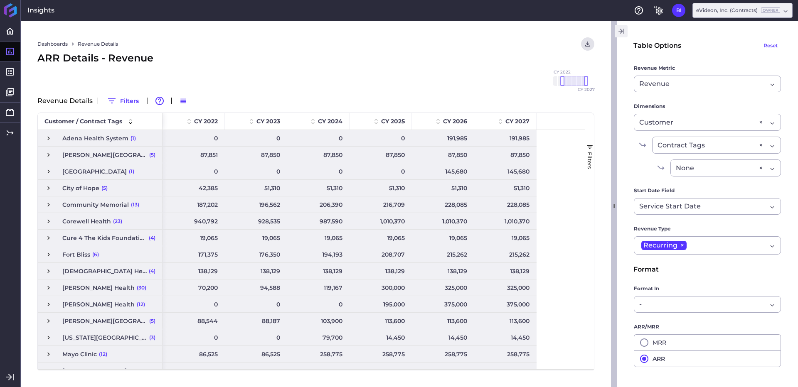
click at [622, 30] on icon "button" at bounding box center [621, 31] width 7 height 10
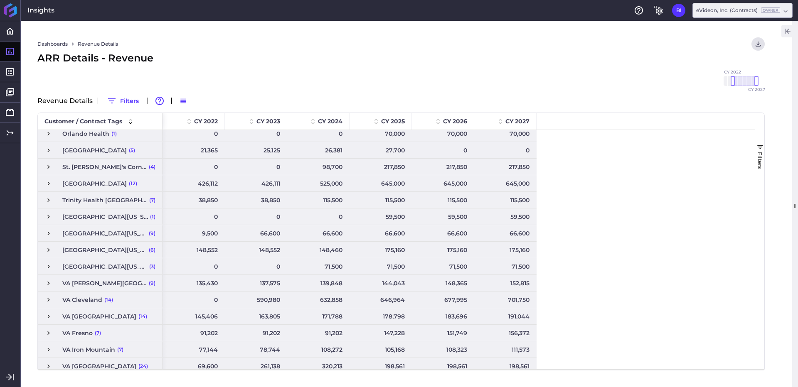
scroll to position [386, 0]
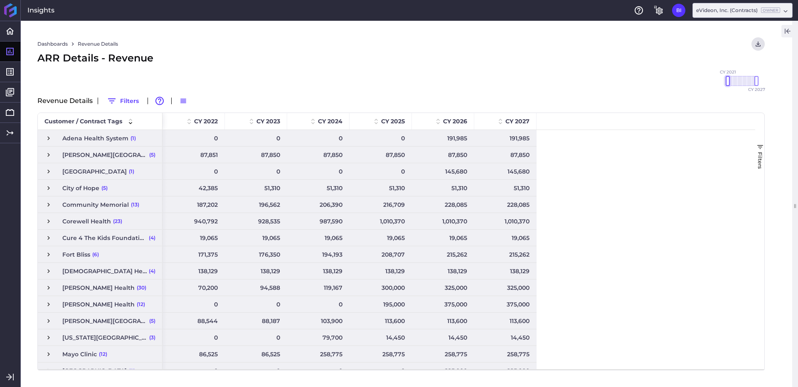
drag, startPoint x: 734, startPoint y: 80, endPoint x: 730, endPoint y: 81, distance: 4.2
click at [730, 81] on div "CY 2020 CY 2021 CY 2022 CY 2023 CY 2024 CY 2025 CY 2026 CY 2027" at bounding box center [739, 81] width 33 height 10
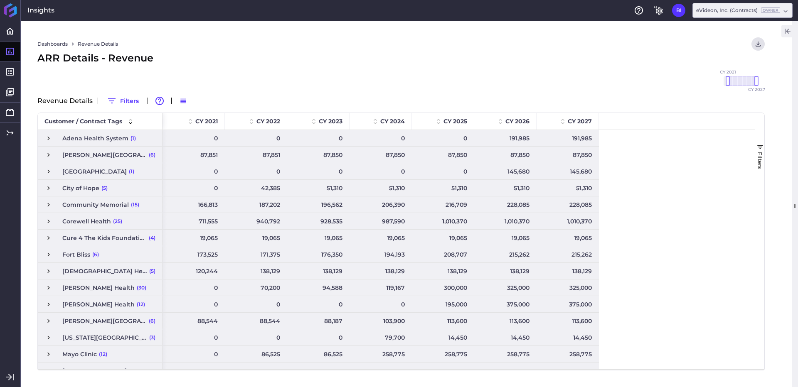
click at [786, 32] on icon "button" at bounding box center [787, 31] width 7 height 10
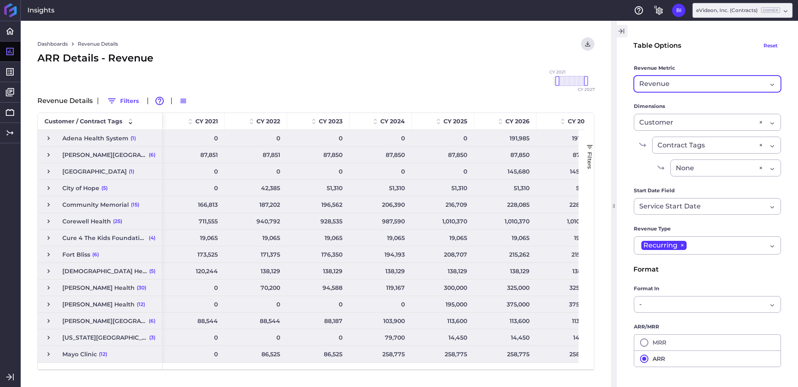
click at [703, 88] on div "Revenue" at bounding box center [703, 84] width 128 height 10
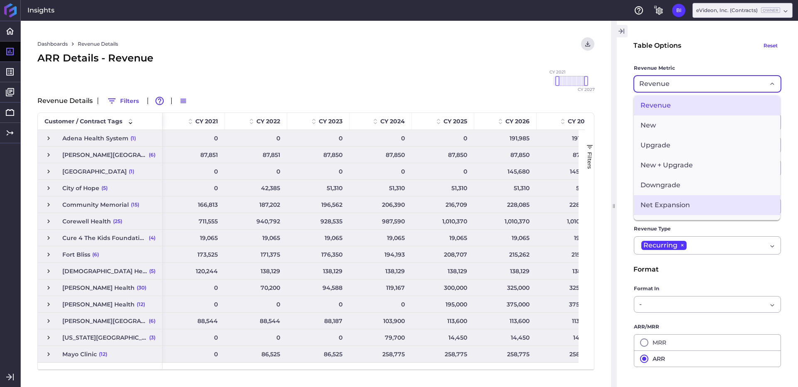
click at [685, 210] on span "Net Expansion" at bounding box center [707, 205] width 146 height 20
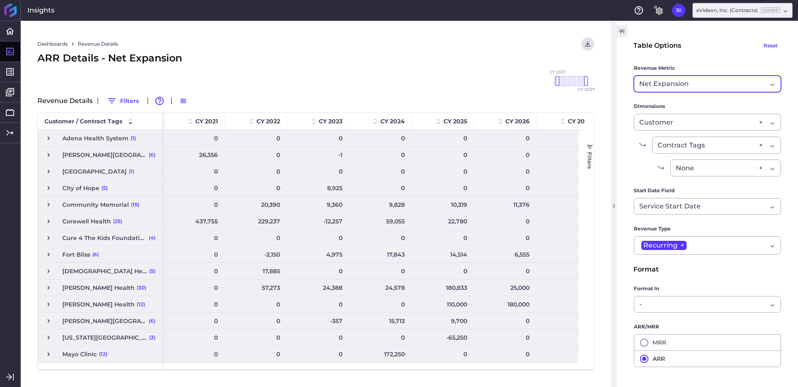
click at [708, 85] on div "Net Expansion" at bounding box center [703, 84] width 128 height 10
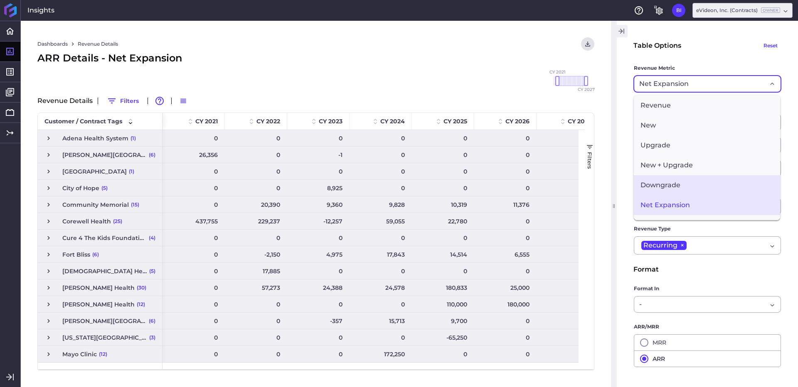
click at [690, 186] on span "Downgrade" at bounding box center [707, 185] width 146 height 20
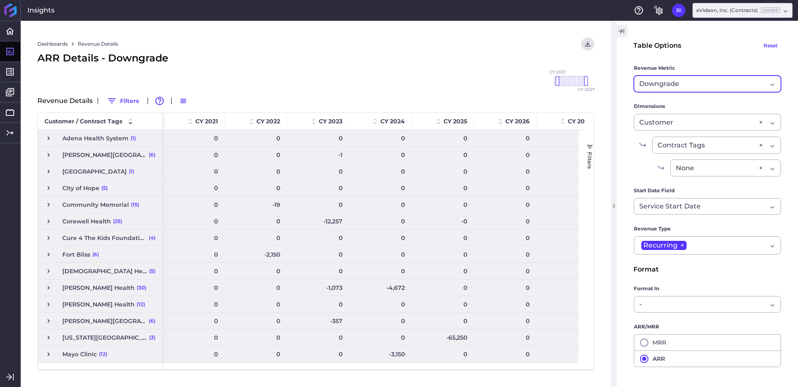
click at [699, 82] on div "Downgrade" at bounding box center [703, 84] width 128 height 10
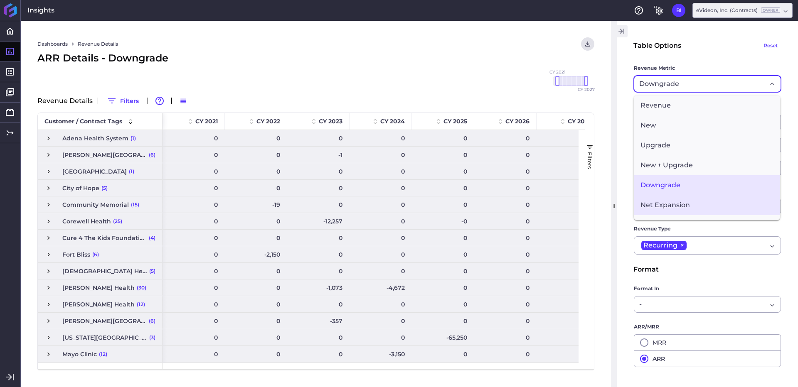
click at [684, 209] on span "Net Expansion" at bounding box center [707, 205] width 146 height 20
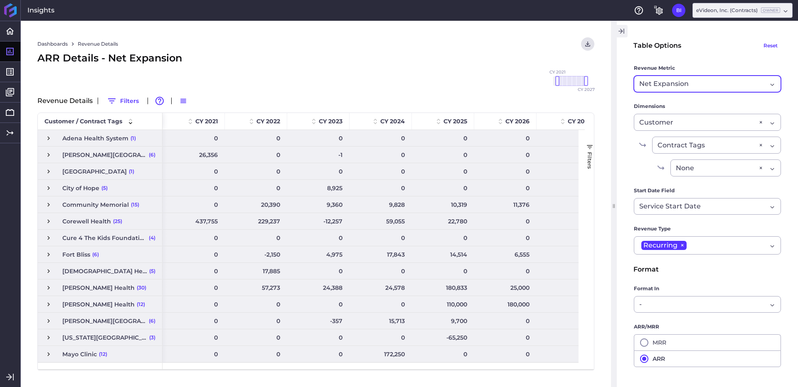
scroll to position [52, 0]
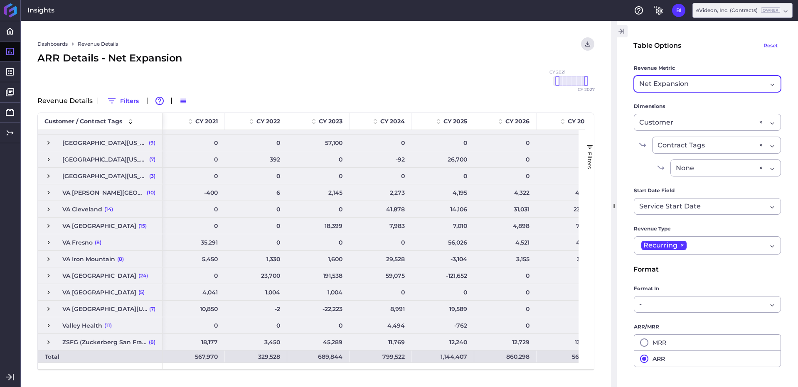
click at [696, 86] on div "Net Expansion" at bounding box center [703, 84] width 128 height 10
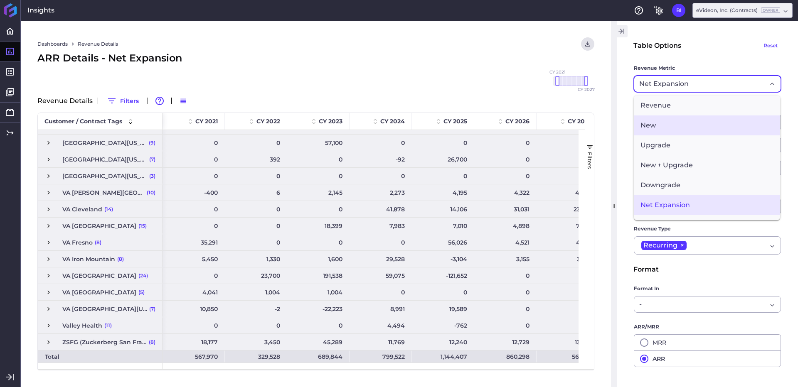
click at [688, 131] on span "New" at bounding box center [707, 126] width 146 height 20
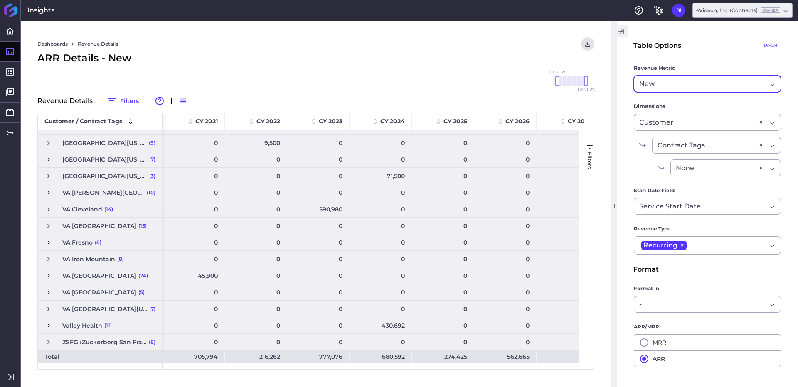
click at [707, 86] on div "New" at bounding box center [703, 84] width 128 height 10
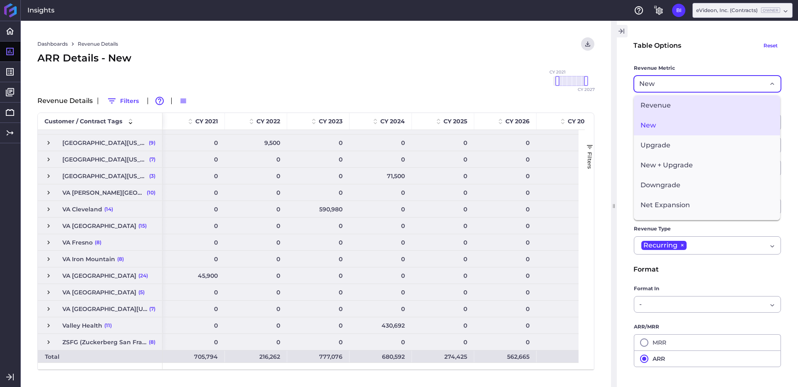
click at [697, 104] on span "Revenue" at bounding box center [707, 106] width 146 height 20
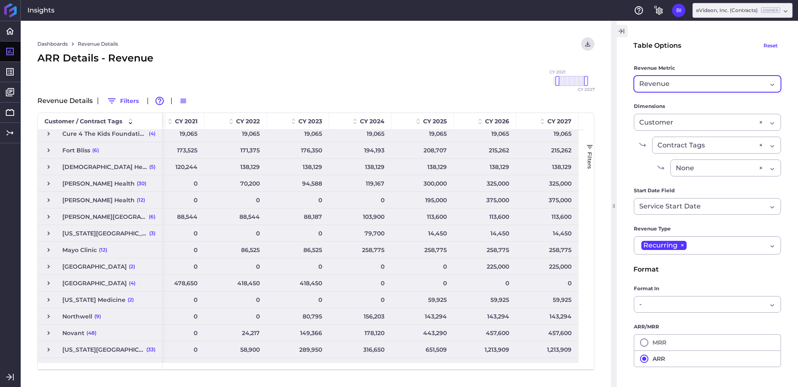
click at [725, 76] on div "Revenue Revenue" at bounding box center [707, 84] width 147 height 17
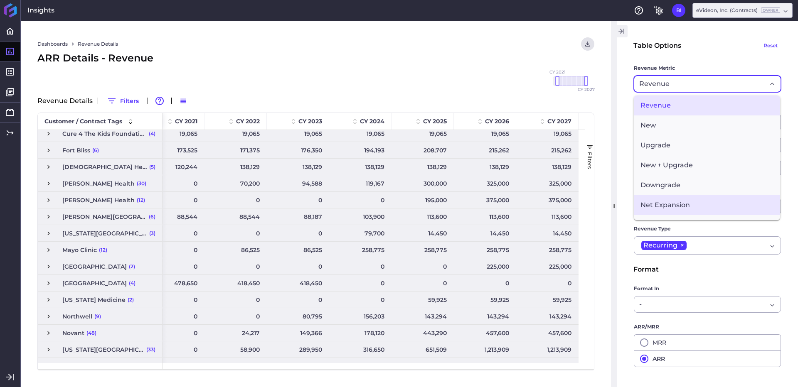
click at [677, 211] on span "Net Expansion" at bounding box center [707, 205] width 146 height 20
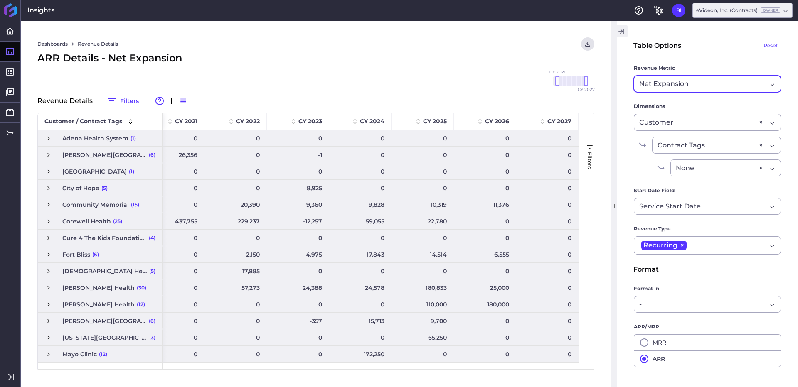
click at [723, 83] on div "Net Expansion" at bounding box center [703, 84] width 128 height 10
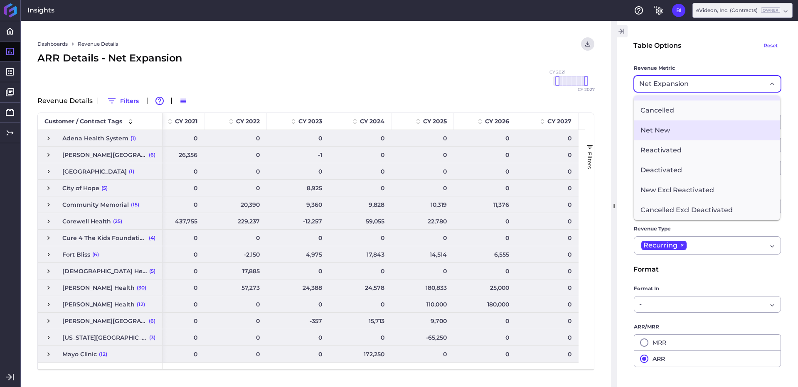
click at [692, 133] on span "Net New" at bounding box center [707, 131] width 146 height 20
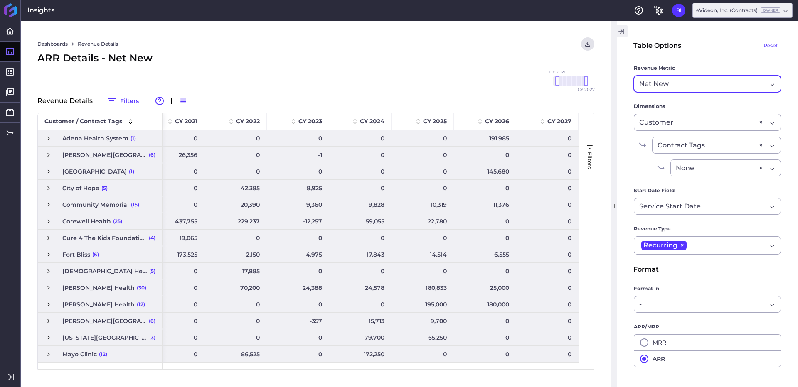
click at [700, 81] on div "Net New" at bounding box center [703, 84] width 128 height 10
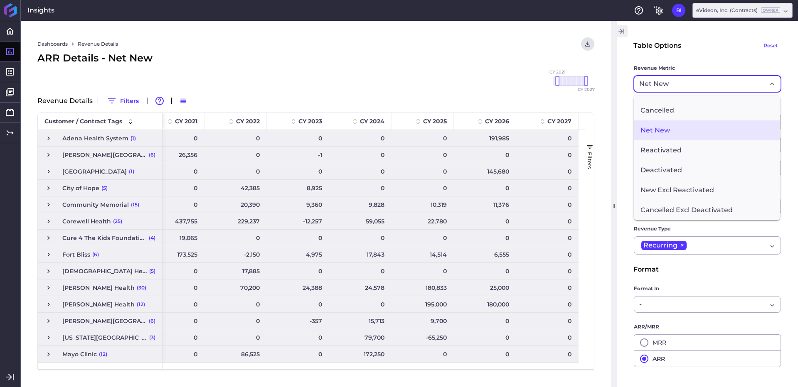
click at [701, 132] on span "Net New" at bounding box center [707, 131] width 146 height 20
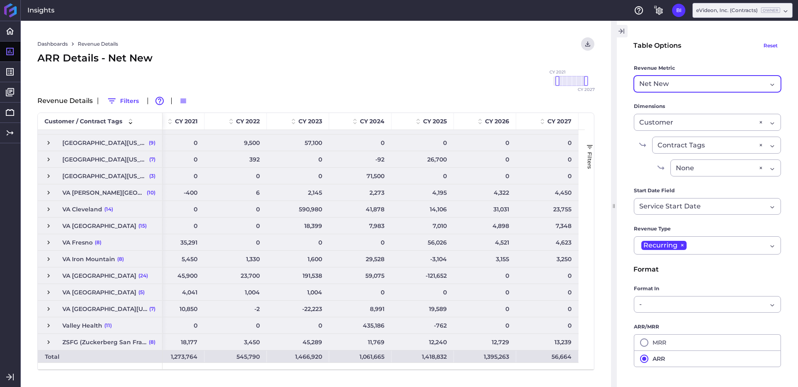
click at [701, 86] on div "Net New" at bounding box center [703, 84] width 128 height 10
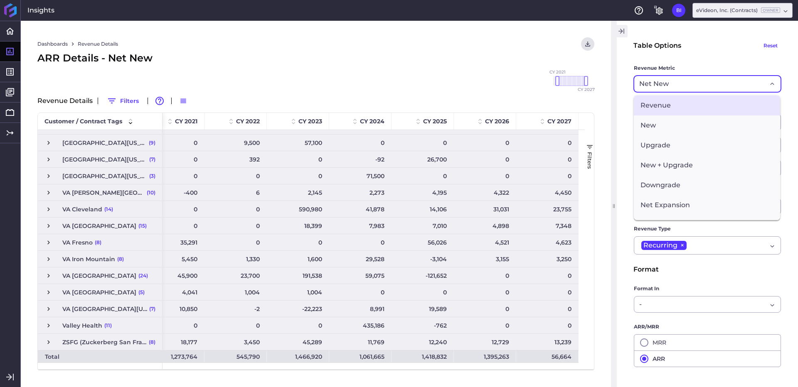
click at [693, 105] on span "Revenue" at bounding box center [707, 106] width 146 height 20
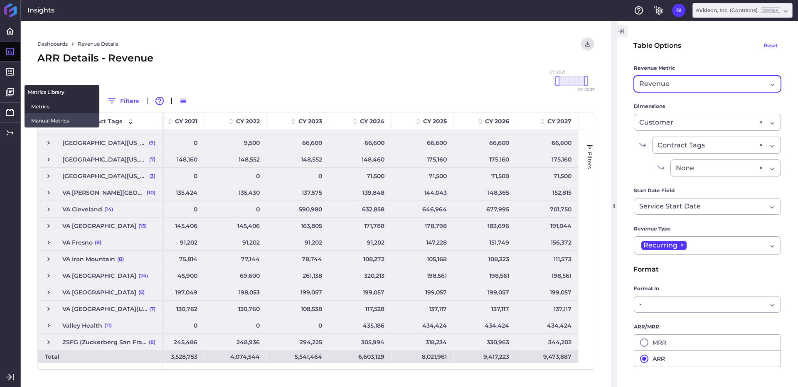
click at [48, 123] on span "Manual Metrics" at bounding box center [62, 120] width 62 height 9
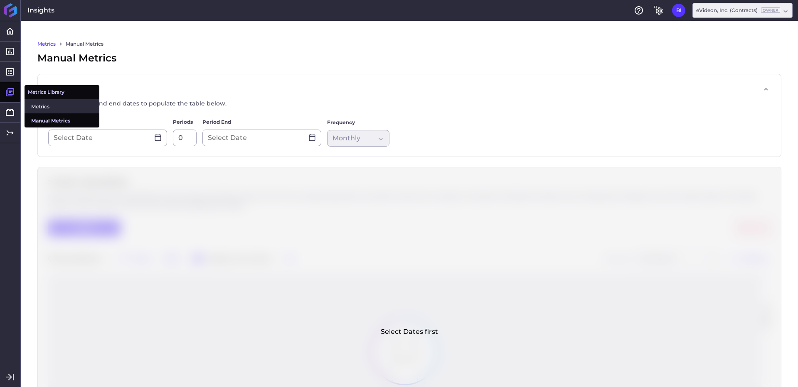
type input "Jan 2020"
type input "96"
type input "[DATE]"
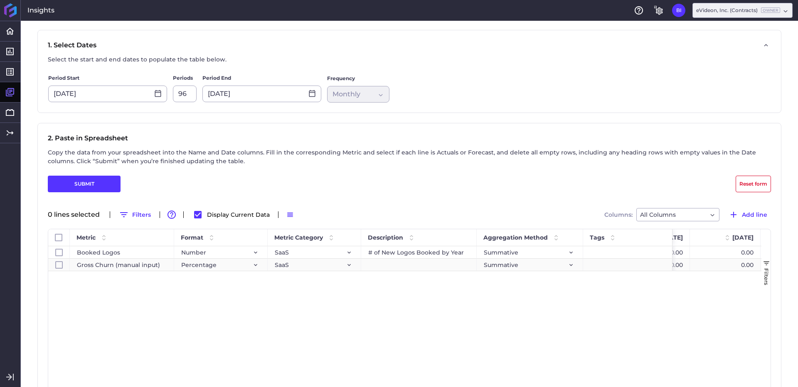
scroll to position [0, 455]
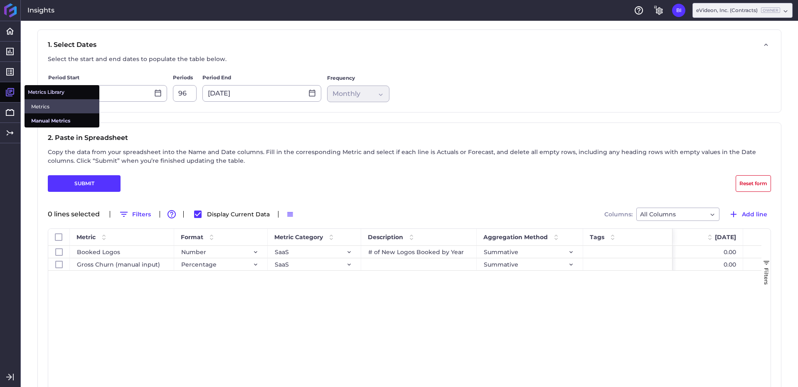
click at [55, 108] on span "Metrics" at bounding box center [62, 106] width 62 height 9
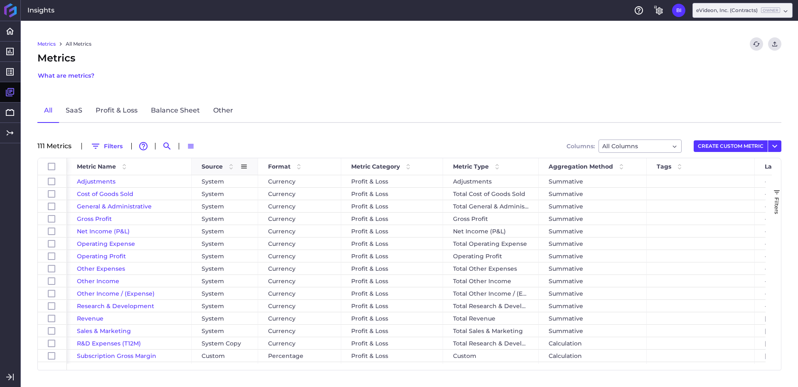
click at [215, 165] on span "Source" at bounding box center [212, 166] width 21 height 7
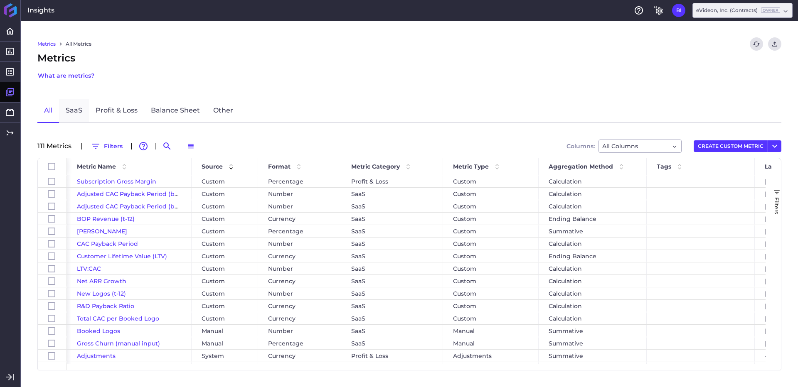
click at [72, 109] on link "SaaS" at bounding box center [74, 111] width 30 height 24
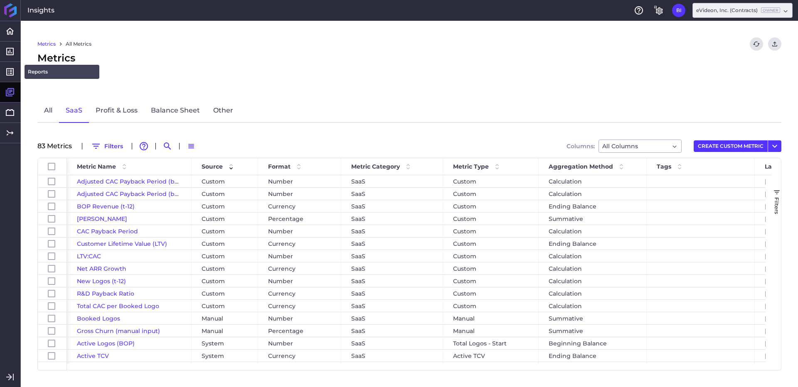
click at [51, 74] on link "Reports" at bounding box center [62, 72] width 75 height 14
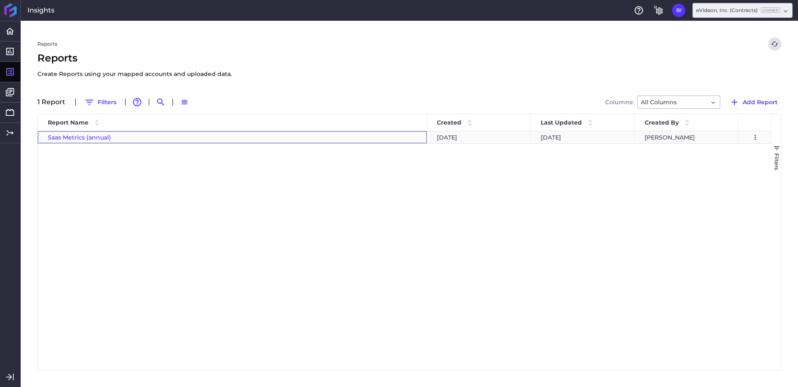
click at [99, 138] on span "Saas Metrics (annual)" at bounding box center [79, 137] width 63 height 7
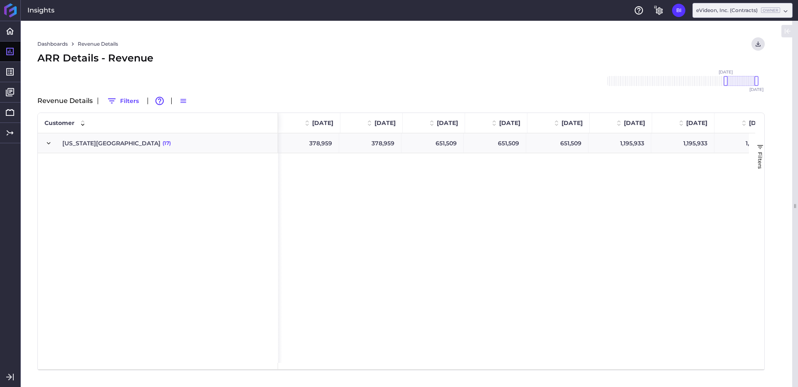
scroll to position [0, 126]
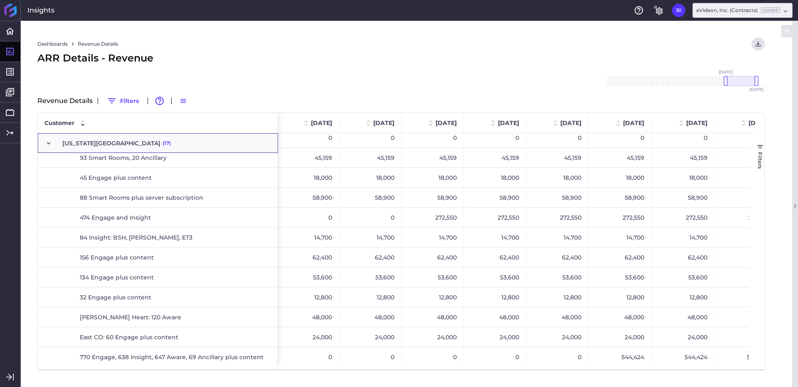
click at [48, 143] on span "Press SPACE to select this row." at bounding box center [48, 143] width 7 height 7
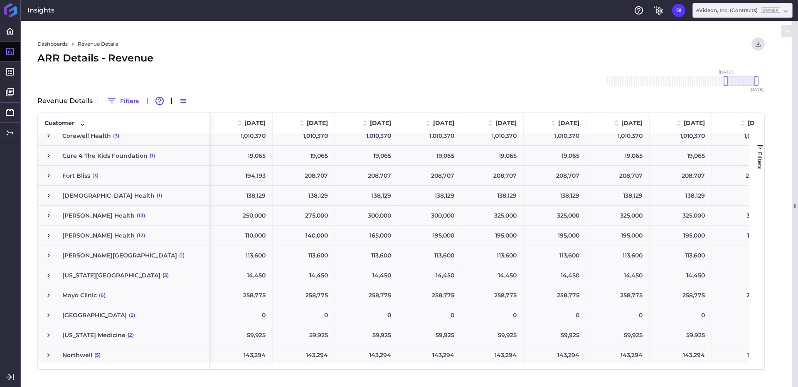
scroll to position [0, 0]
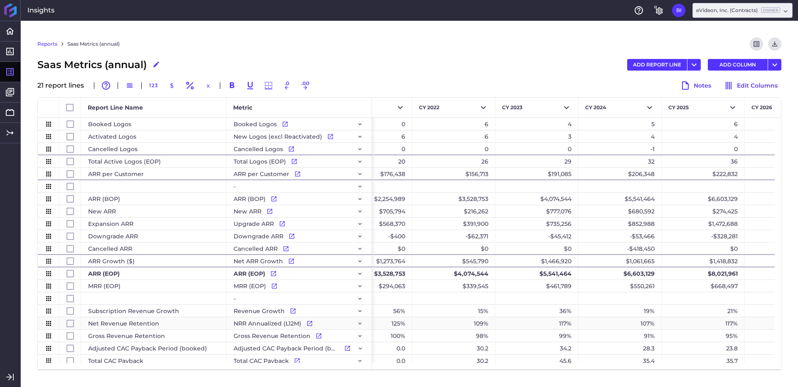
scroll to position [0, 96]
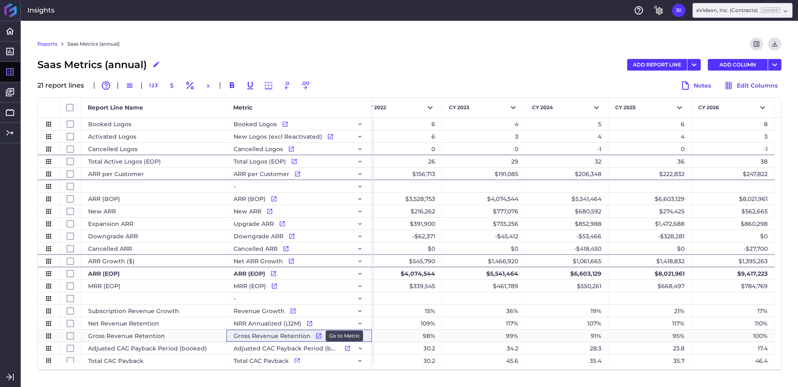
click at [316, 336] on icon "Press SPACE to select this row." at bounding box center [318, 336] width 5 height 5
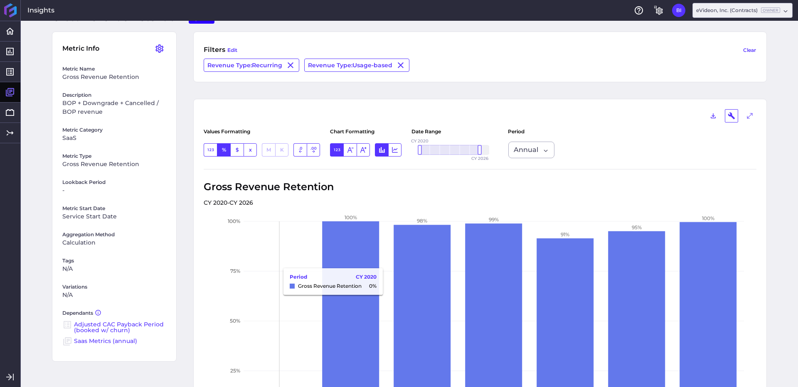
scroll to position [38, 0]
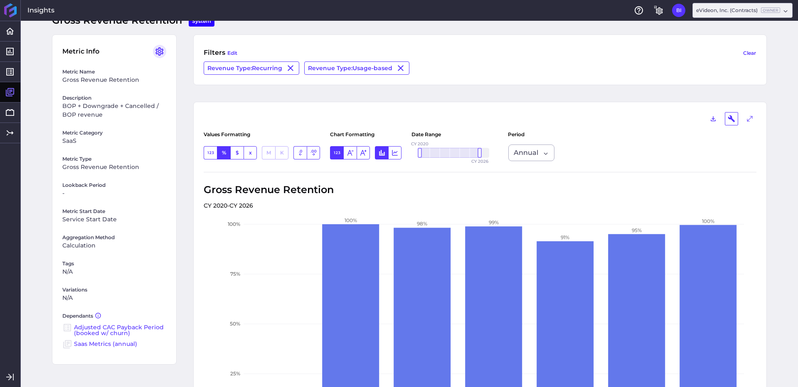
click at [159, 51] on icon "User Menu" at bounding box center [159, 51] width 8 height 8
click at [147, 63] on button "Edit Metric" at bounding box center [109, 69] width 108 height 19
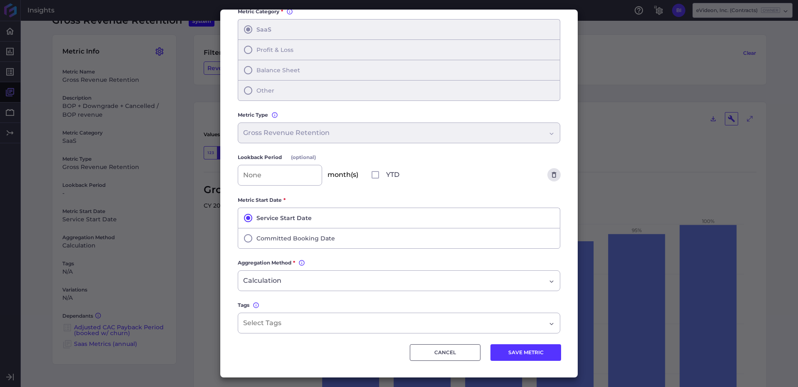
scroll to position [0, 0]
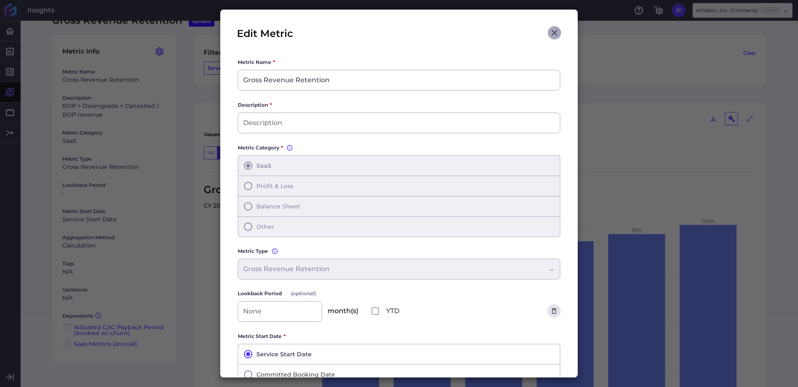
click at [550, 32] on icon "Close" at bounding box center [555, 33] width 10 height 10
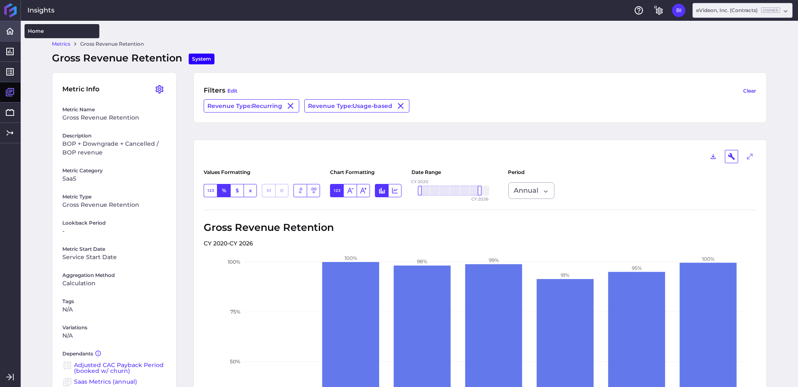
click at [12, 33] on icon at bounding box center [10, 31] width 10 height 10
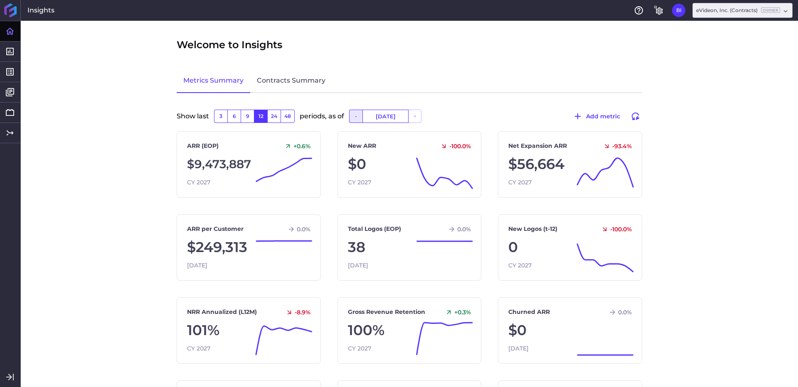
click at [355, 118] on button "-" at bounding box center [355, 116] width 13 height 13
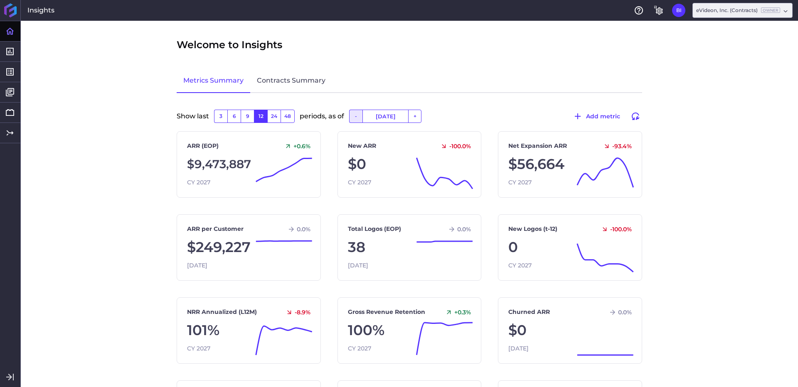
click at [355, 118] on button "-" at bounding box center [355, 116] width 13 height 13
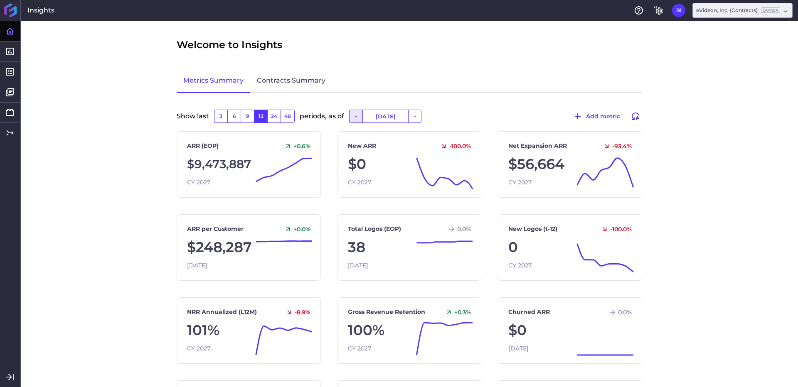
click at [355, 118] on button "-" at bounding box center [355, 116] width 13 height 13
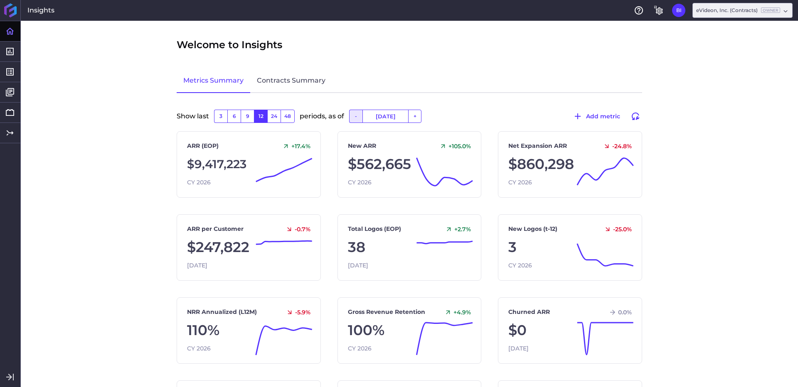
click at [349, 118] on button "-" at bounding box center [355, 116] width 13 height 13
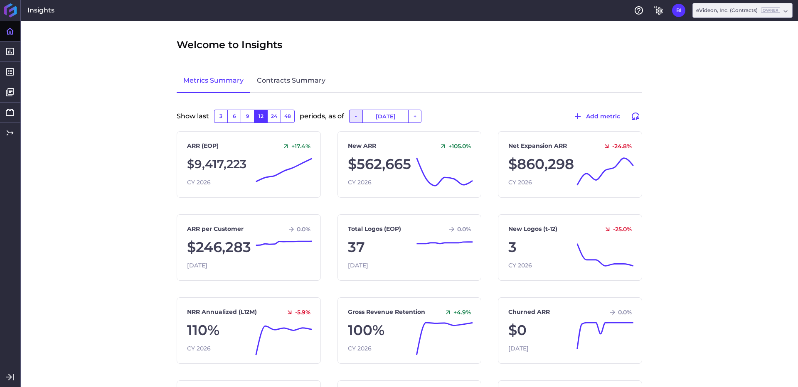
click at [349, 118] on button "-" at bounding box center [355, 116] width 13 height 13
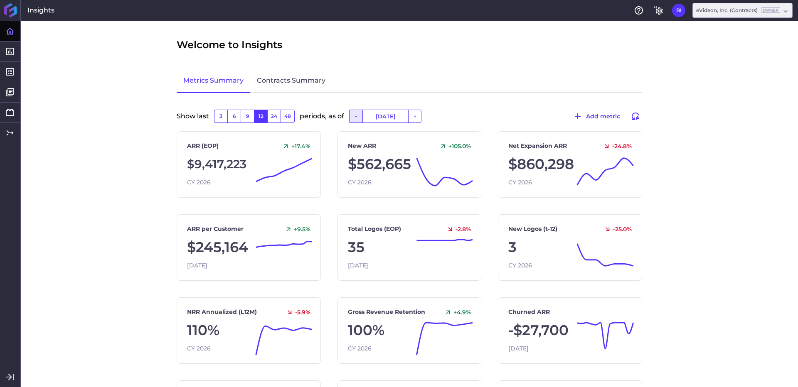
click at [349, 118] on button "-" at bounding box center [355, 116] width 13 height 13
type input "[DATE]"
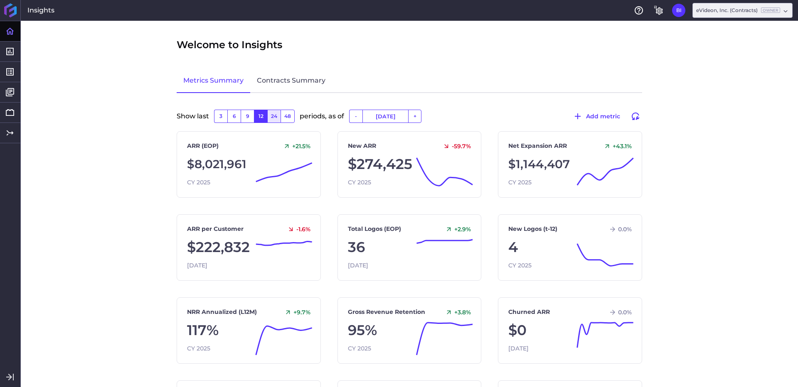
click at [271, 115] on button "24" at bounding box center [273, 116] width 13 height 13
click at [257, 116] on button "12" at bounding box center [260, 116] width 13 height 13
click at [247, 117] on button "9" at bounding box center [247, 116] width 13 height 13
click at [267, 116] on button "24" at bounding box center [273, 116] width 13 height 13
click at [282, 74] on link "Contracts Summary" at bounding box center [291, 81] width 82 height 24
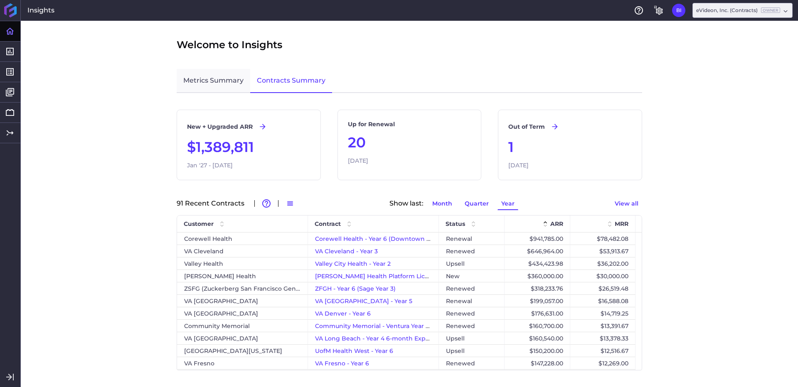
click at [215, 79] on link "Metrics Summary" at bounding box center [214, 81] width 74 height 24
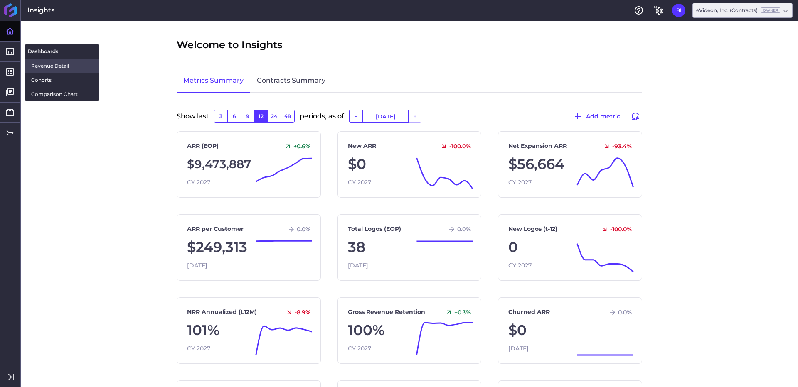
click at [62, 71] on link "Revenue Detail" at bounding box center [62, 66] width 75 height 14
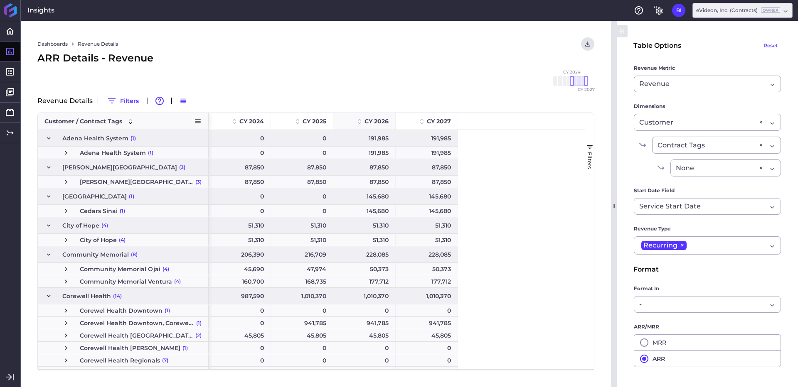
drag, startPoint x: 315, startPoint y: 123, endPoint x: 207, endPoint y: 120, distance: 107.7
click at [207, 120] on div at bounding box center [208, 121] width 3 height 17
click at [195, 121] on span at bounding box center [197, 121] width 7 height 7
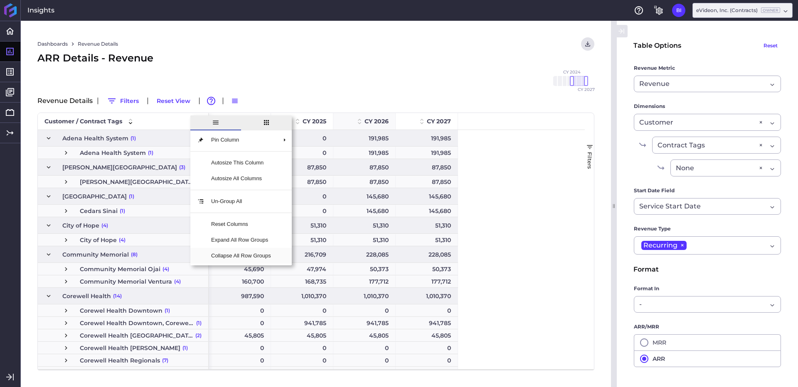
click at [257, 254] on span "Collapse All Row Groups" at bounding box center [241, 256] width 73 height 16
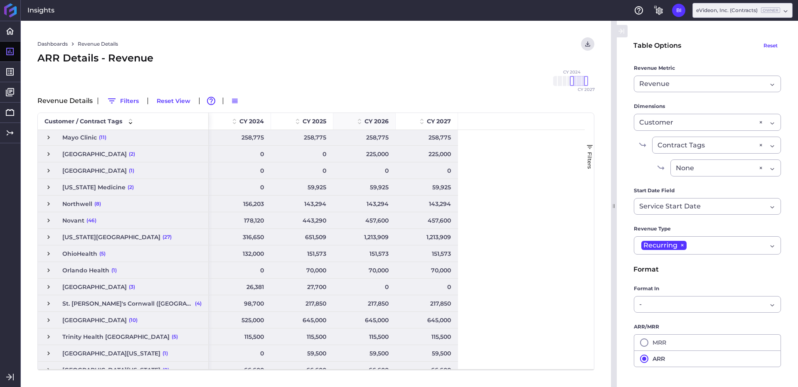
scroll to position [272, 0]
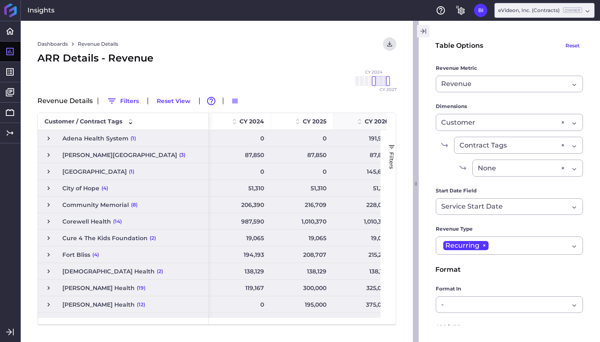
click at [423, 31] on icon "button" at bounding box center [422, 31] width 5 height 5
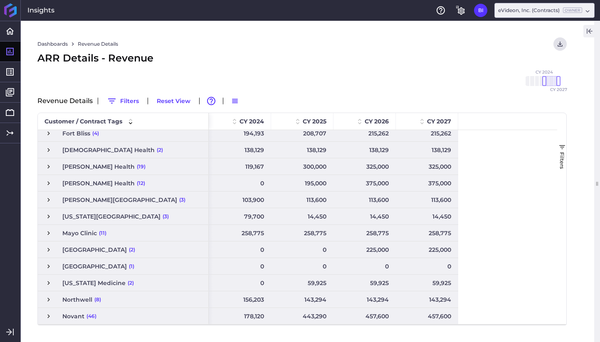
scroll to position [172, 0]
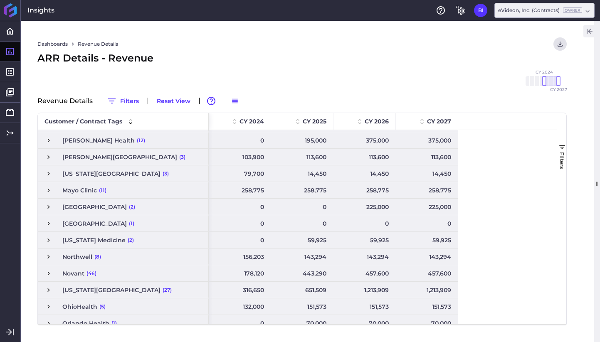
click at [587, 32] on icon "button" at bounding box center [587, 31] width 1 height 5
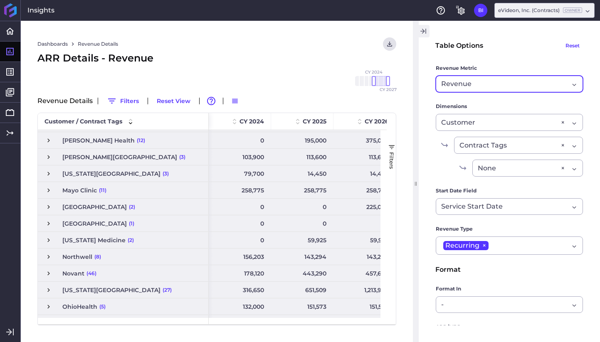
click at [530, 84] on div "Revenue" at bounding box center [505, 84] width 128 height 10
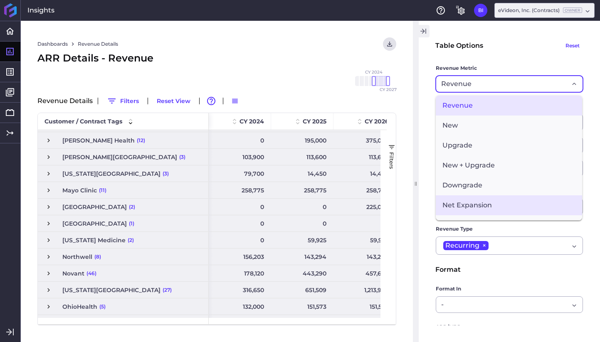
click at [513, 201] on span "Net Expansion" at bounding box center [509, 205] width 146 height 20
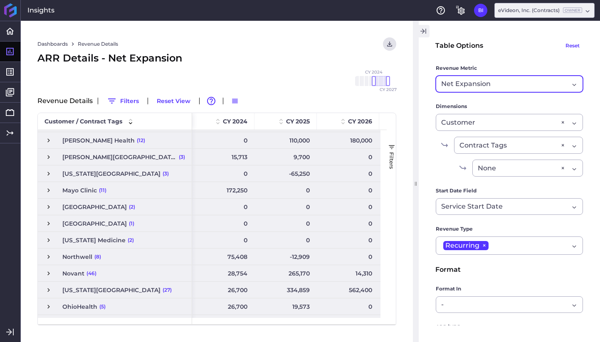
click at [427, 34] on button "button" at bounding box center [423, 31] width 12 height 12
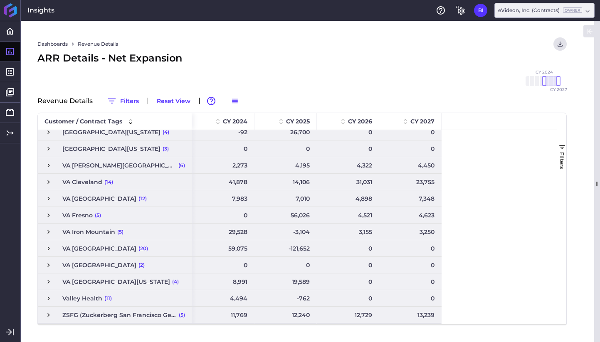
scroll to position [484, 0]
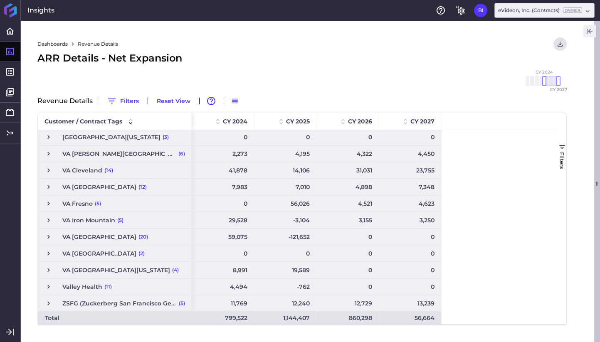
click at [591, 34] on icon "button" at bounding box center [589, 31] width 7 height 10
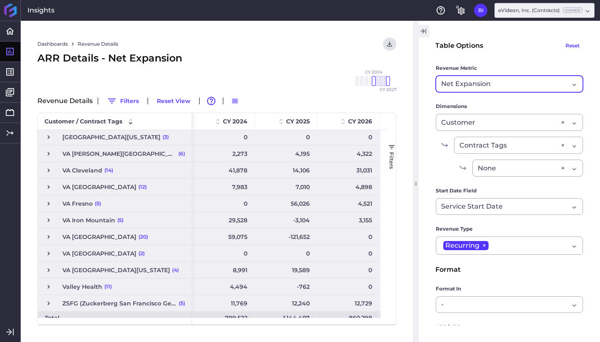
click at [508, 83] on div "Net Expansion" at bounding box center [505, 84] width 128 height 10
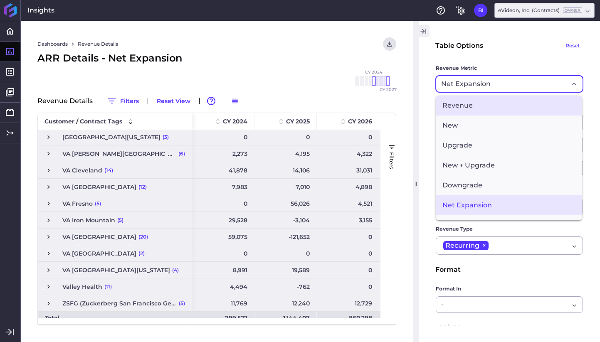
click at [496, 111] on span "Revenue" at bounding box center [509, 106] width 146 height 20
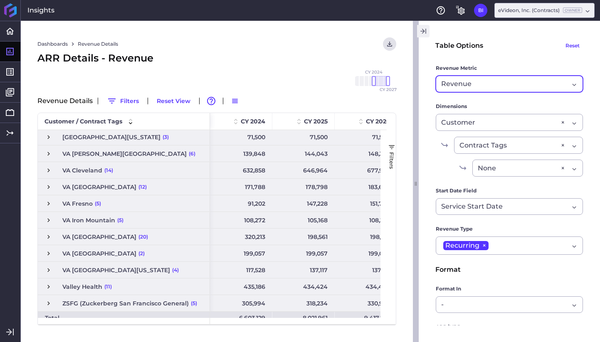
click at [426, 30] on icon "button" at bounding box center [423, 31] width 7 height 10
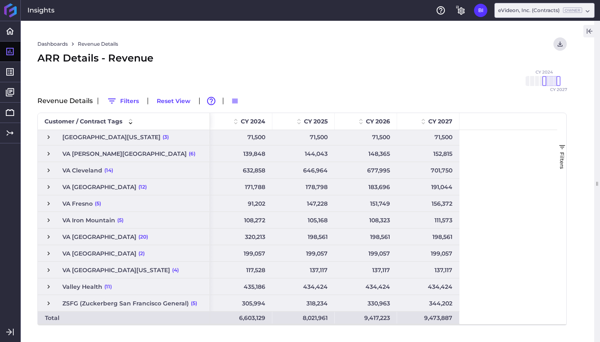
click at [441, 320] on div "9,473,887" at bounding box center [428, 318] width 62 height 12
click at [591, 35] on icon "button" at bounding box center [589, 31] width 7 height 10
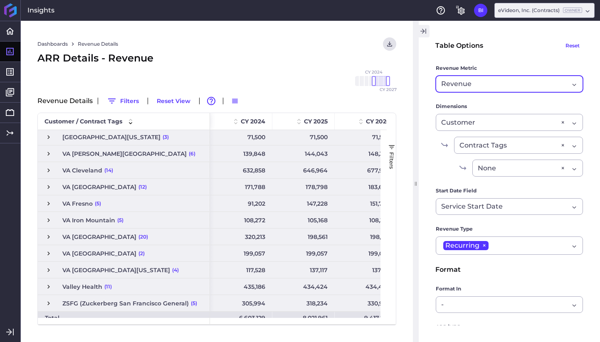
click at [523, 88] on div "Revenue" at bounding box center [505, 84] width 128 height 10
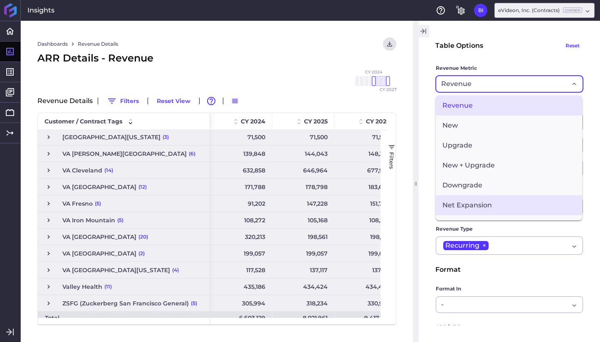
click at [506, 197] on span "Net Expansion" at bounding box center [509, 205] width 146 height 20
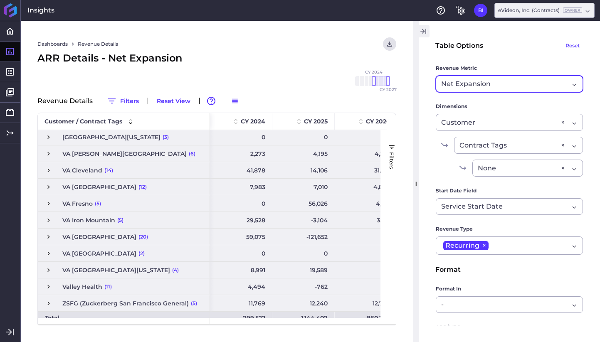
click at [425, 33] on icon "button" at bounding box center [425, 31] width 1 height 5
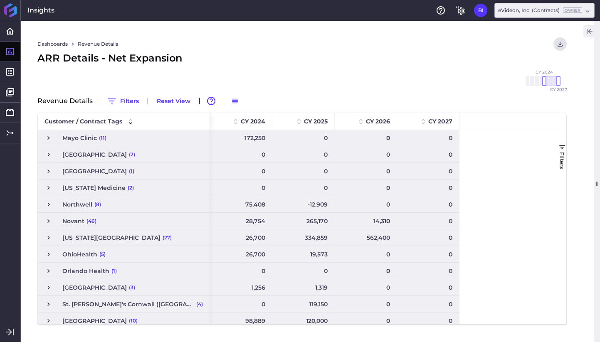
scroll to position [214, 0]
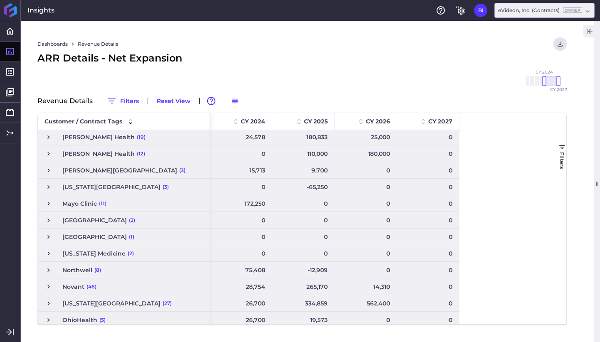
click at [325, 189] on div "-65,250" at bounding box center [303, 187] width 62 height 16
